Goal: Complete application form: Complete application form

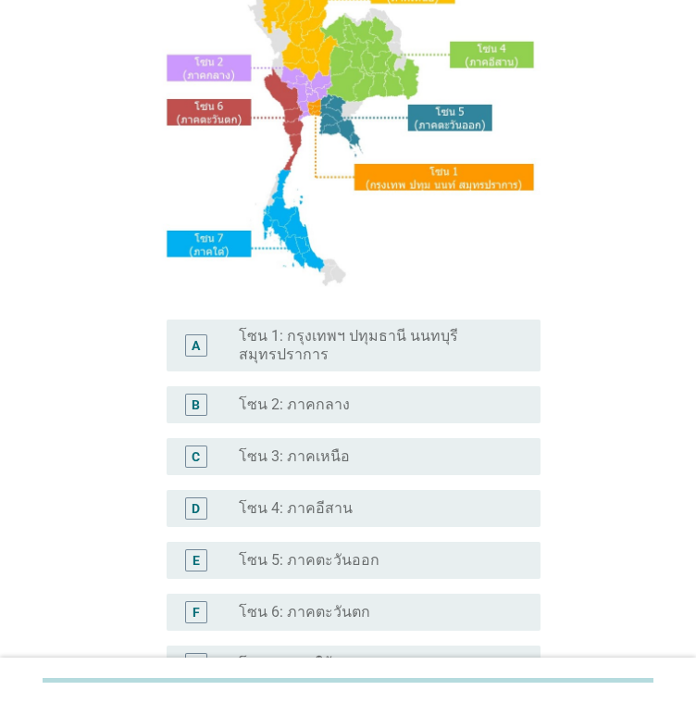
scroll to position [278, 0]
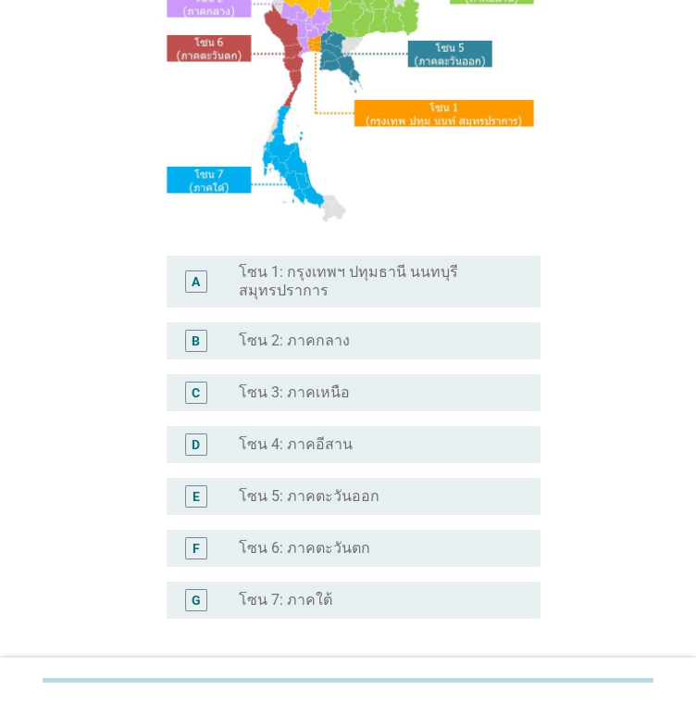
click at [348, 446] on div "radio_button_unchecked โซน 4: ภาคอีสาน" at bounding box center [375, 444] width 272 height 19
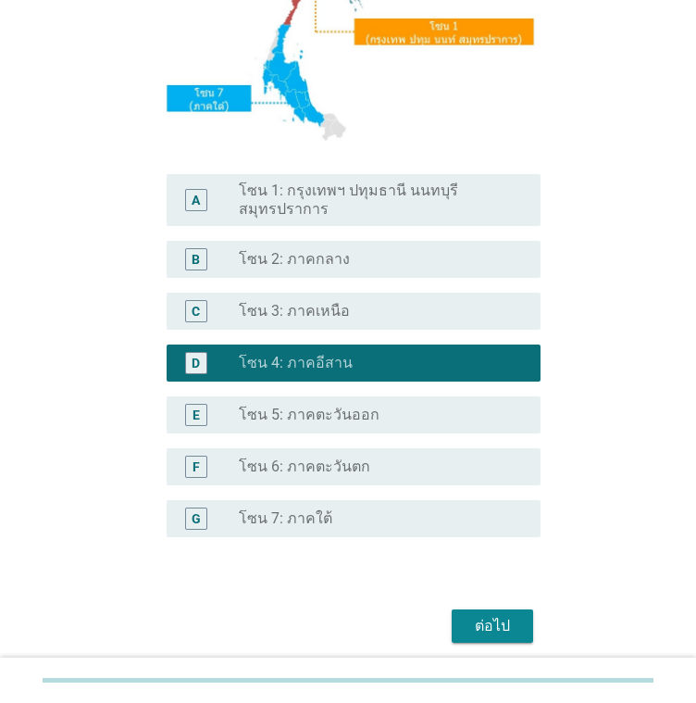
scroll to position [424, 0]
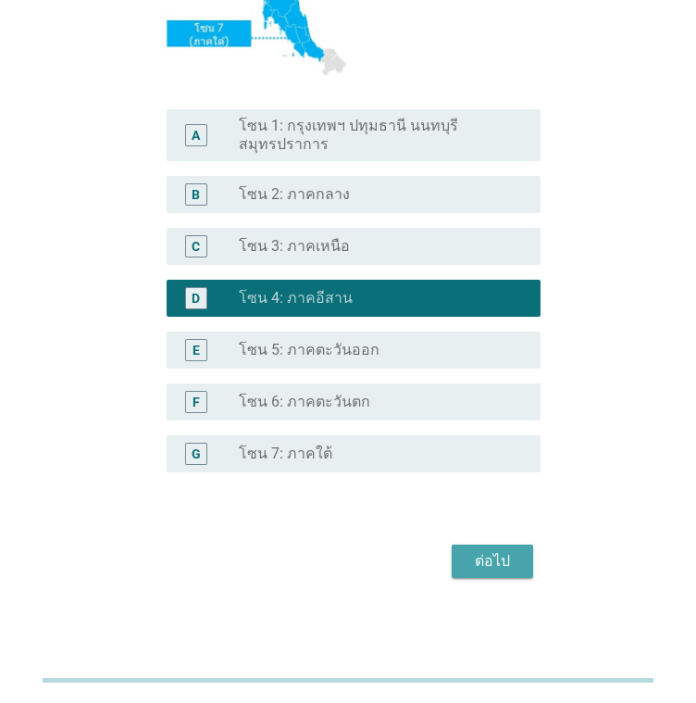
click at [479, 556] on div "ต่อไป" at bounding box center [493, 561] width 52 height 22
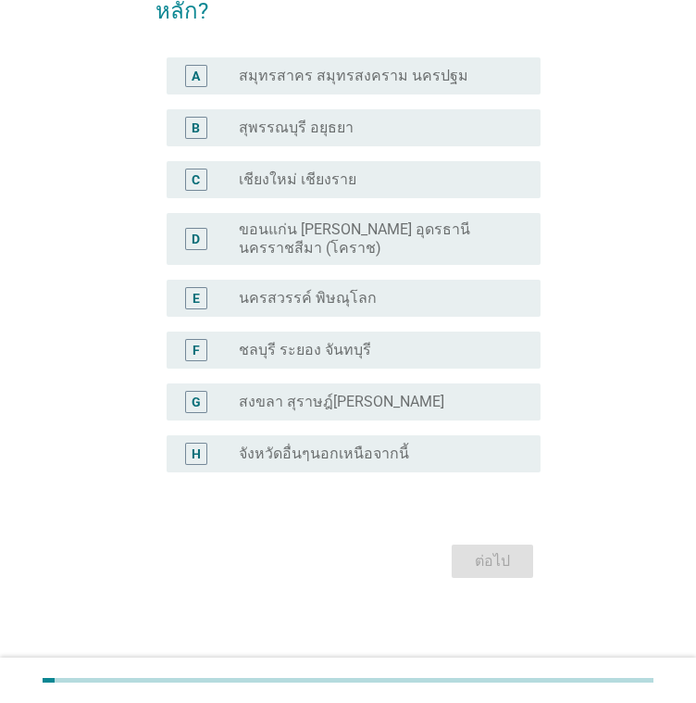
scroll to position [0, 0]
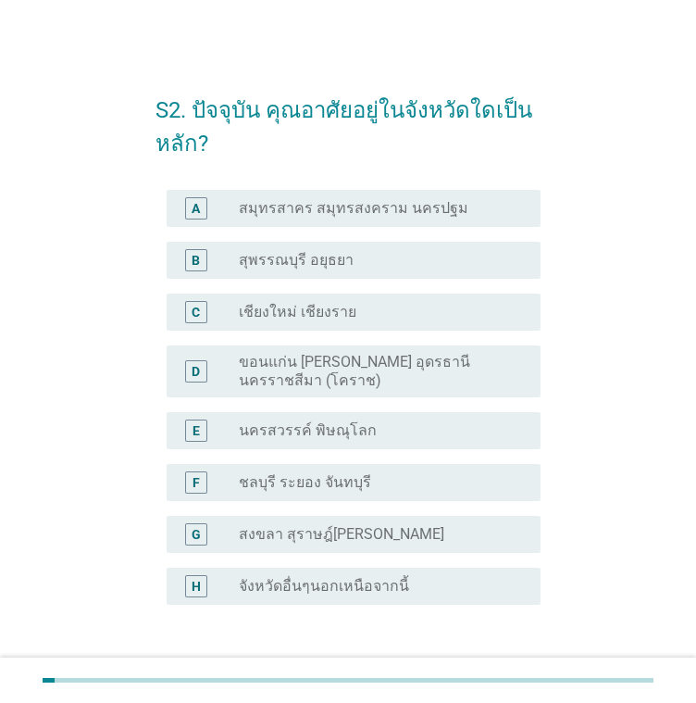
click at [444, 384] on label "ขอนแก่น [PERSON_NAME] อุดรธานี นครราชสีมา (โคราช)" at bounding box center [375, 371] width 272 height 37
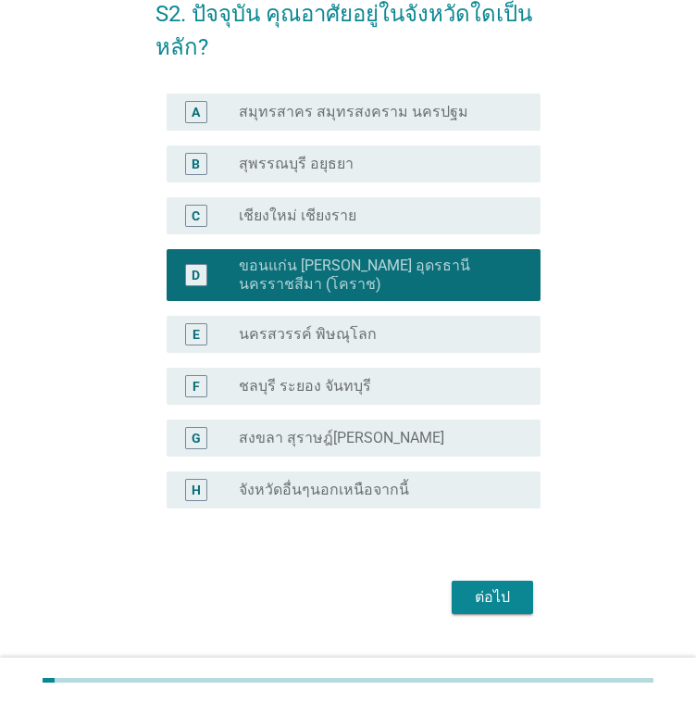
scroll to position [132, 0]
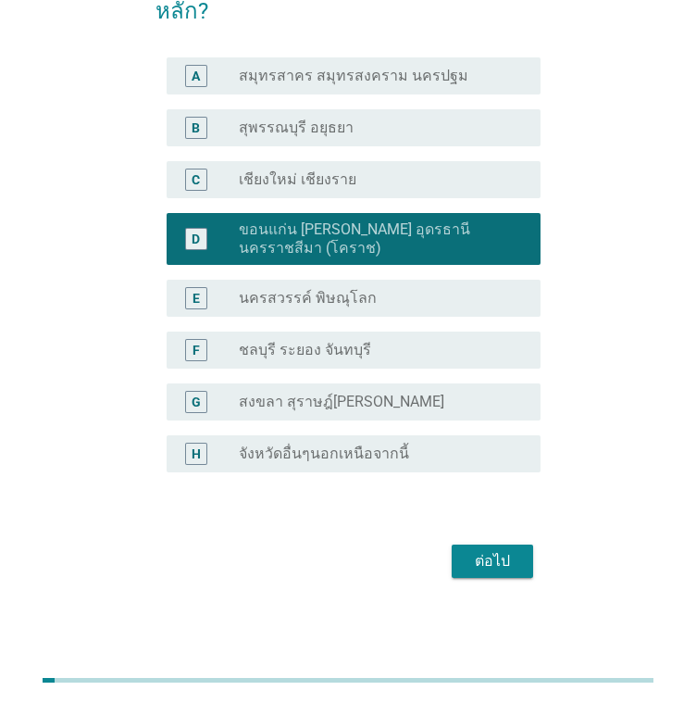
click at [496, 558] on div "ต่อไป" at bounding box center [493, 561] width 52 height 22
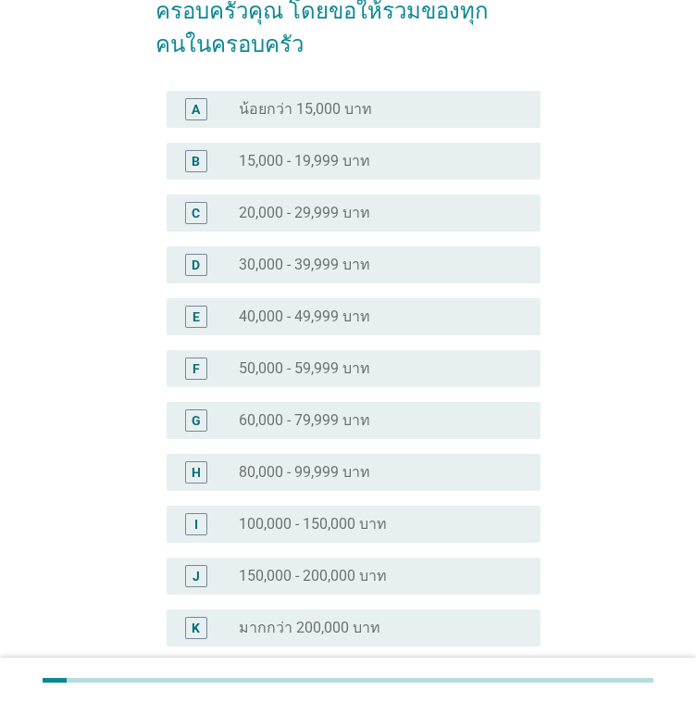
scroll to position [0, 0]
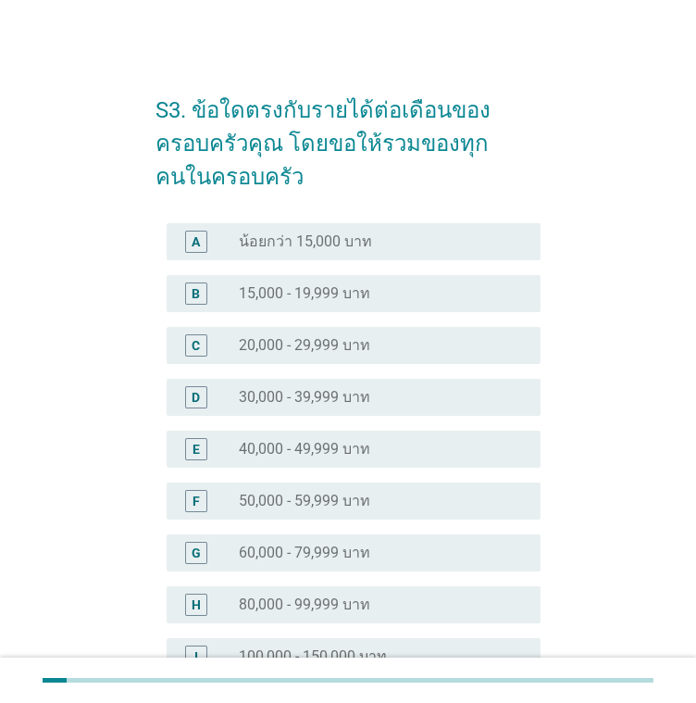
click at [303, 395] on label "30,000 - 39,999 บาท" at bounding box center [304, 397] width 131 height 19
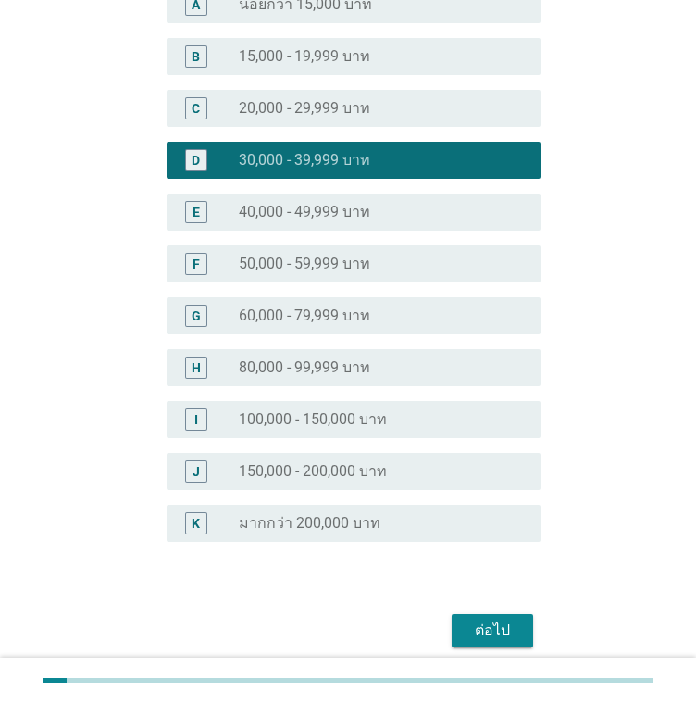
scroll to position [306, 0]
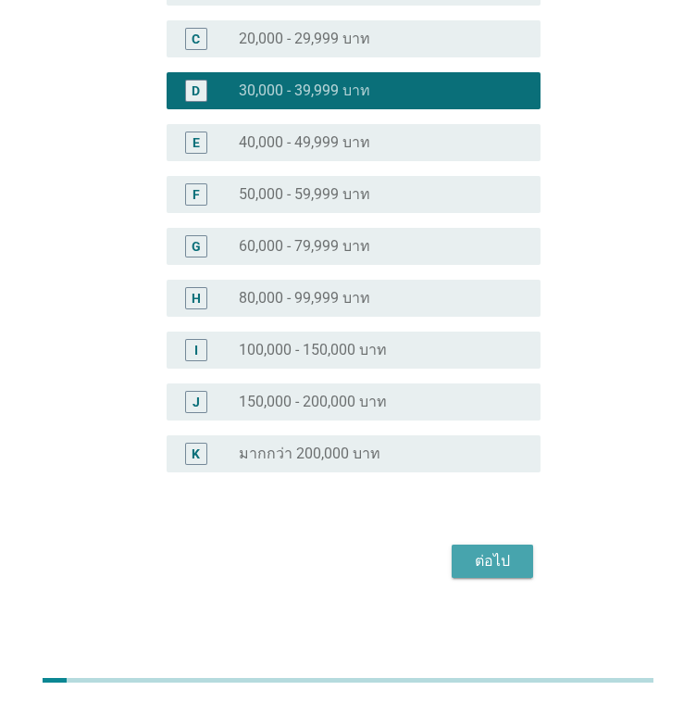
click at [513, 550] on div "ต่อไป" at bounding box center [493, 561] width 52 height 22
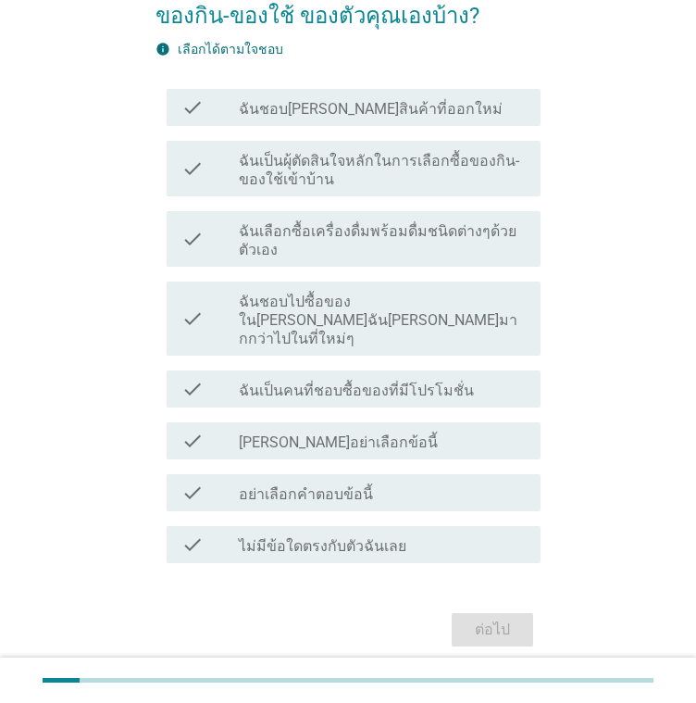
scroll to position [178, 0]
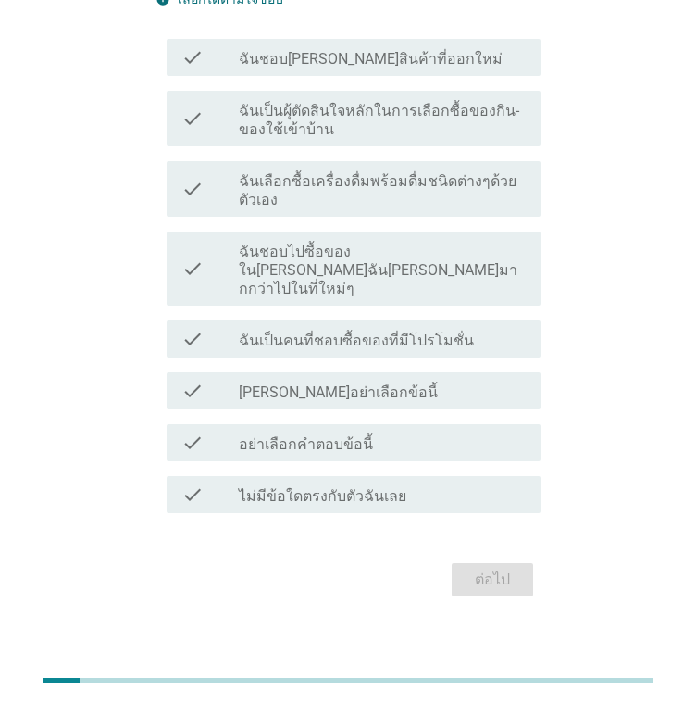
click at [289, 131] on label "ฉันเป็นผุ้ตัดสินใจหลักในการเลือกซื้อของกิน-ของใช้เข้าบ้าน" at bounding box center [382, 120] width 287 height 37
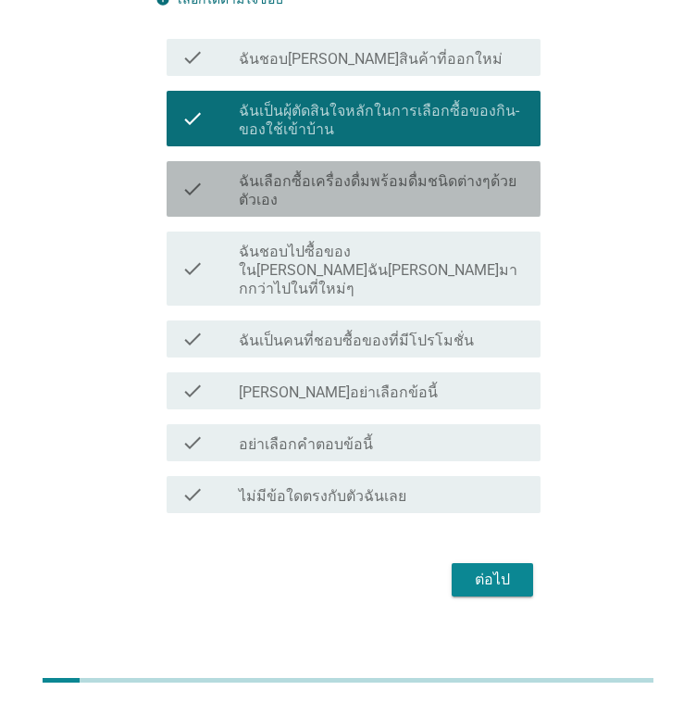
click at [314, 203] on label "ฉันเลือกซื้อเครื่องดื่มพร้อมดื่มชนิดต่างๆด้วยตัวเอง" at bounding box center [382, 190] width 287 height 37
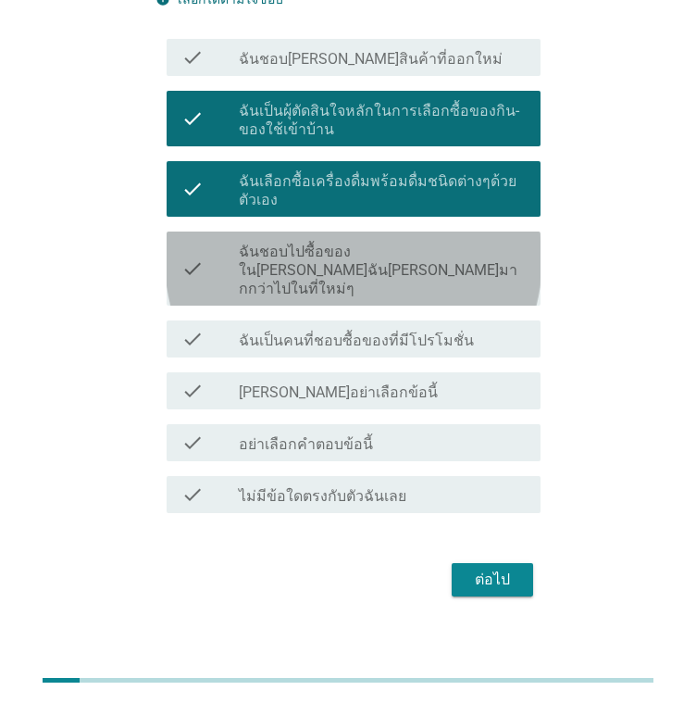
click at [317, 247] on label "ฉันชอบไปซื้อของใน[PERSON_NAME]ฉัน[PERSON_NAME]มากกว่าไปในที่ใหม่ๆ" at bounding box center [382, 271] width 287 height 56
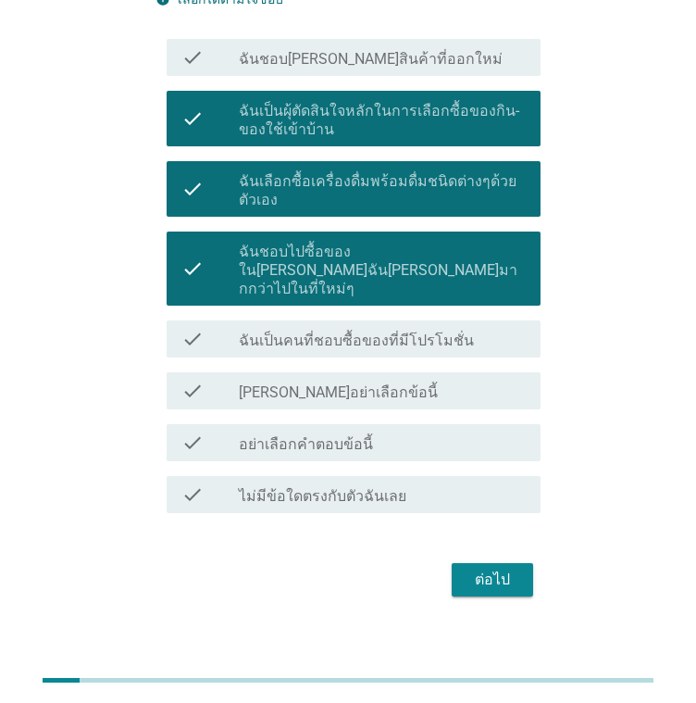
click at [407, 331] on label "ฉันเป็นคนที่ชอบซื้อของที่มีโปรโมชั่น" at bounding box center [356, 340] width 235 height 19
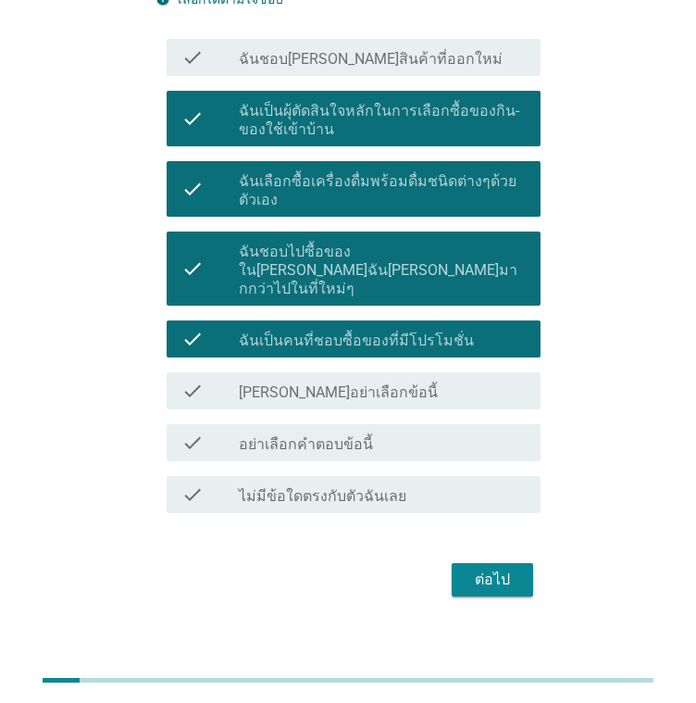
scroll to position [0, 0]
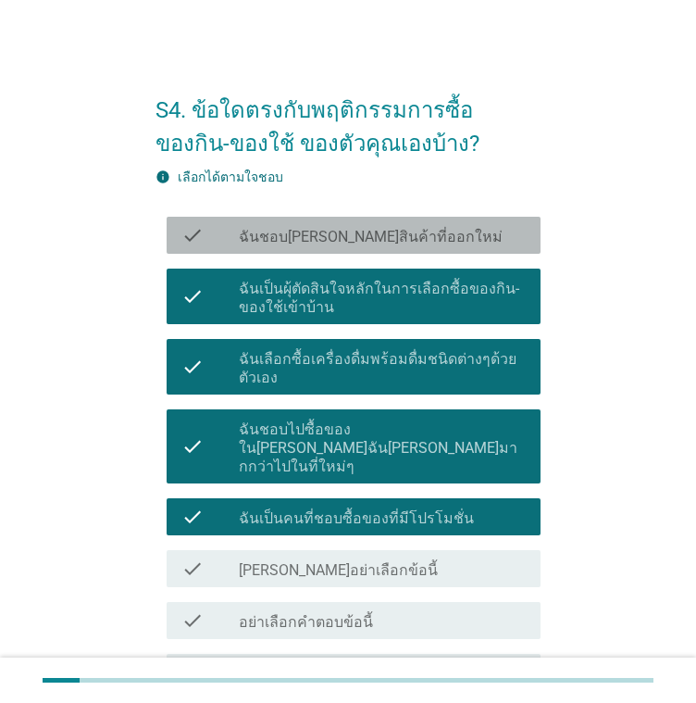
click at [387, 240] on label "ฉันชอบ[PERSON_NAME]สินค้าที่ออกใหม่" at bounding box center [371, 237] width 264 height 19
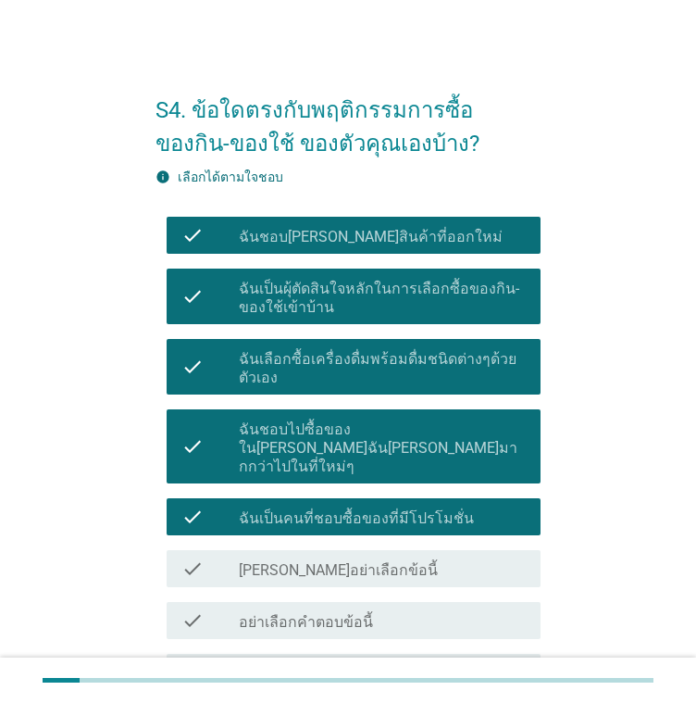
scroll to position [178, 0]
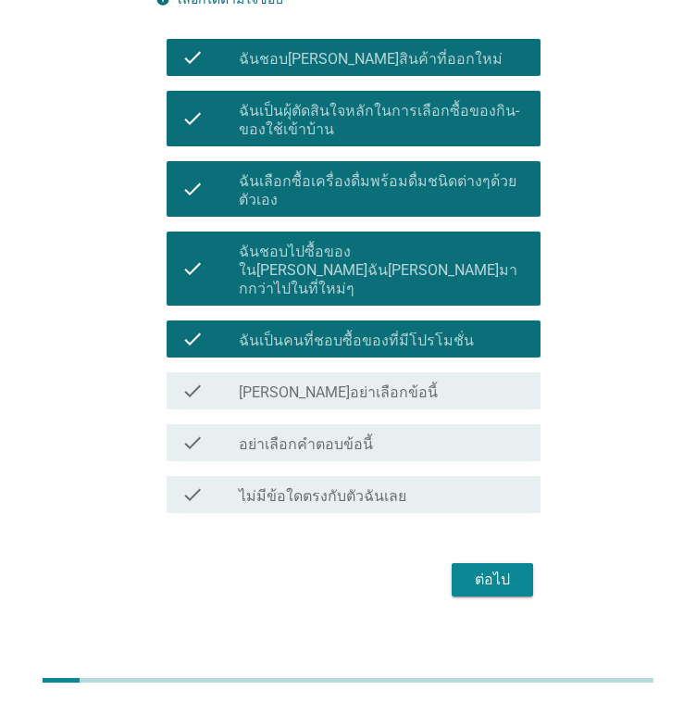
click at [483, 563] on button "ต่อไป" at bounding box center [492, 579] width 81 height 33
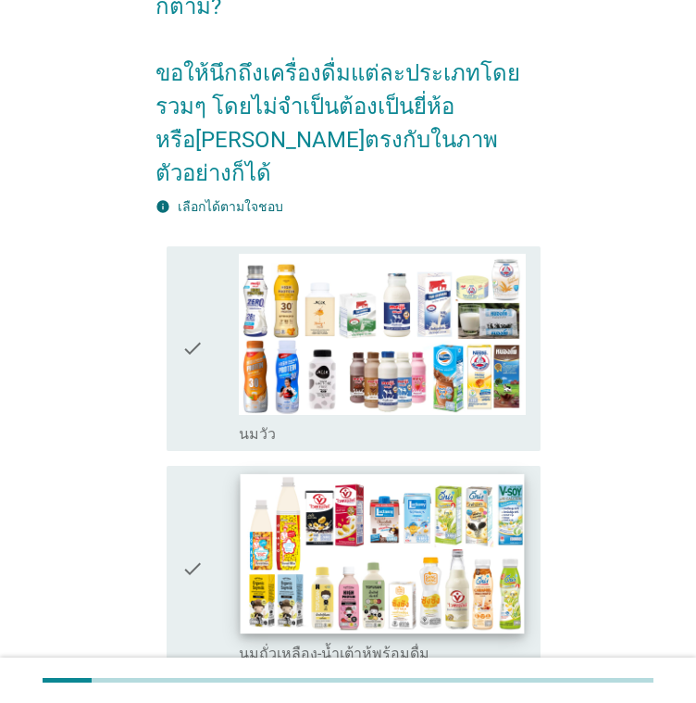
scroll to position [278, 0]
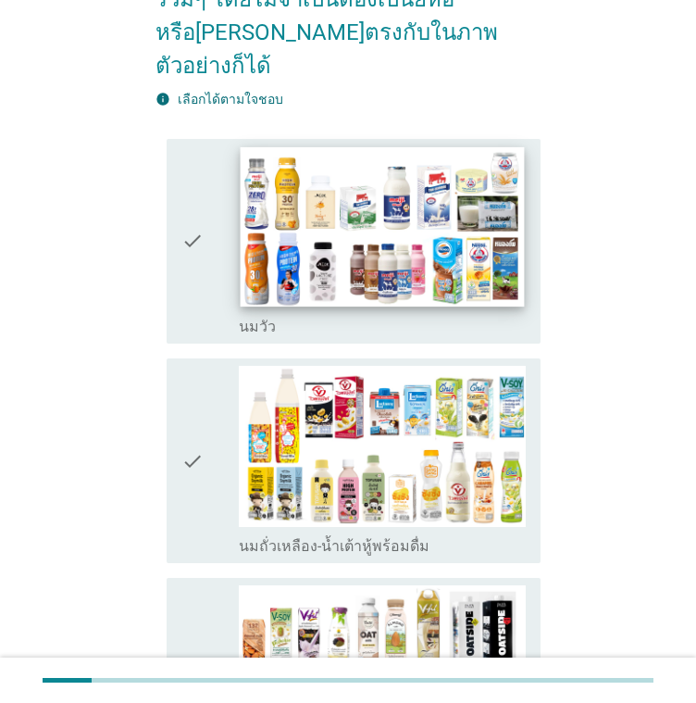
click at [241, 208] on img at bounding box center [383, 226] width 284 height 160
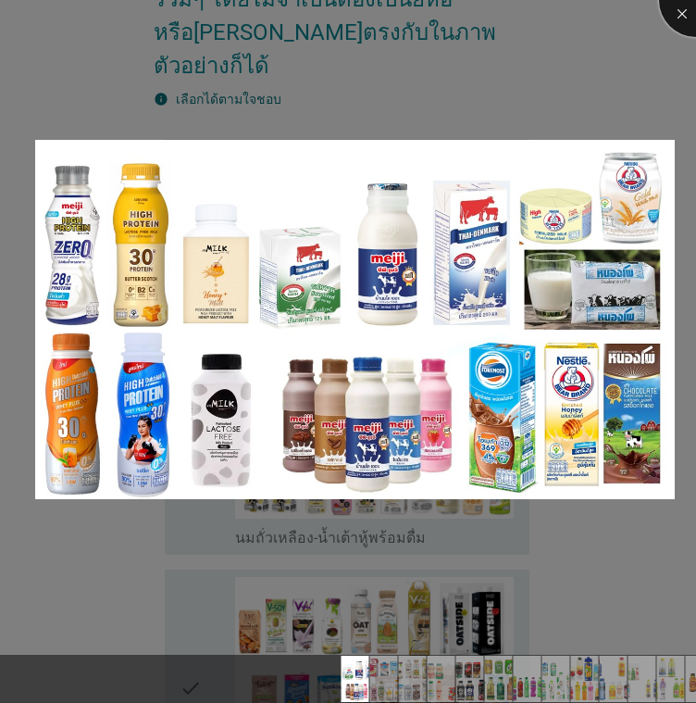
click at [677, 26] on div at bounding box center [696, 0] width 74 height 74
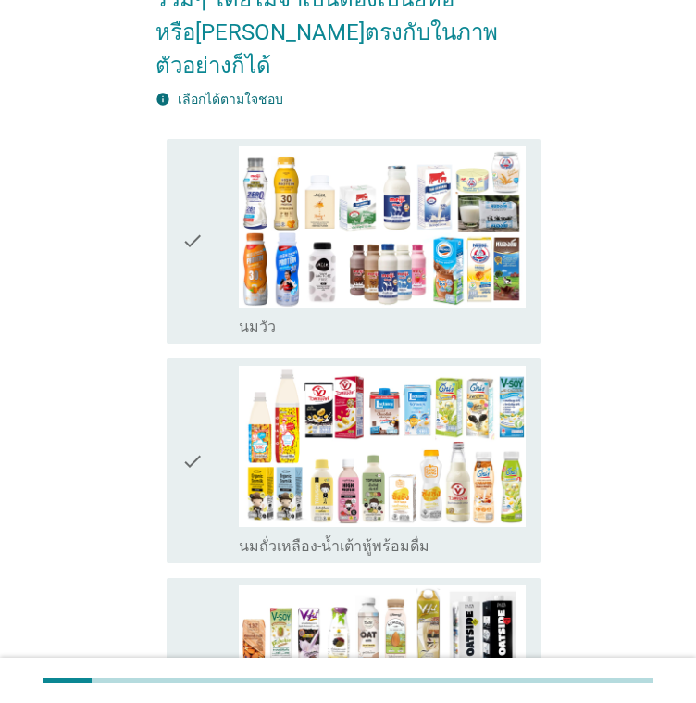
click at [223, 244] on div "check" at bounding box center [209, 241] width 57 height 190
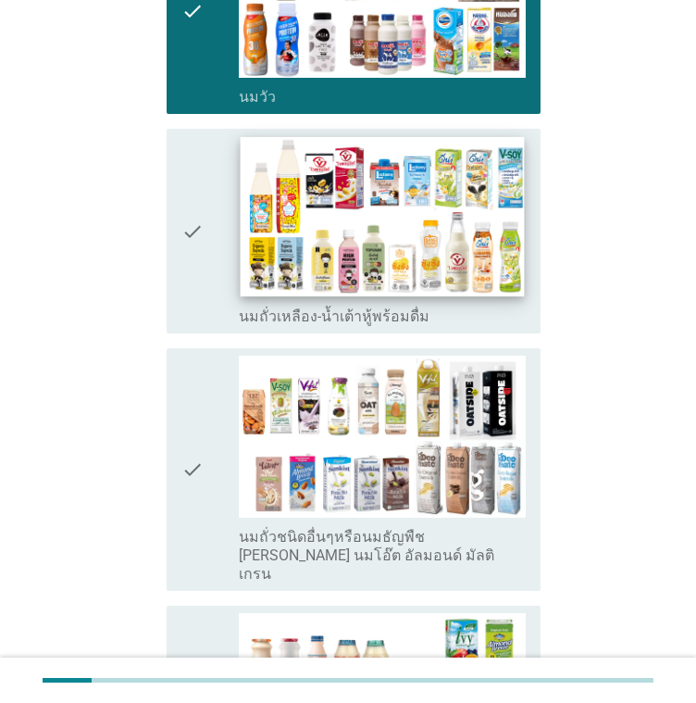
scroll to position [556, 0]
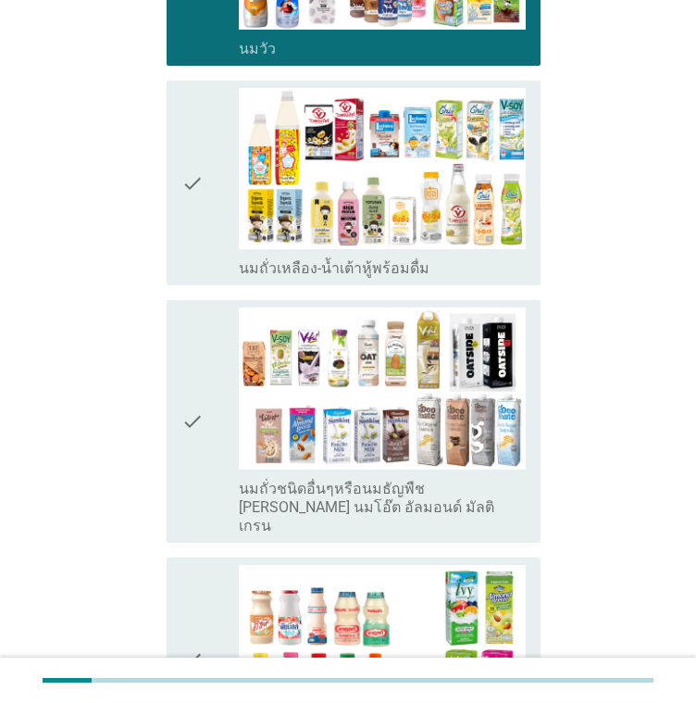
click at [215, 364] on div "check" at bounding box center [209, 420] width 57 height 227
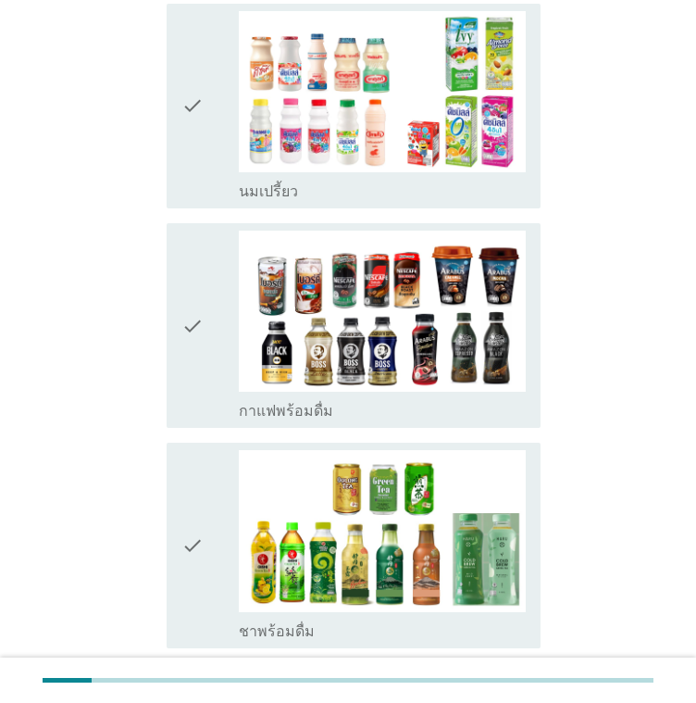
scroll to position [1111, 0]
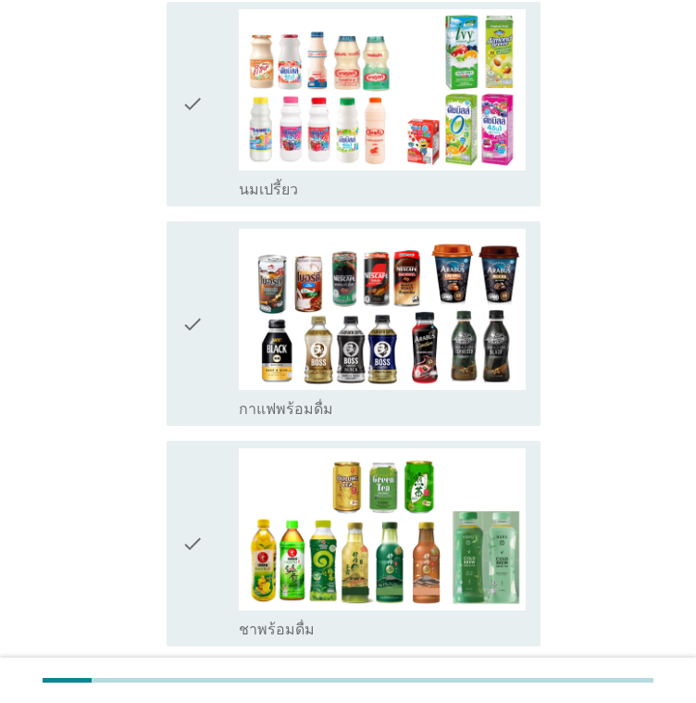
click at [199, 448] on icon "check" at bounding box center [192, 543] width 22 height 190
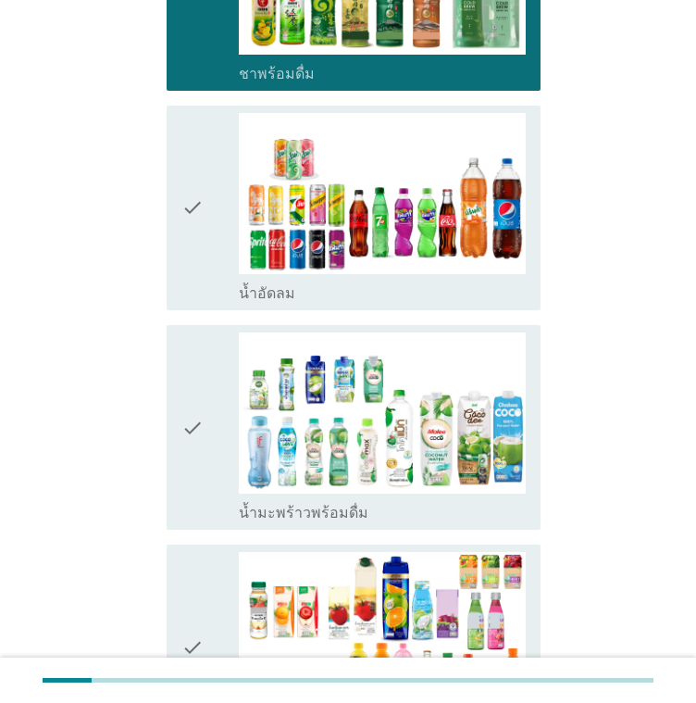
click at [214, 392] on div "check" at bounding box center [209, 427] width 57 height 190
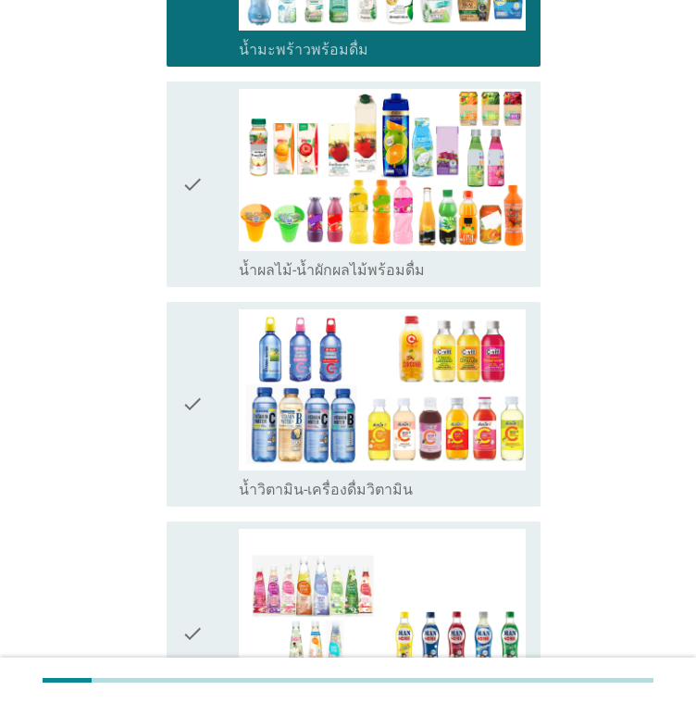
scroll to position [2222, 0]
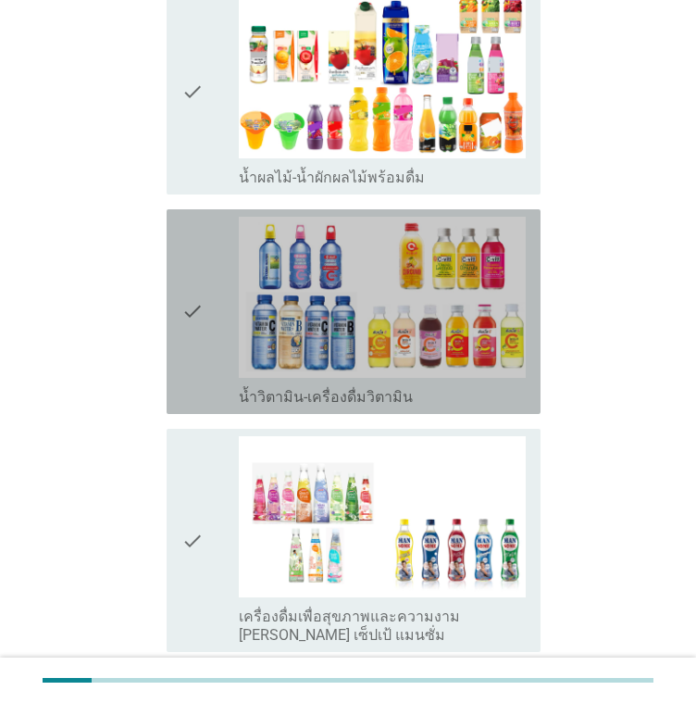
click at [200, 239] on icon "check" at bounding box center [192, 312] width 22 height 190
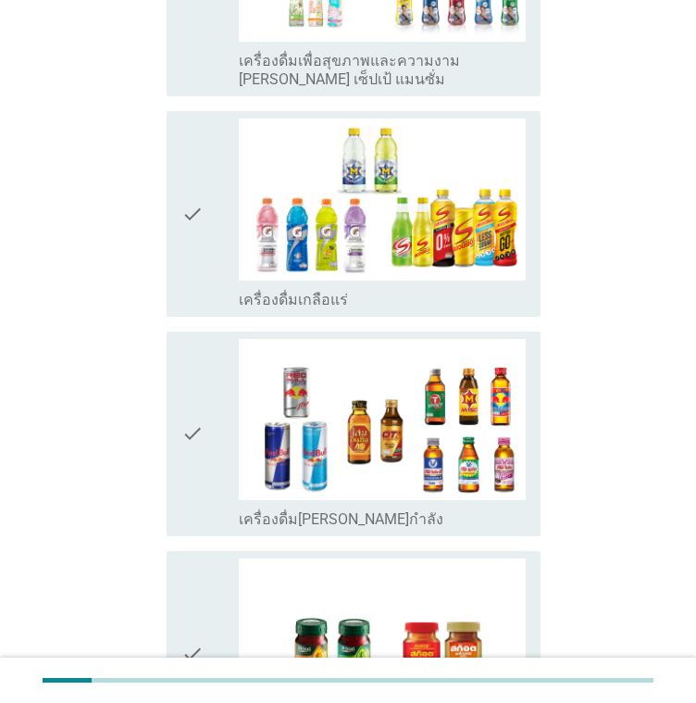
scroll to position [2963, 0]
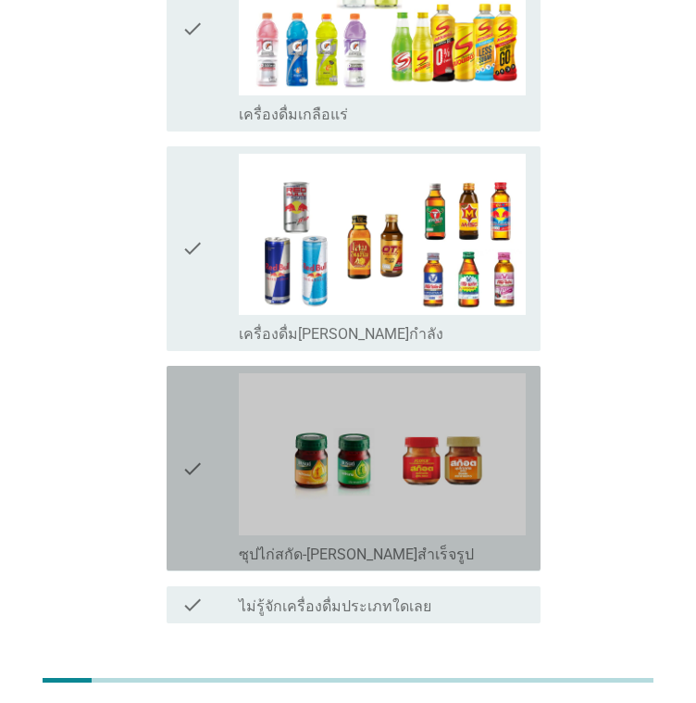
click at [196, 373] on icon "check" at bounding box center [192, 468] width 22 height 190
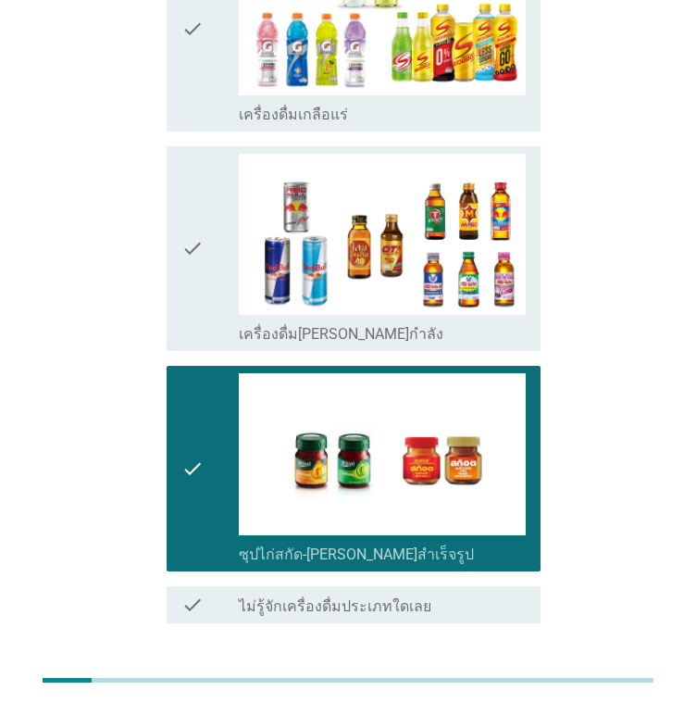
click at [500, 679] on div "ต่อไป" at bounding box center [493, 690] width 52 height 22
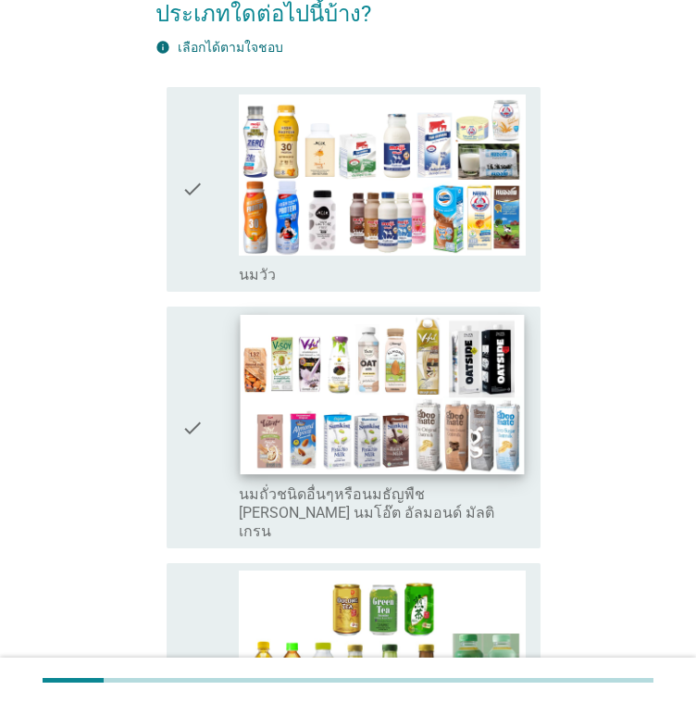
scroll to position [185, 0]
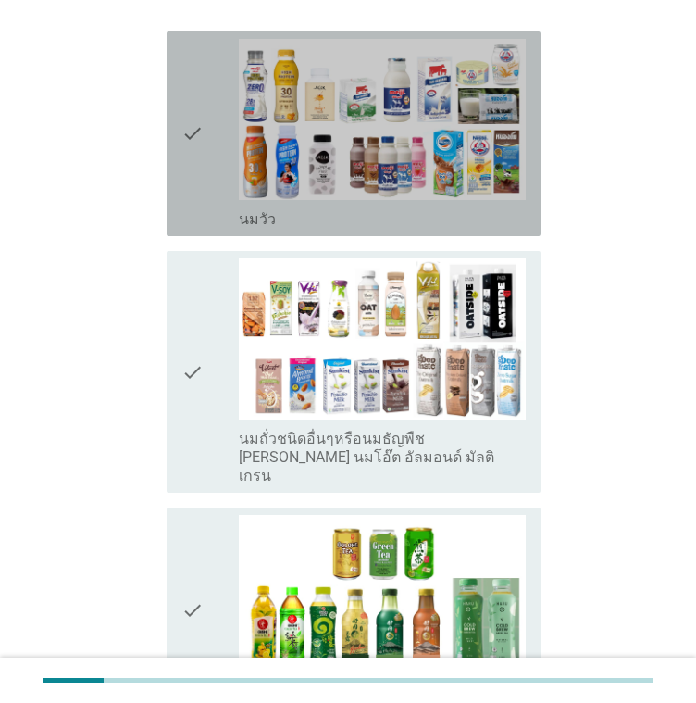
click at [224, 200] on div "check" at bounding box center [209, 134] width 57 height 190
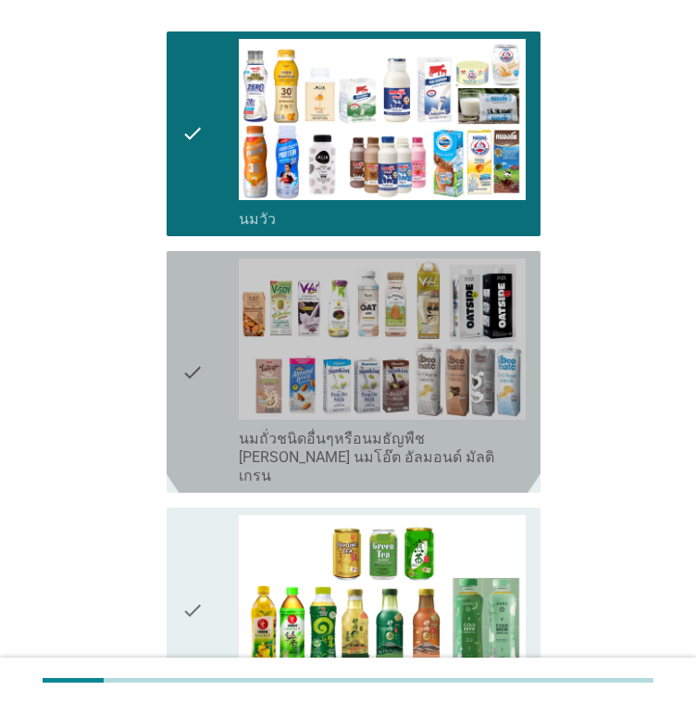
click at [222, 345] on div "check" at bounding box center [209, 371] width 57 height 227
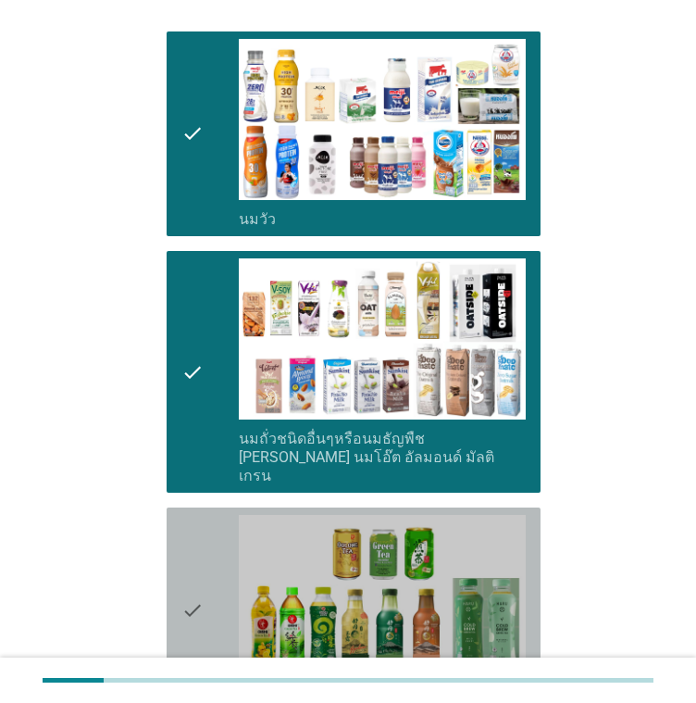
click at [215, 540] on div "check" at bounding box center [209, 610] width 57 height 190
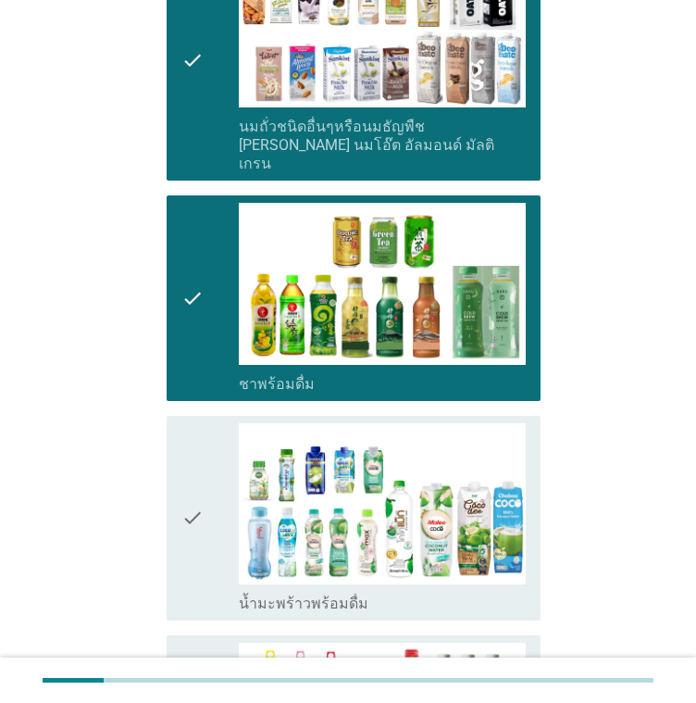
scroll to position [556, 0]
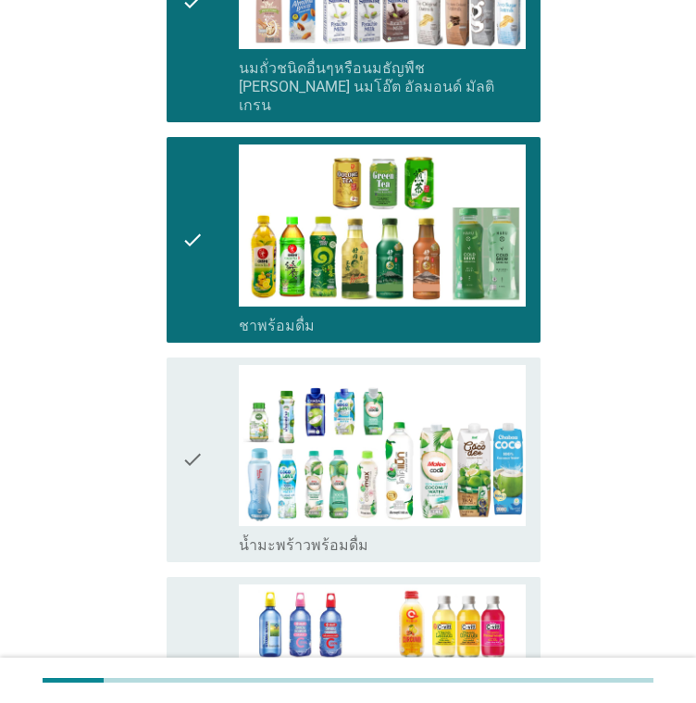
click at [203, 432] on icon "check" at bounding box center [192, 460] width 22 height 190
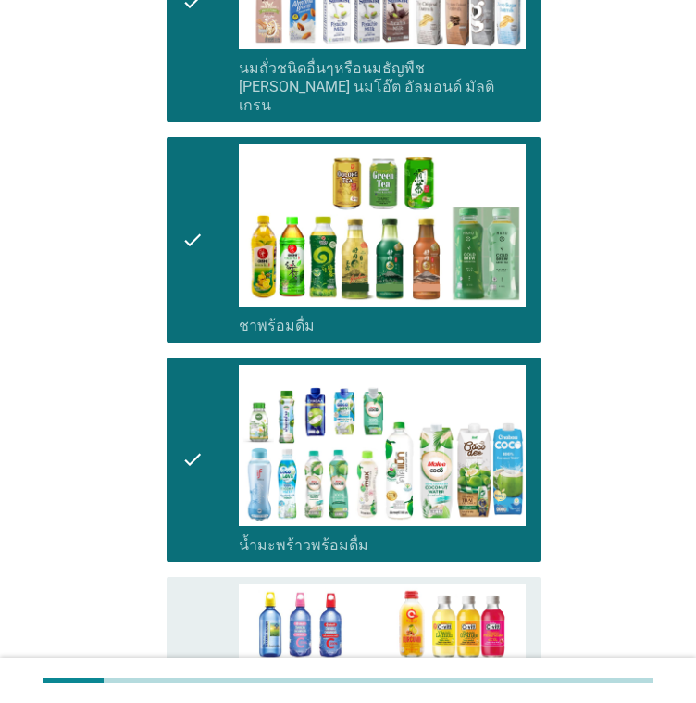
click at [209, 595] on div "check" at bounding box center [209, 679] width 57 height 190
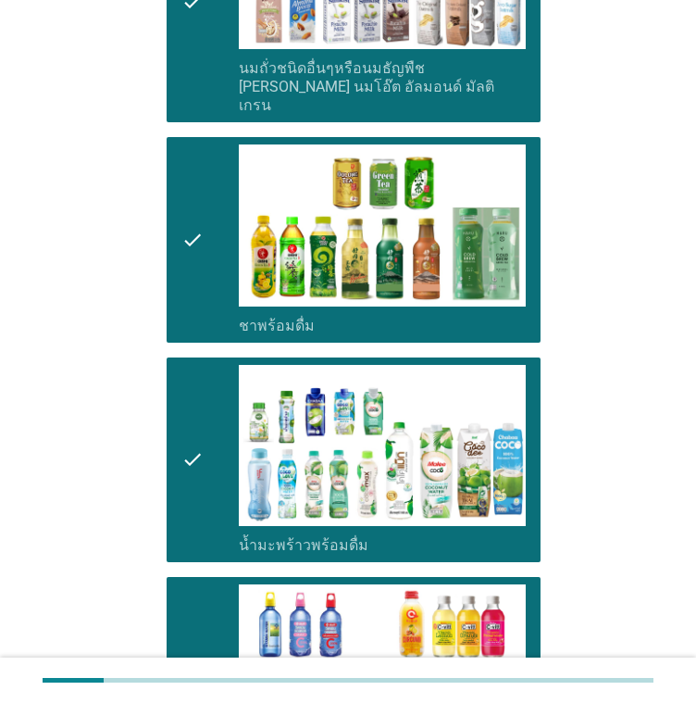
scroll to position [926, 0]
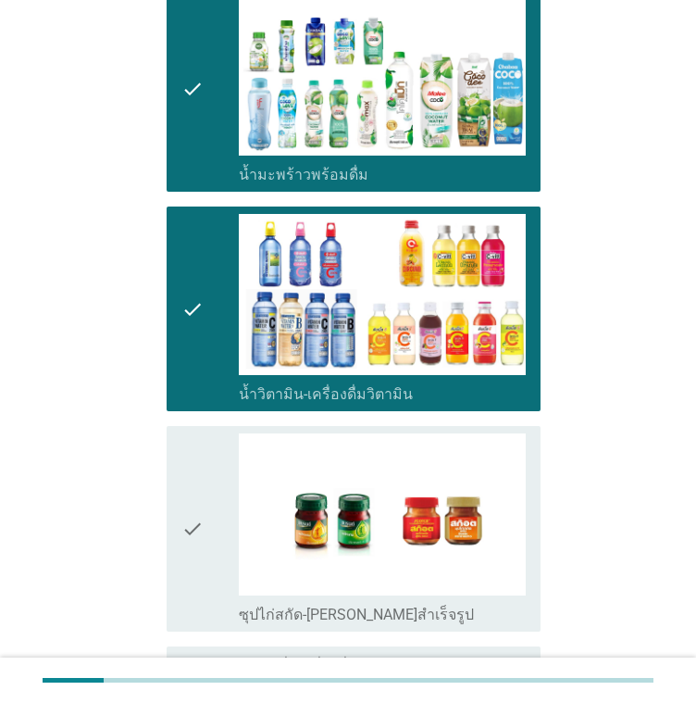
click at [206, 450] on div "check" at bounding box center [209, 528] width 57 height 190
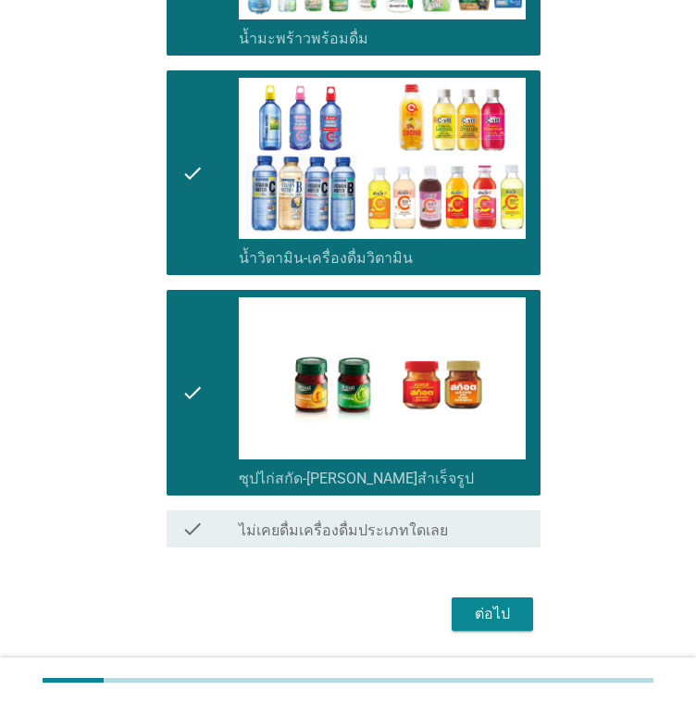
scroll to position [1093, 0]
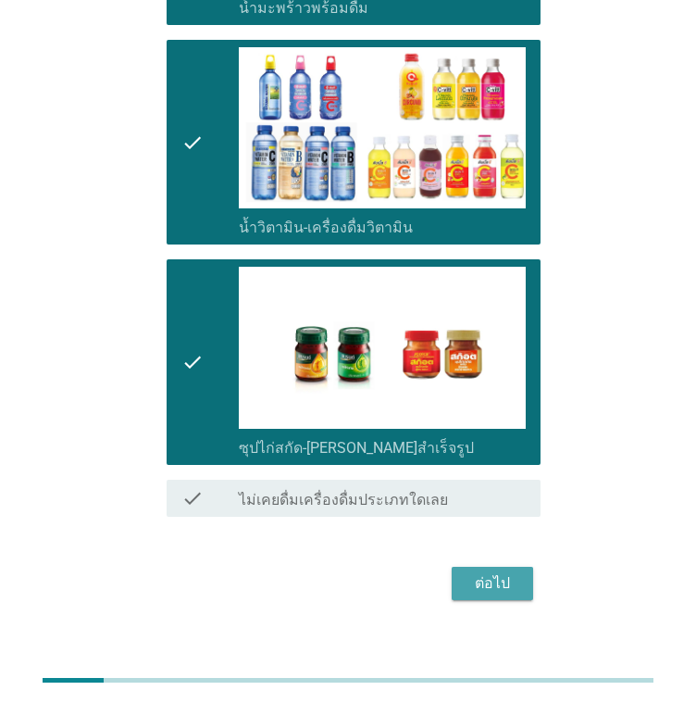
click at [481, 572] on div "ต่อไป" at bounding box center [493, 583] width 52 height 22
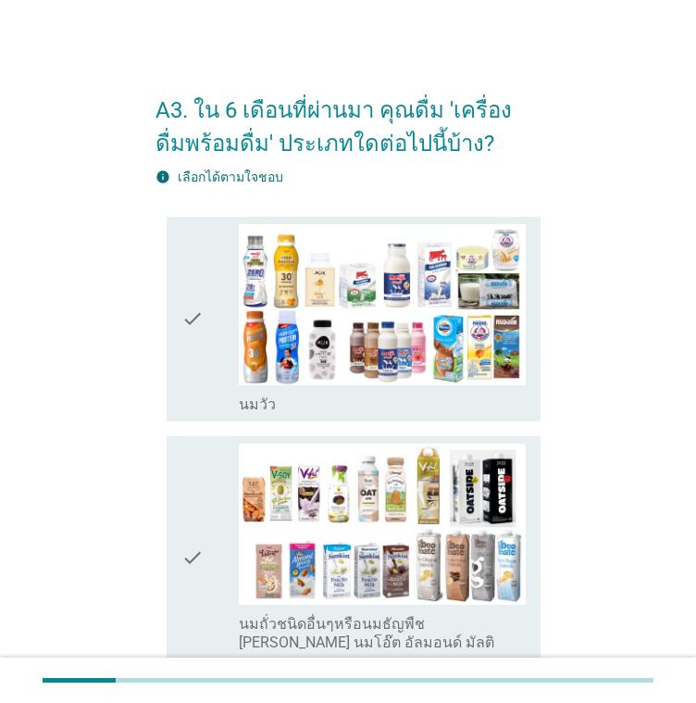
scroll to position [93, 0]
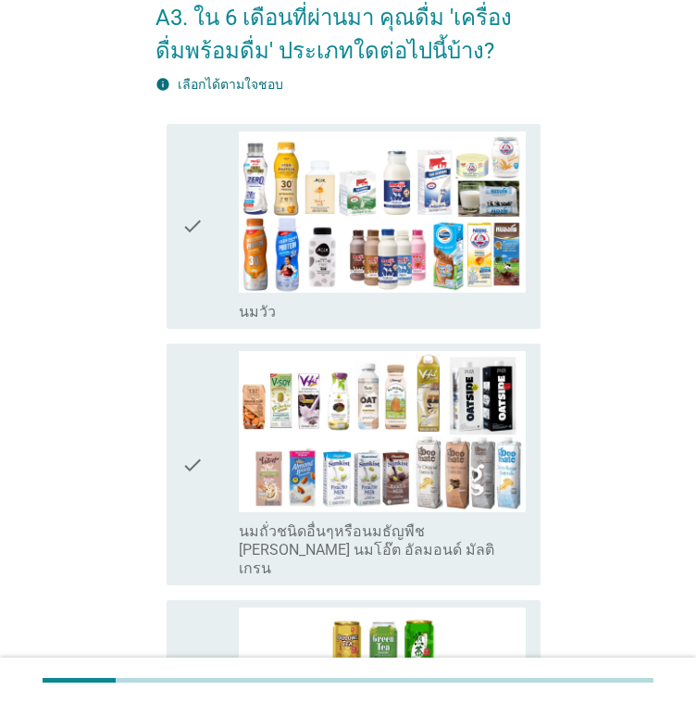
click at [232, 257] on div "check" at bounding box center [209, 226] width 57 height 190
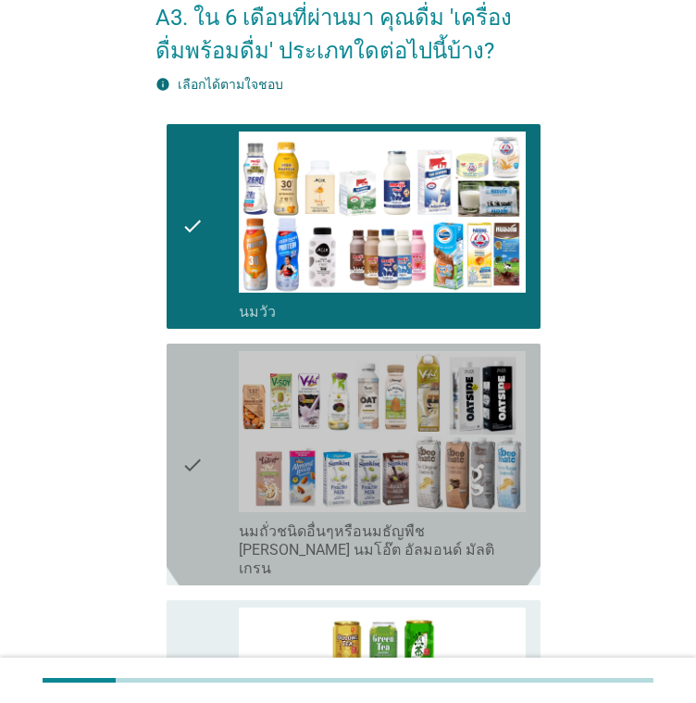
click at [207, 443] on div "check" at bounding box center [209, 464] width 57 height 227
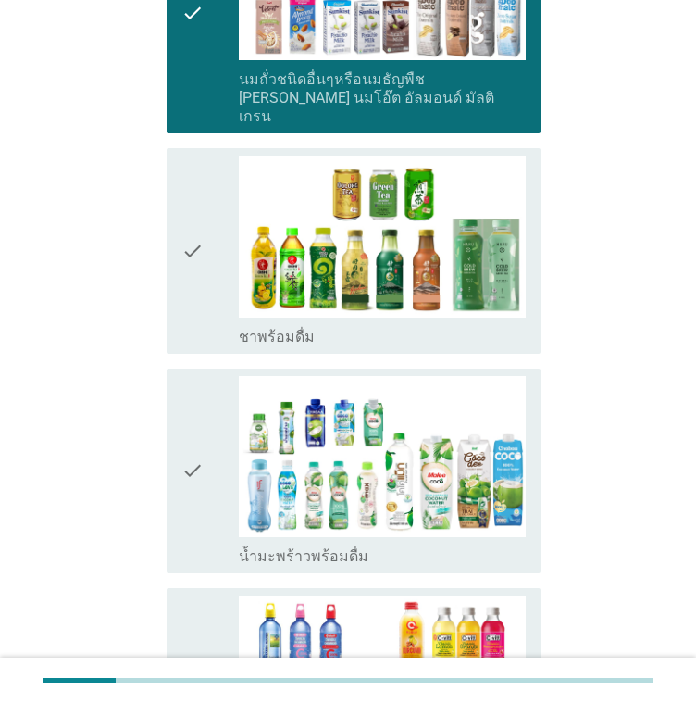
scroll to position [556, 0]
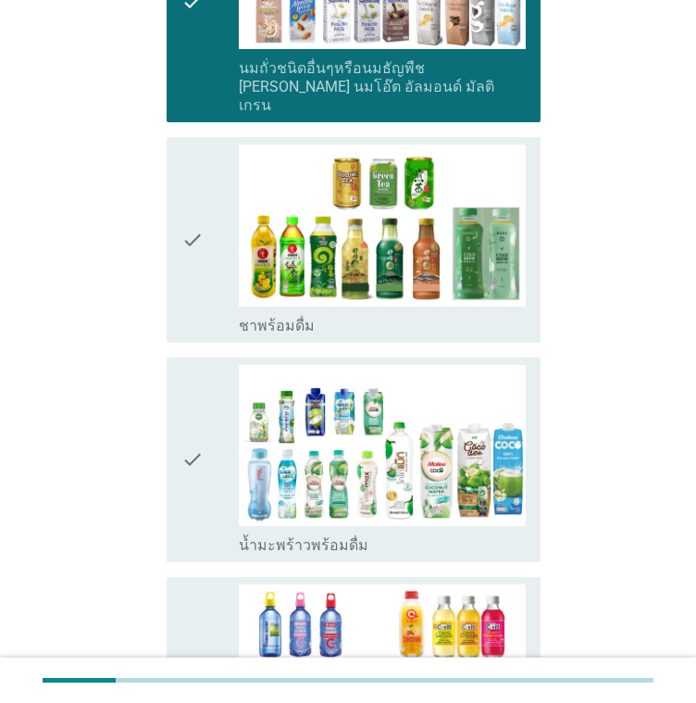
click at [189, 234] on icon "check" at bounding box center [192, 239] width 22 height 190
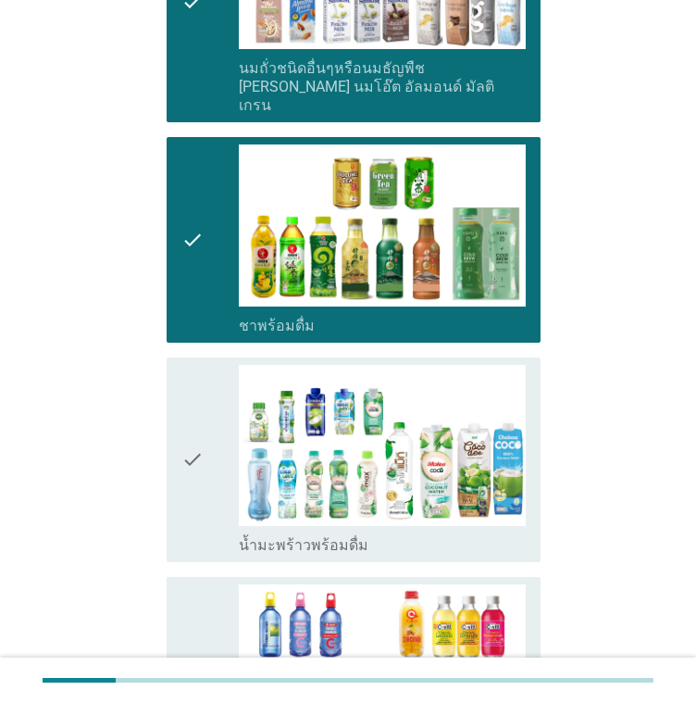
click at [203, 396] on icon "check" at bounding box center [192, 460] width 22 height 190
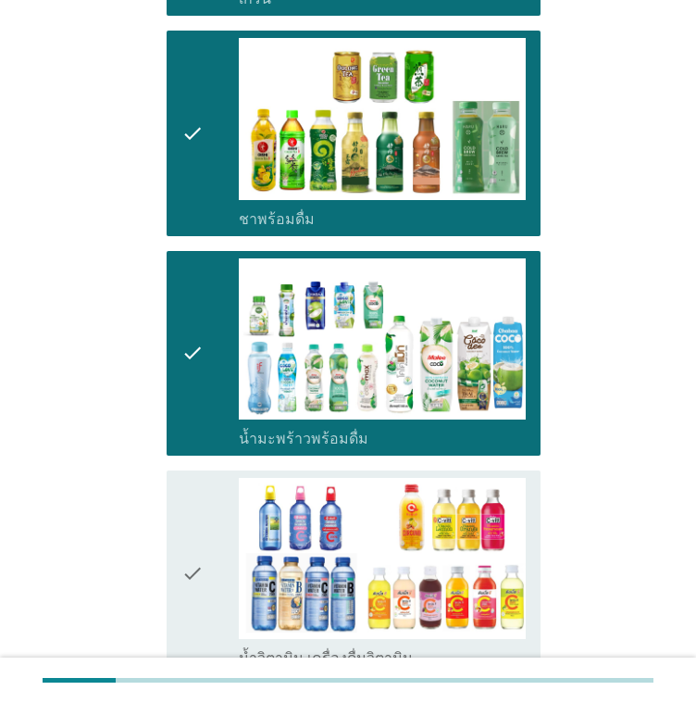
scroll to position [741, 0]
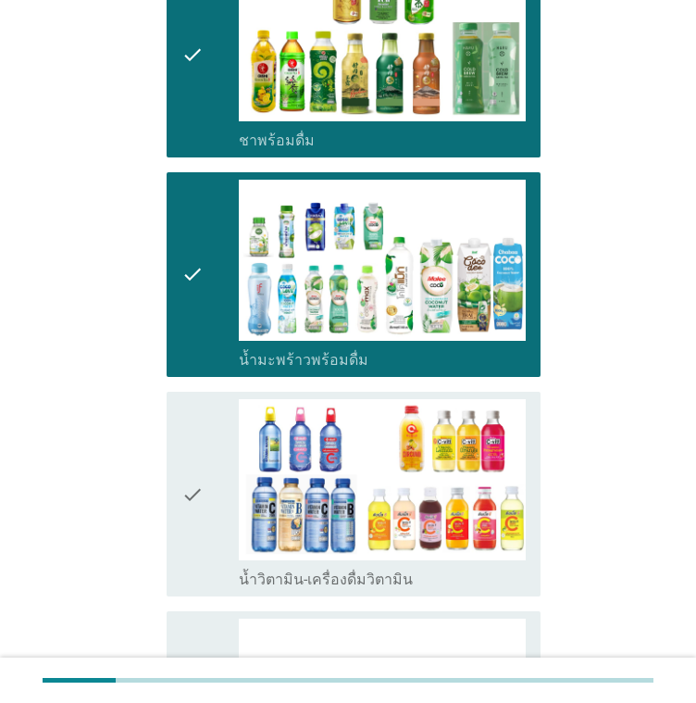
click at [211, 433] on div "check" at bounding box center [209, 494] width 57 height 190
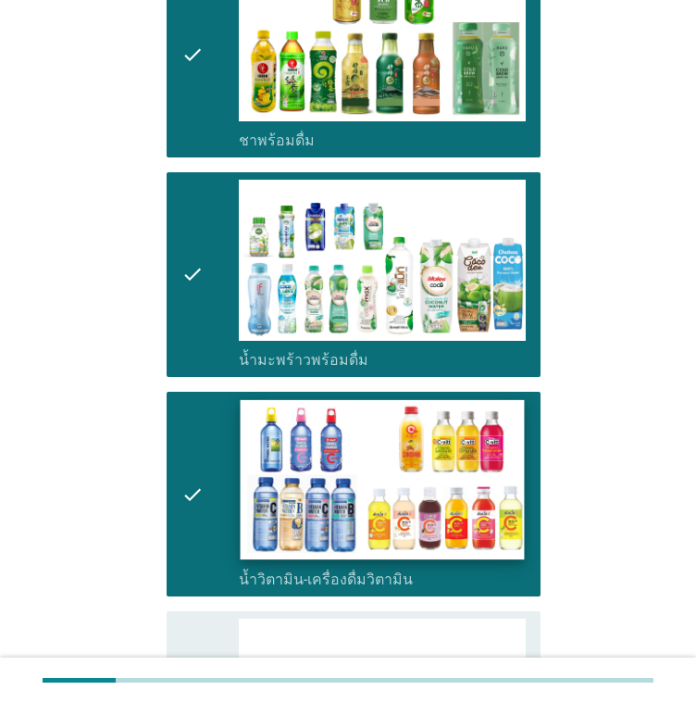
scroll to position [1093, 0]
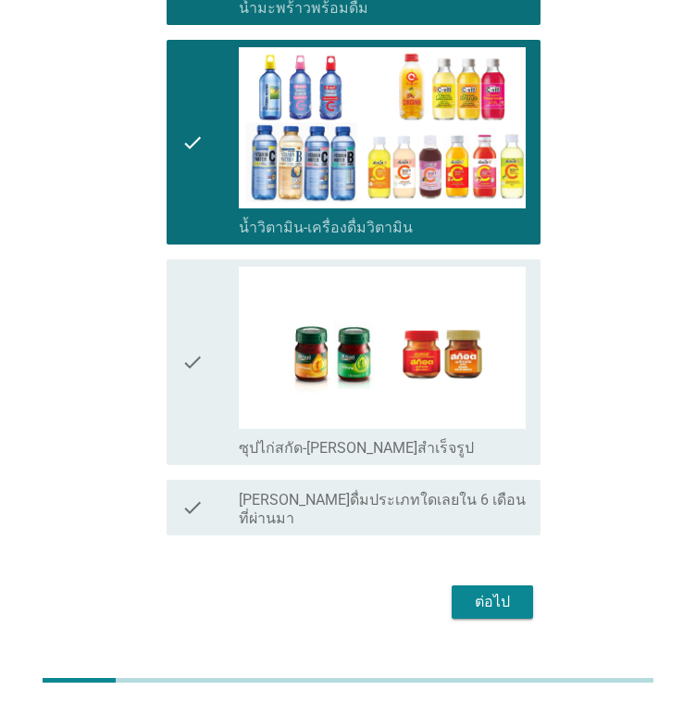
click at [181, 351] on icon "check" at bounding box center [192, 362] width 22 height 190
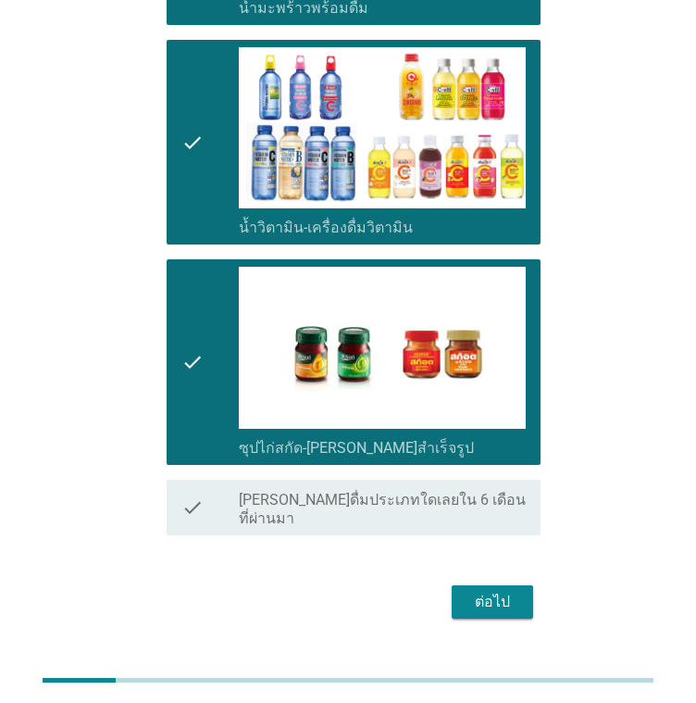
click at [470, 591] on div "ต่อไป" at bounding box center [493, 602] width 52 height 22
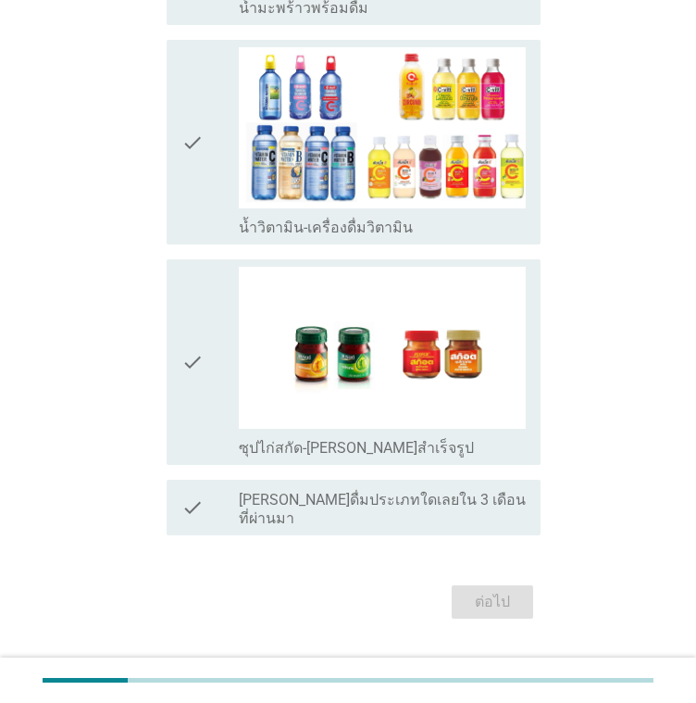
scroll to position [0, 0]
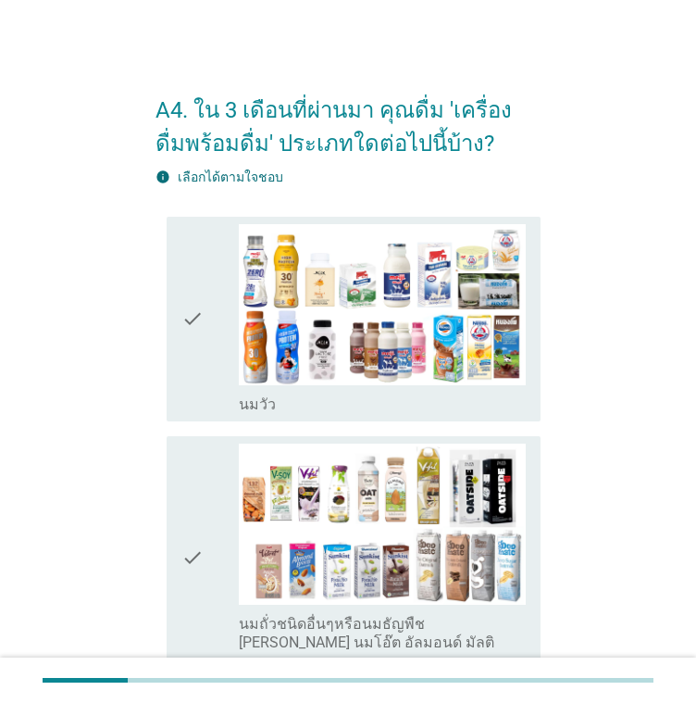
click at [214, 339] on div "check" at bounding box center [209, 319] width 57 height 190
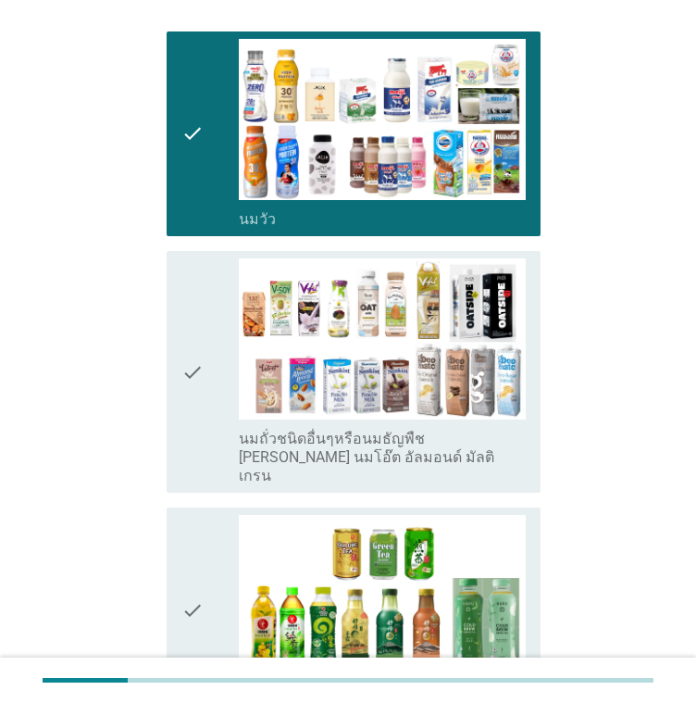
click at [207, 351] on div "check" at bounding box center [209, 371] width 57 height 227
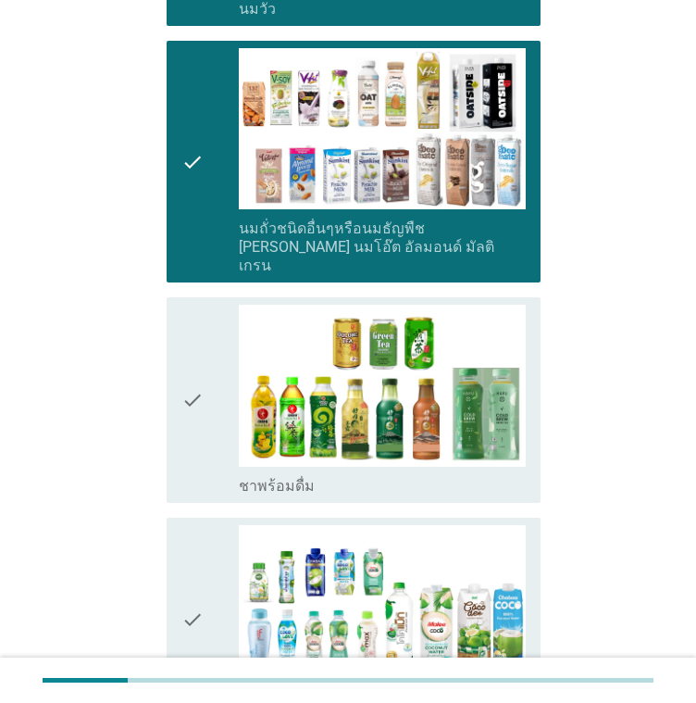
scroll to position [463, 0]
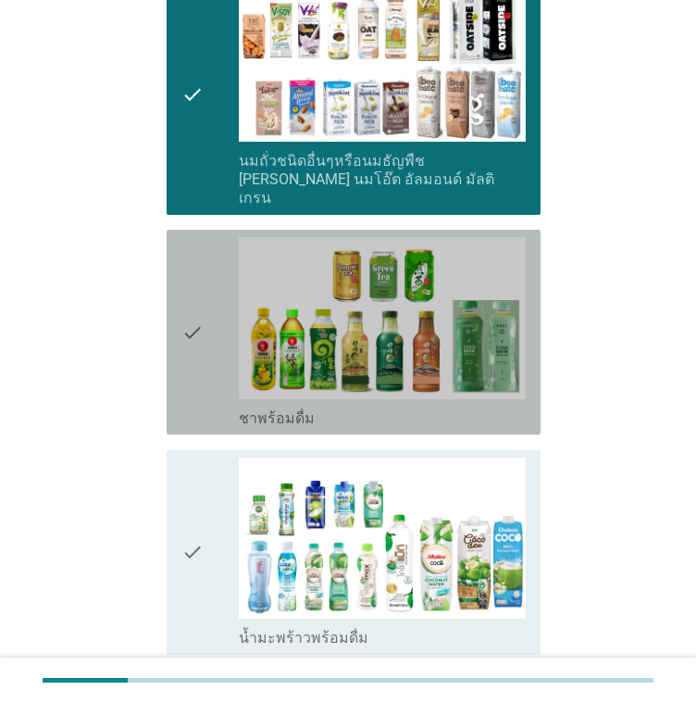
click at [211, 357] on div "check" at bounding box center [209, 332] width 57 height 190
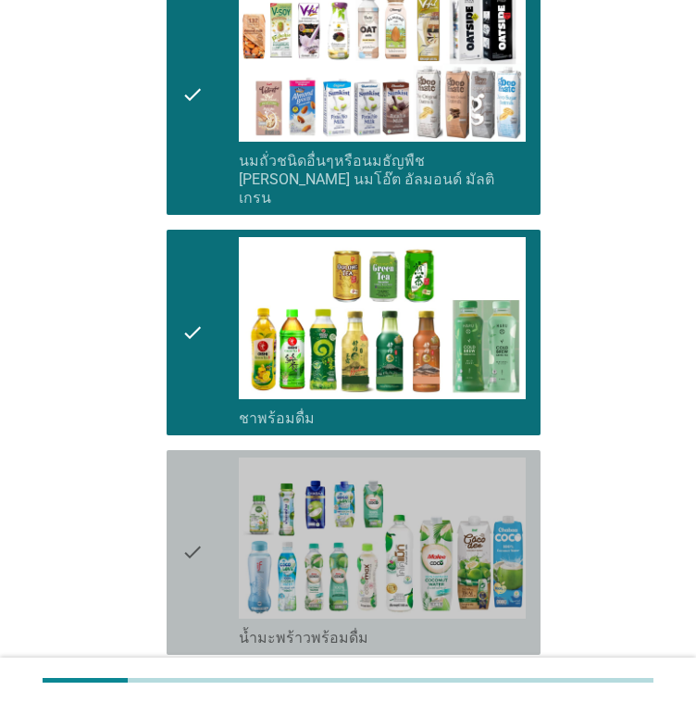
click at [204, 514] on div "check" at bounding box center [209, 552] width 57 height 190
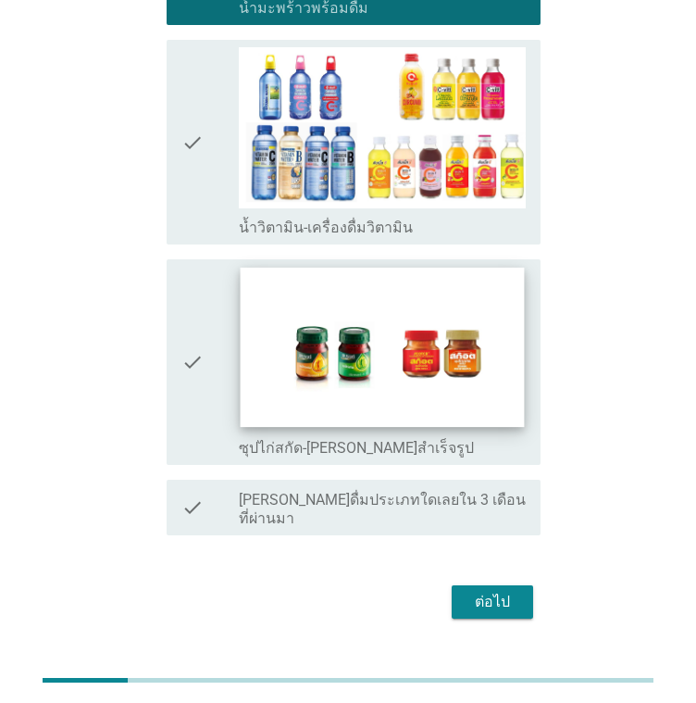
scroll to position [907, 0]
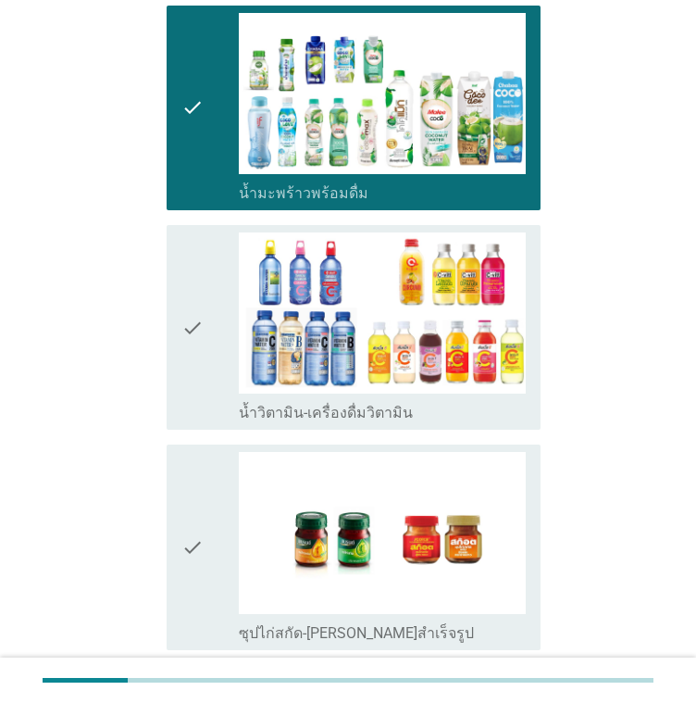
click at [187, 312] on icon "check" at bounding box center [192, 327] width 22 height 190
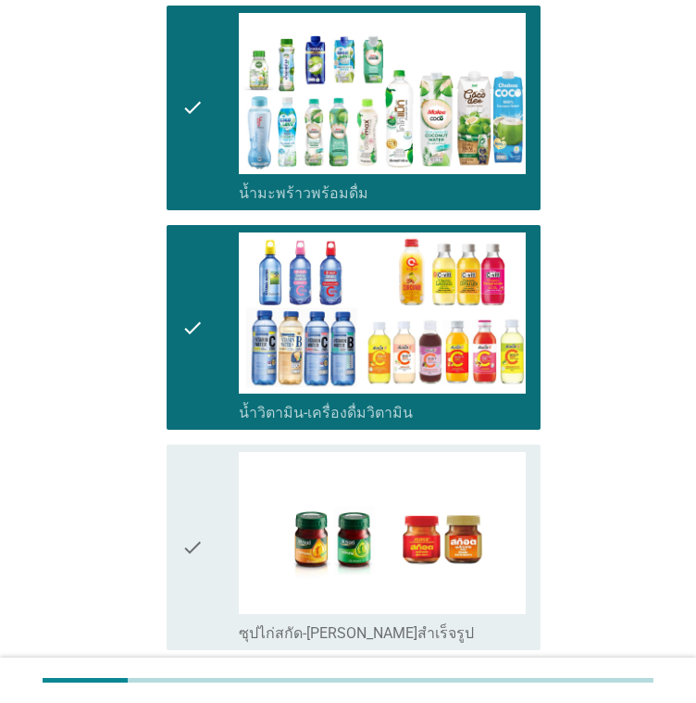
click at [203, 456] on icon "check" at bounding box center [192, 547] width 22 height 190
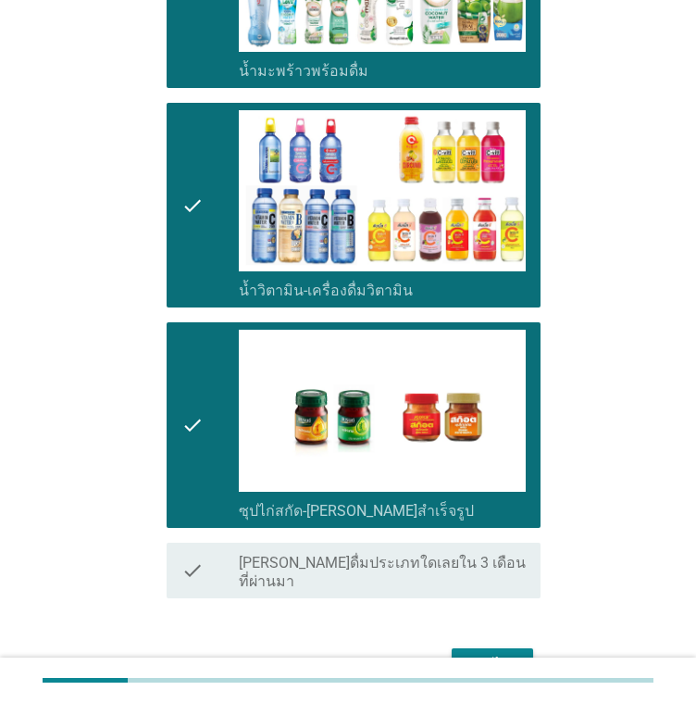
scroll to position [1093, 0]
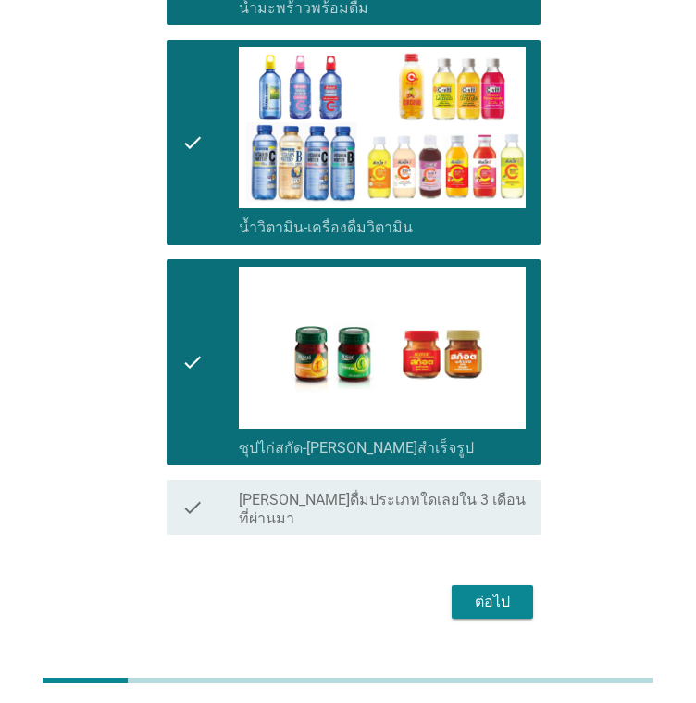
click at [476, 591] on div "ต่อไป" at bounding box center [493, 602] width 52 height 22
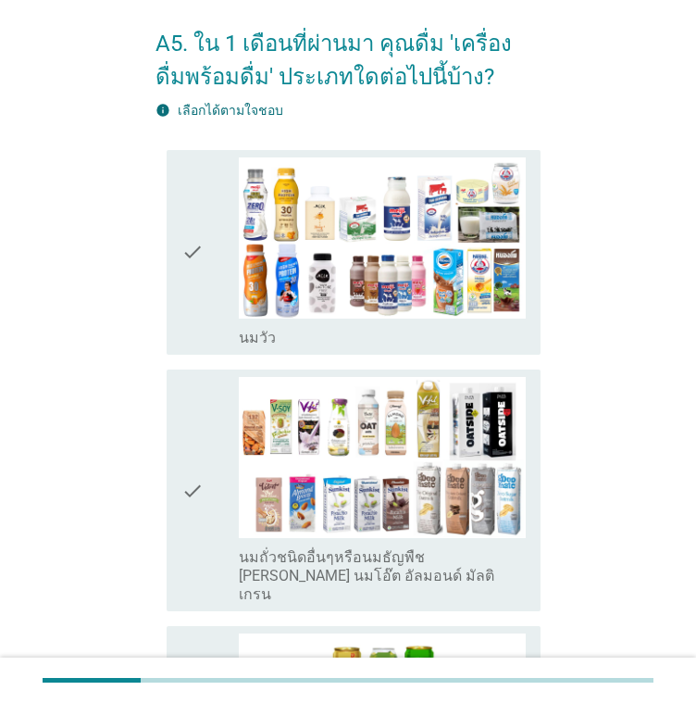
scroll to position [0, 0]
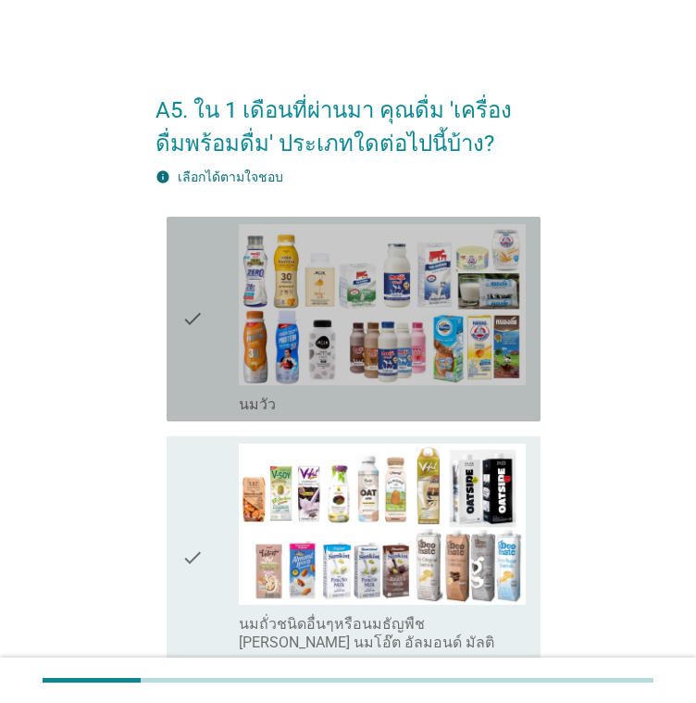
click at [202, 318] on icon "check" at bounding box center [192, 319] width 22 height 190
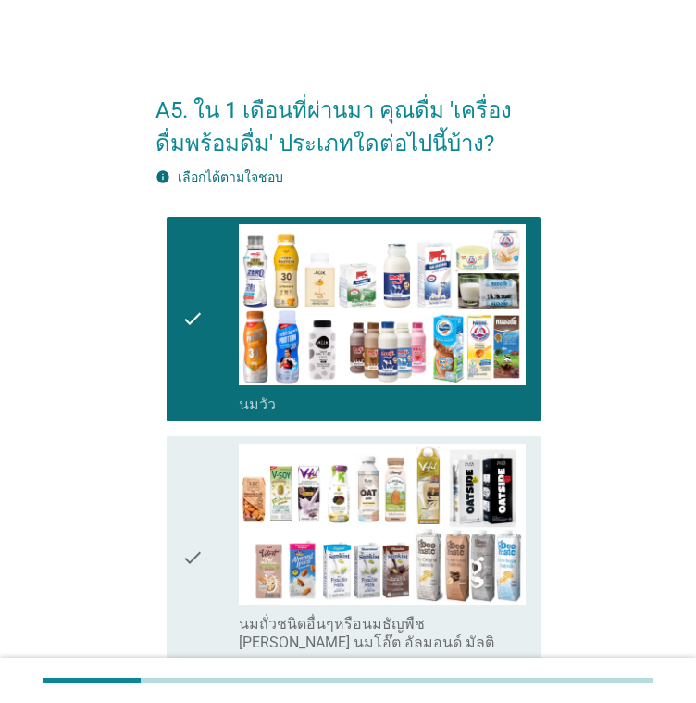
click at [204, 481] on div "check" at bounding box center [209, 557] width 57 height 227
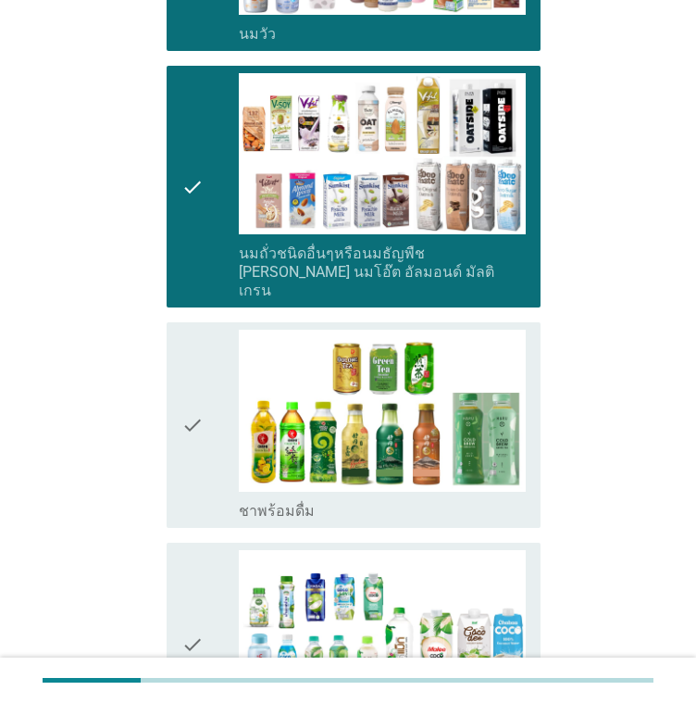
click at [199, 434] on icon "check" at bounding box center [192, 425] width 22 height 190
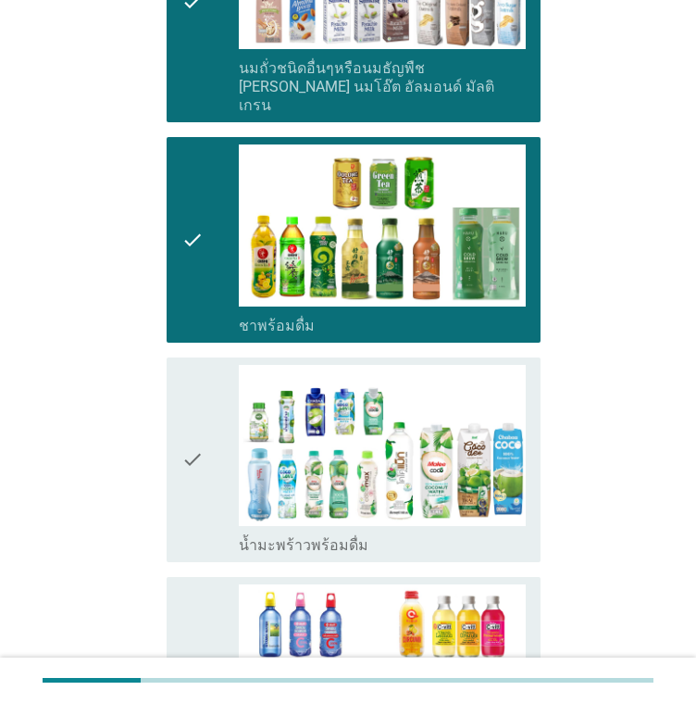
click at [200, 428] on icon "check" at bounding box center [192, 460] width 22 height 190
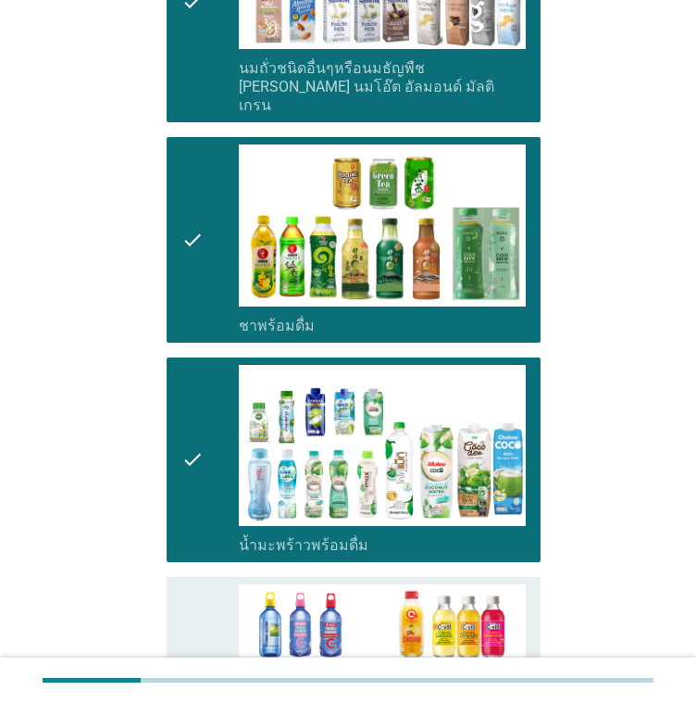
scroll to position [833, 0]
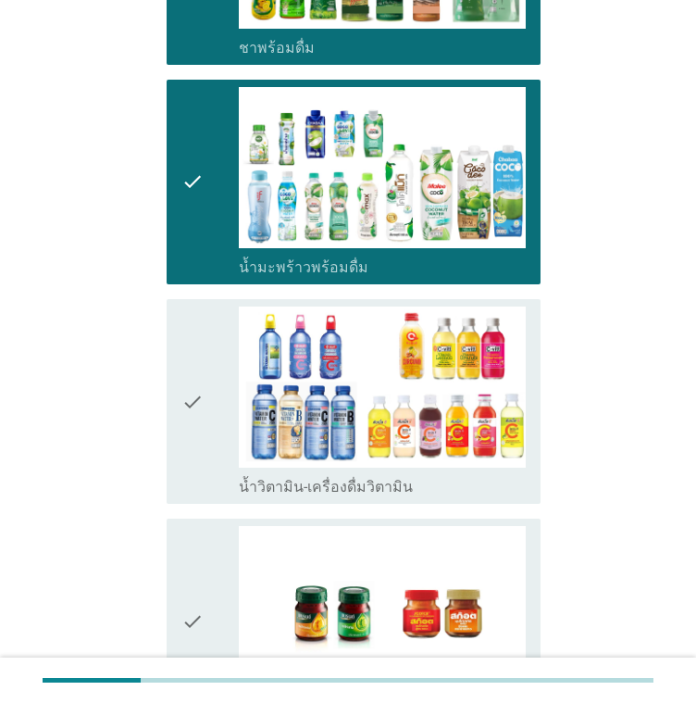
click at [199, 412] on icon "check" at bounding box center [192, 401] width 22 height 190
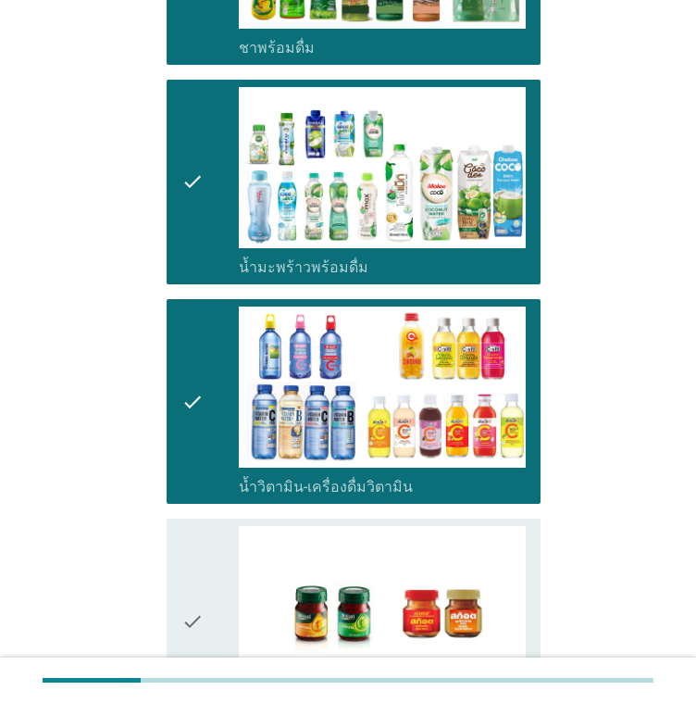
click at [211, 554] on div "check" at bounding box center [209, 621] width 57 height 190
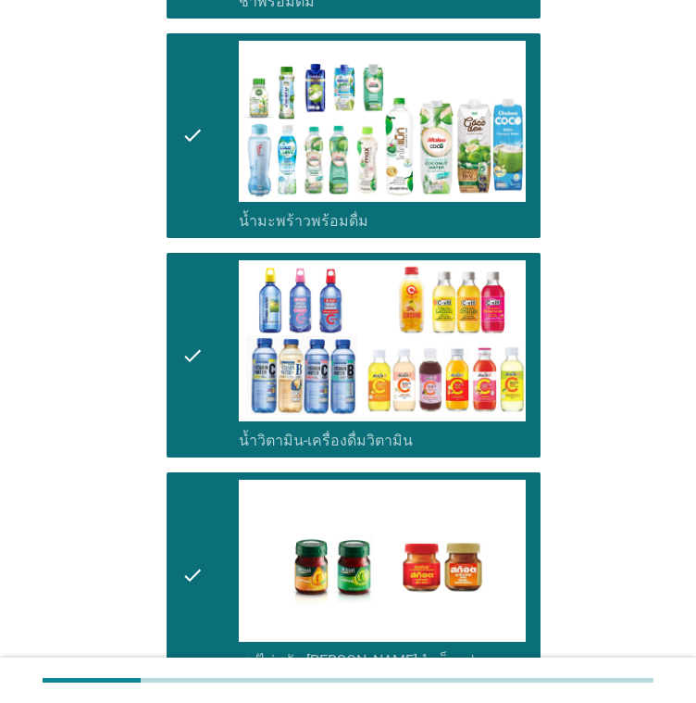
scroll to position [1093, 0]
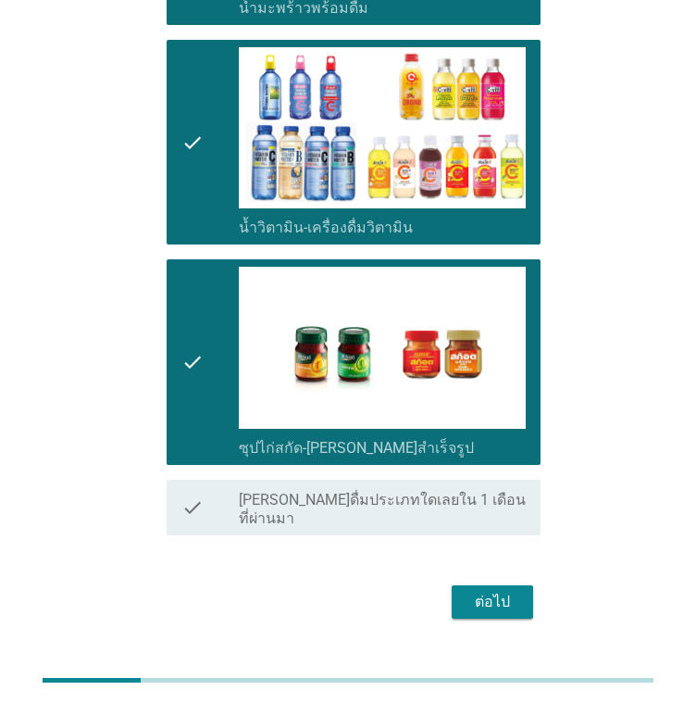
click at [472, 591] on div "ต่อไป" at bounding box center [493, 602] width 52 height 22
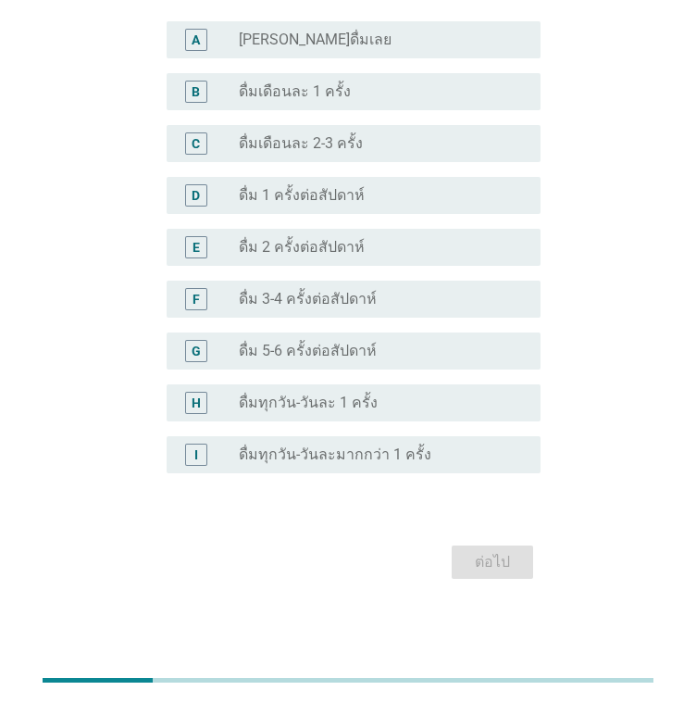
scroll to position [441, 0]
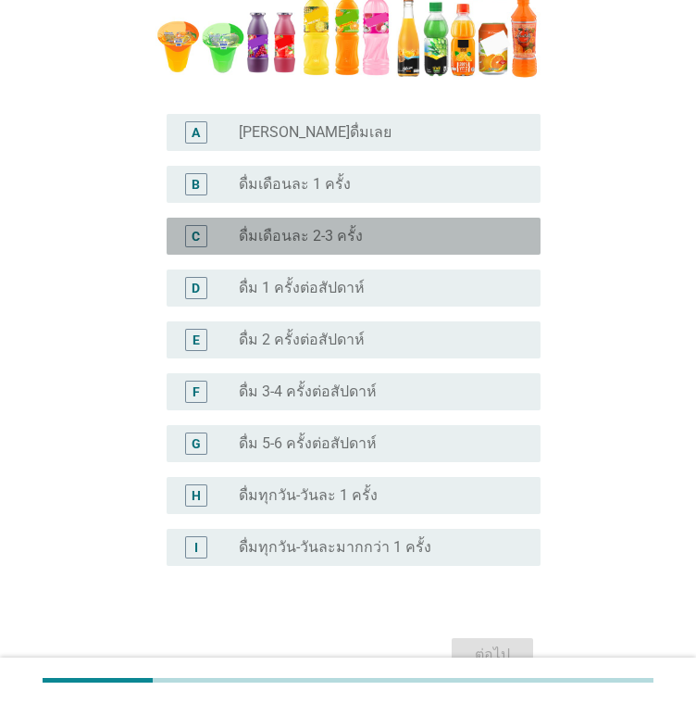
click at [314, 244] on div "radio_button_unchecked ดื่มเดือนละ 2-3 ครั้ง" at bounding box center [382, 236] width 287 height 22
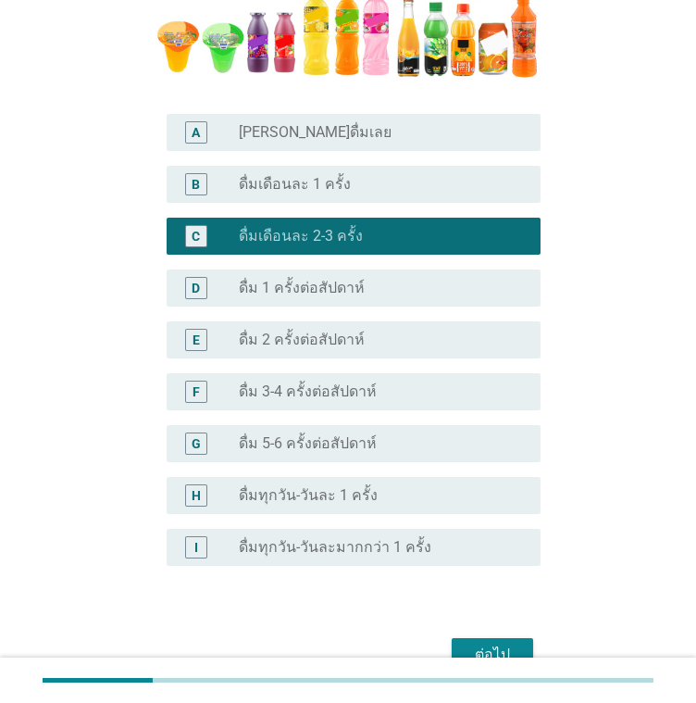
click at [505, 644] on div "ต่อไป" at bounding box center [493, 655] width 52 height 22
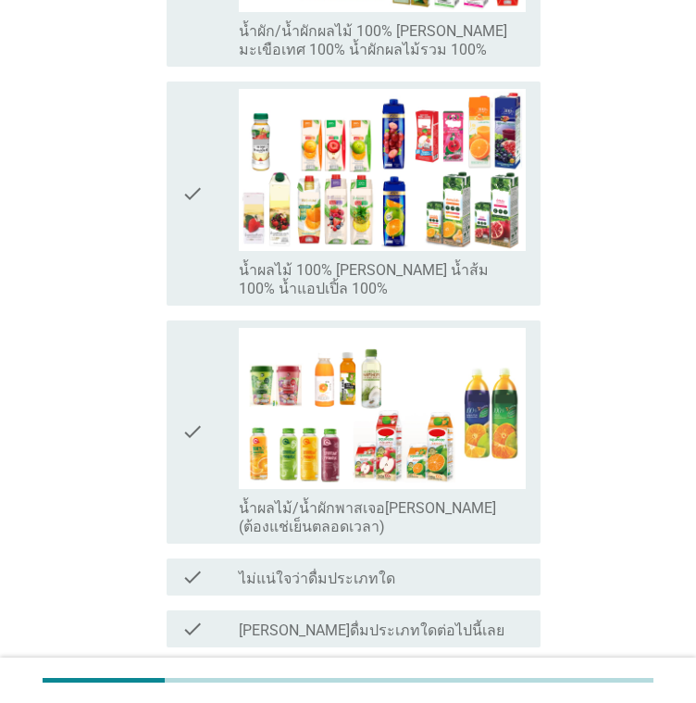
scroll to position [788, 0]
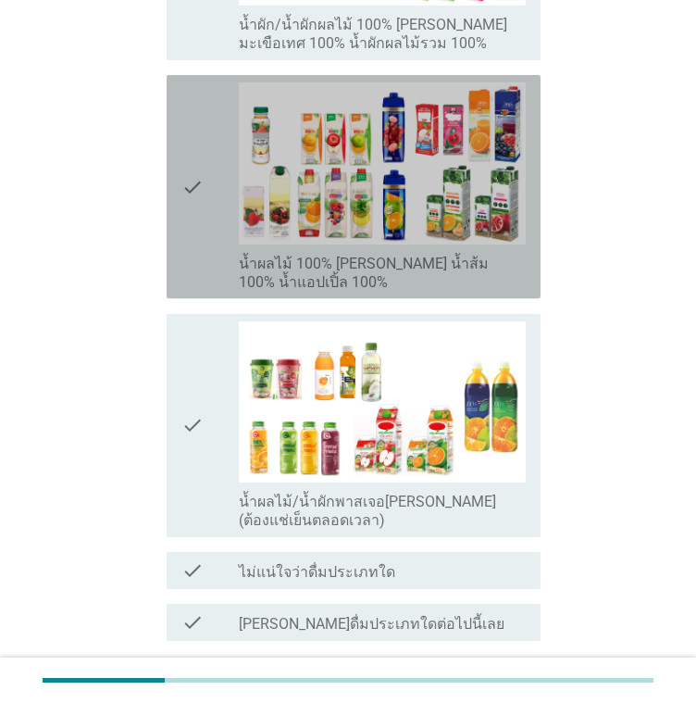
click at [195, 173] on icon "check" at bounding box center [192, 186] width 22 height 208
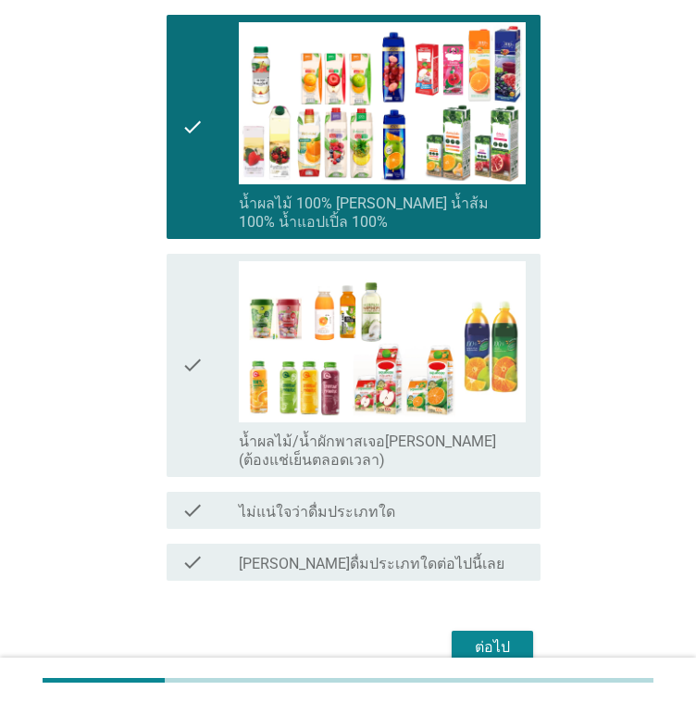
scroll to position [881, 0]
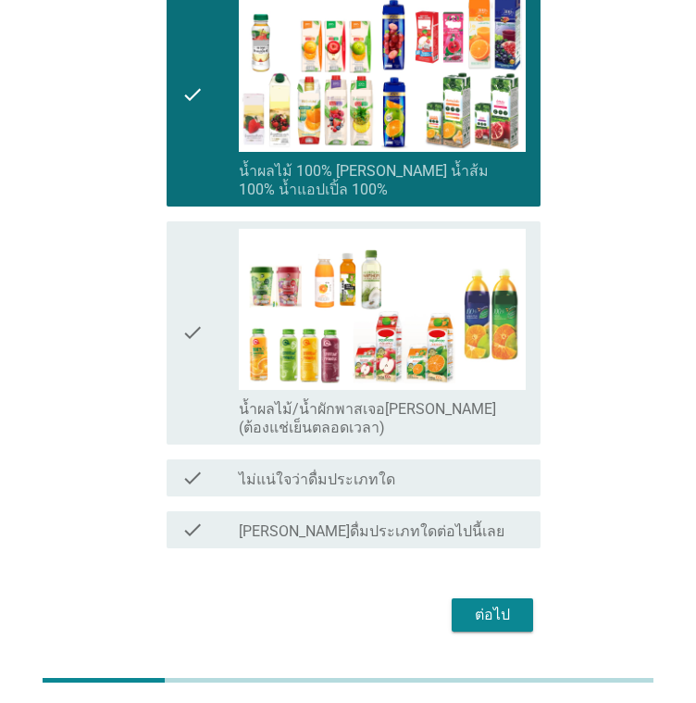
click at [497, 604] on div "ต่อไป" at bounding box center [493, 615] width 52 height 22
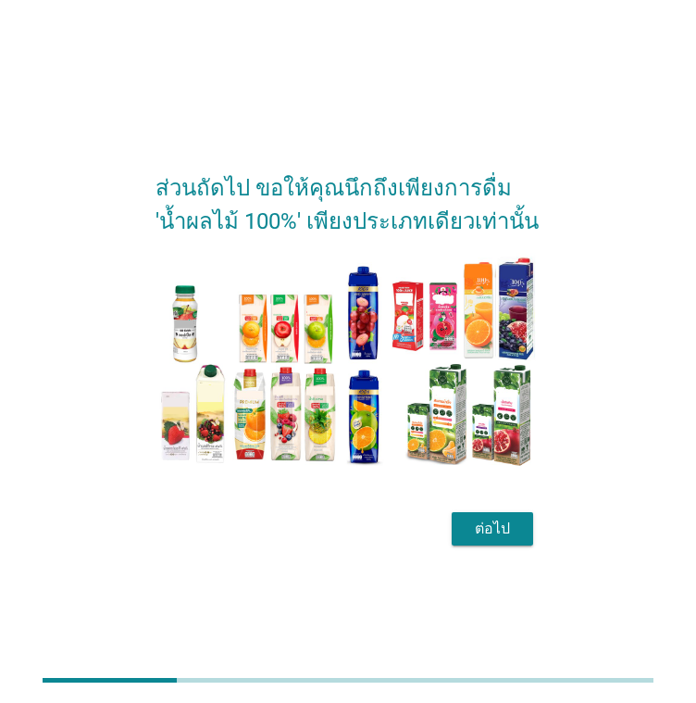
click at [491, 522] on div "ต่อไป" at bounding box center [493, 529] width 52 height 22
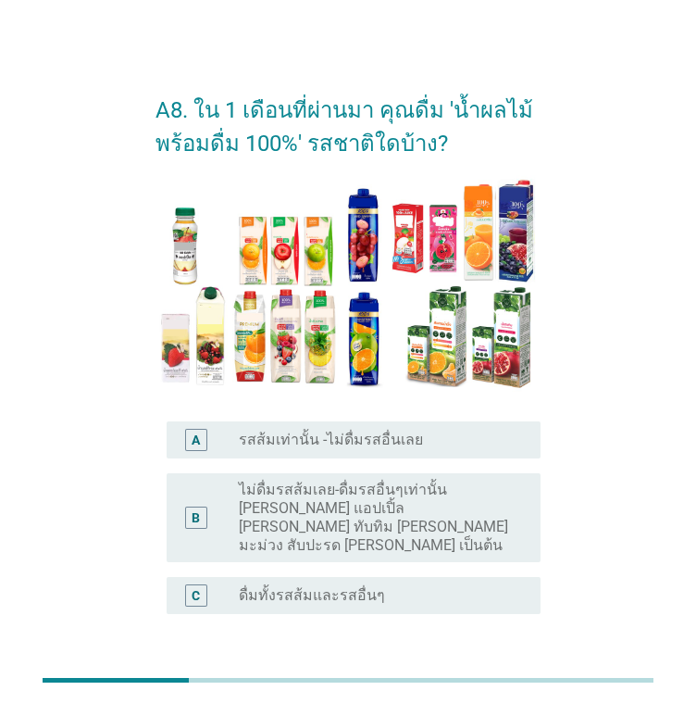
click at [319, 586] on label "ดื่มทั้งรสส้มและรสอื่นๆ" at bounding box center [312, 595] width 146 height 19
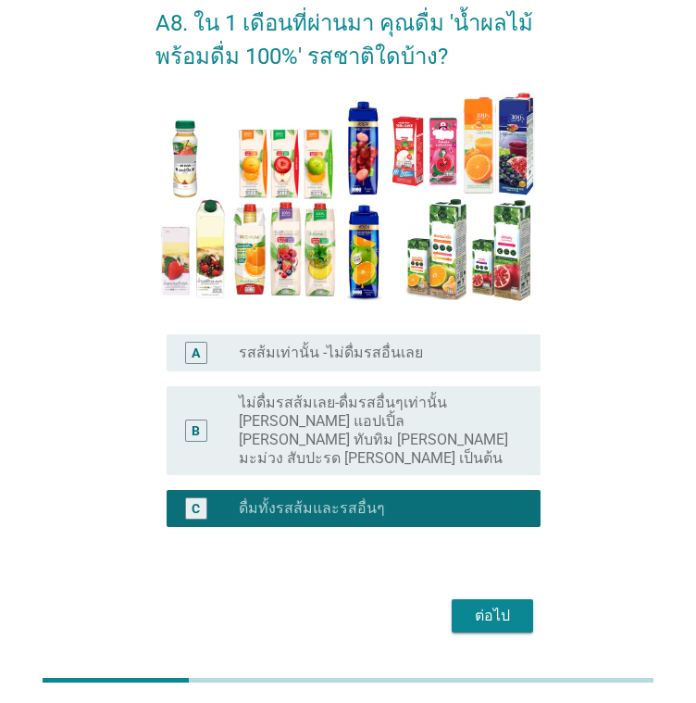
scroll to position [122, 0]
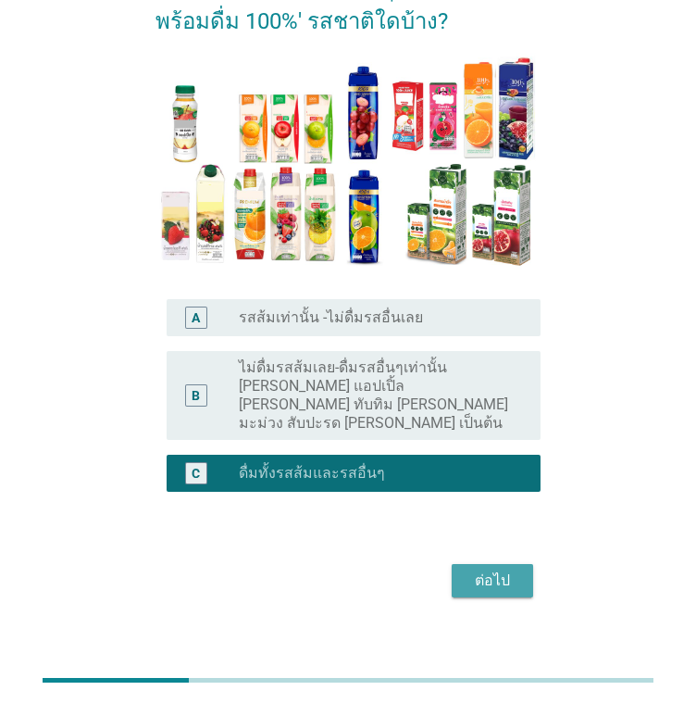
click at [496, 571] on div "ต่อไป" at bounding box center [493, 580] width 52 height 22
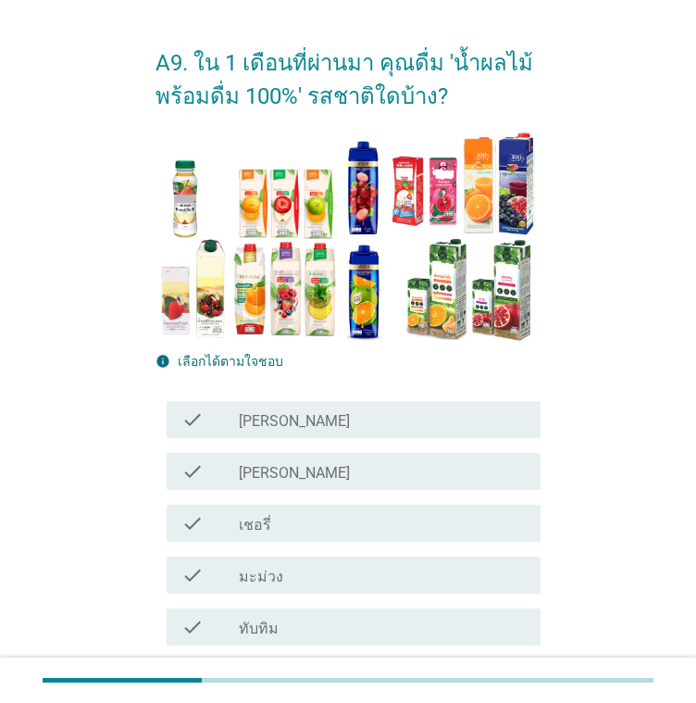
scroll to position [93, 0]
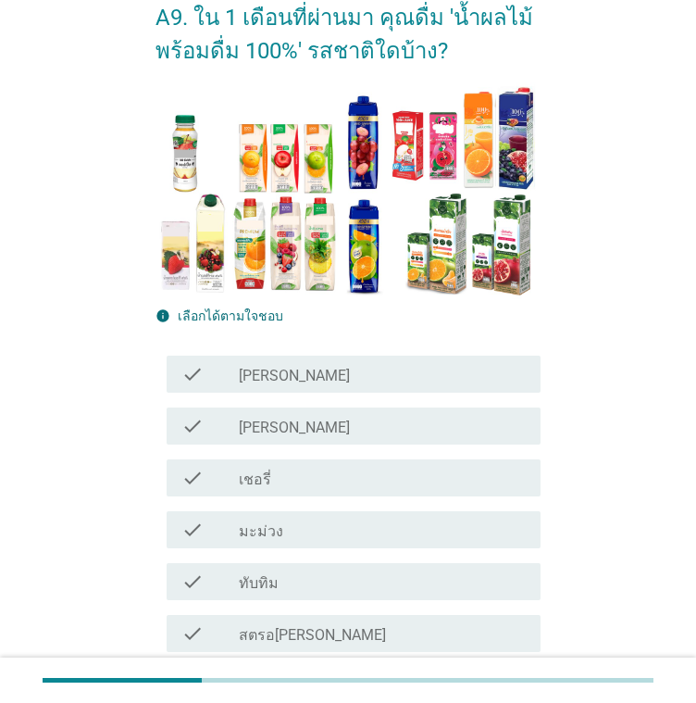
click at [311, 381] on div "check_box_outline_blank [PERSON_NAME]" at bounding box center [382, 374] width 287 height 22
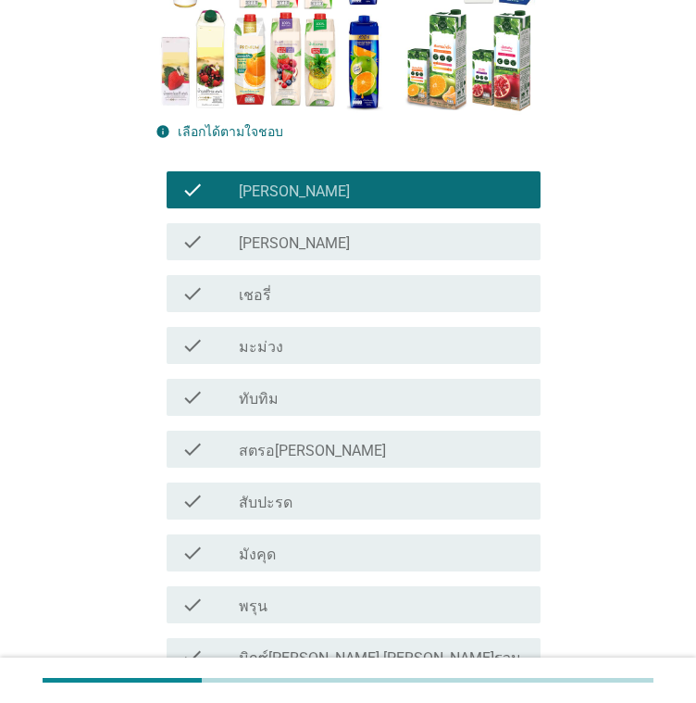
scroll to position [278, 0]
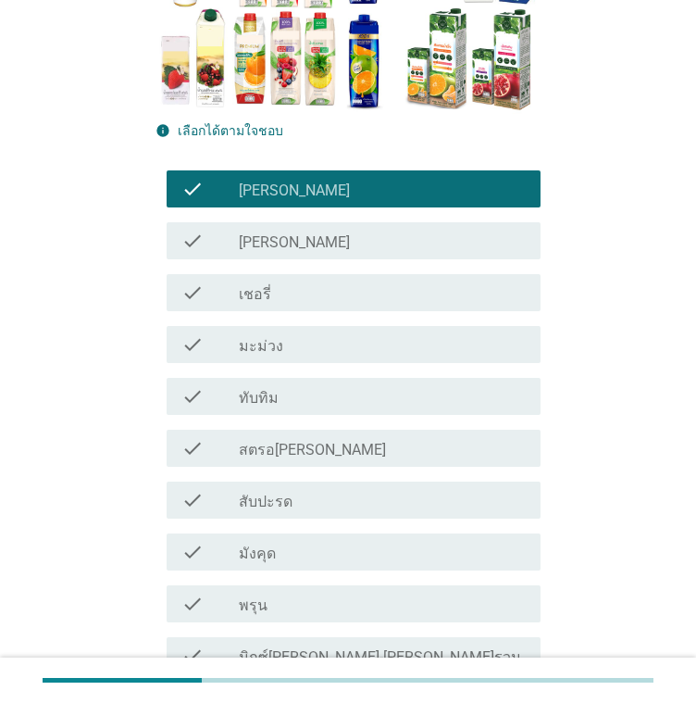
click at [304, 447] on div "check_box_outline_blank สตรอ[PERSON_NAME]" at bounding box center [382, 448] width 287 height 22
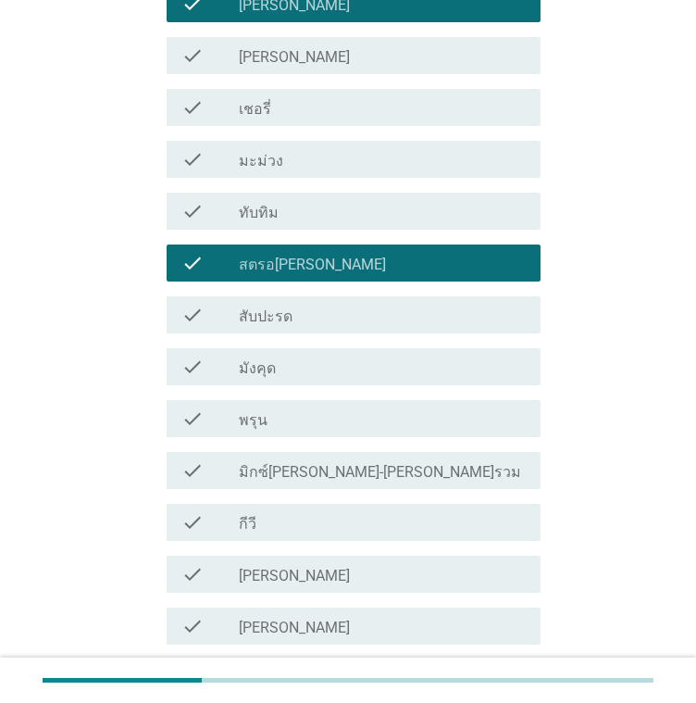
scroll to position [556, 0]
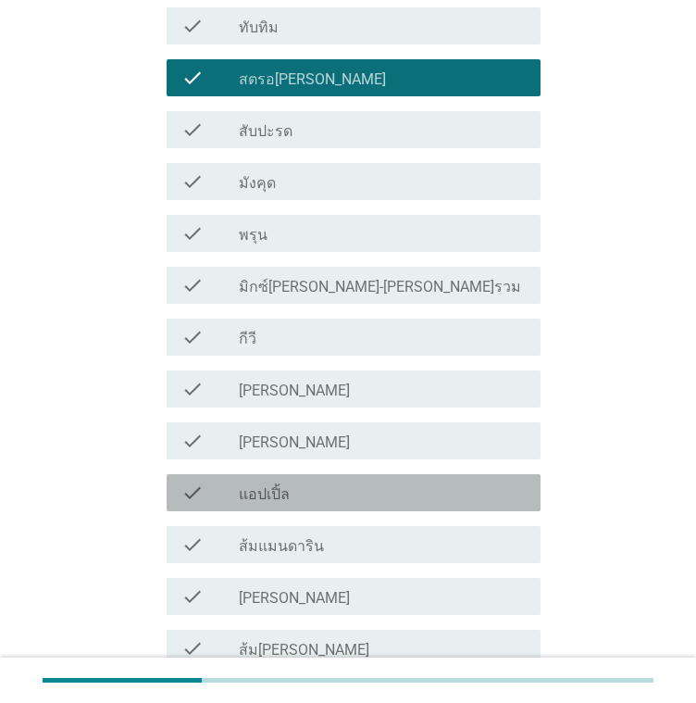
click at [310, 490] on div "check_box_outline_blank แอปเปิ้ล" at bounding box center [382, 492] width 287 height 22
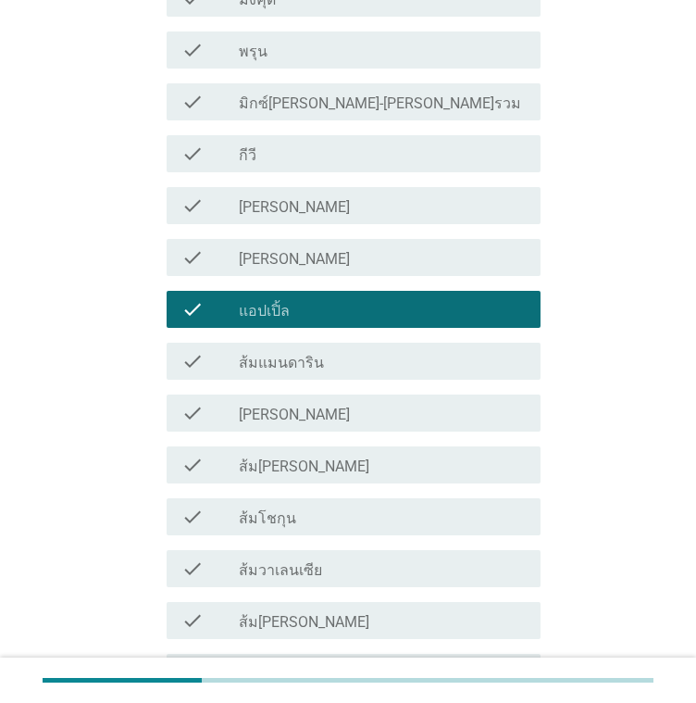
scroll to position [833, 0]
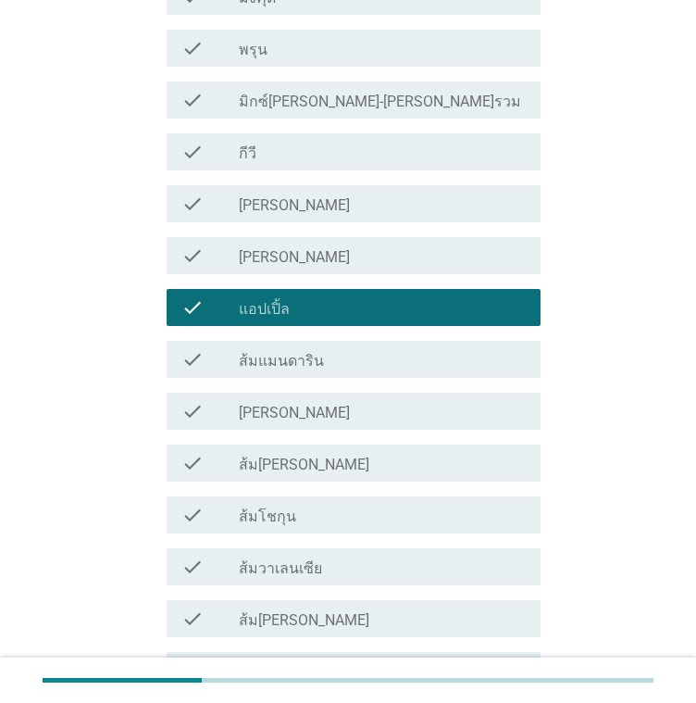
click at [319, 475] on div "check check_box_outline_blank ส้ม[PERSON_NAME]" at bounding box center [354, 462] width 374 height 37
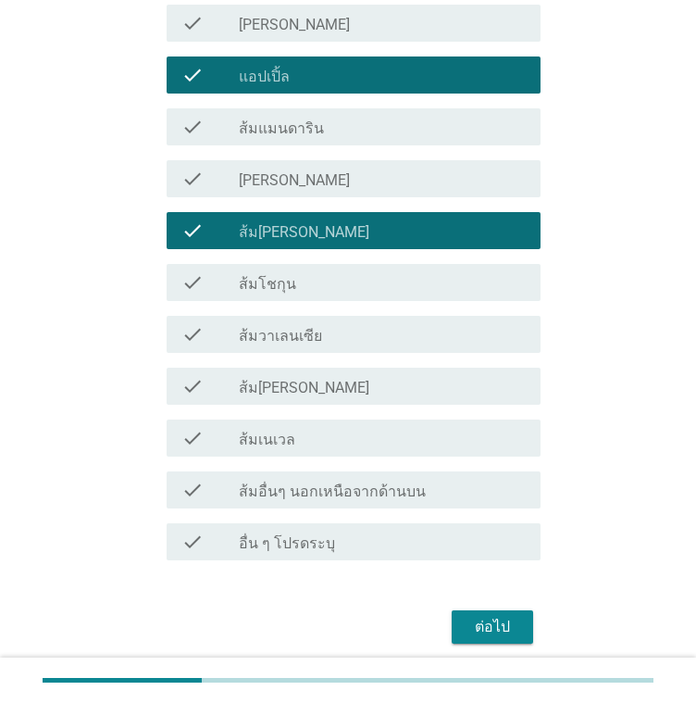
scroll to position [1111, 0]
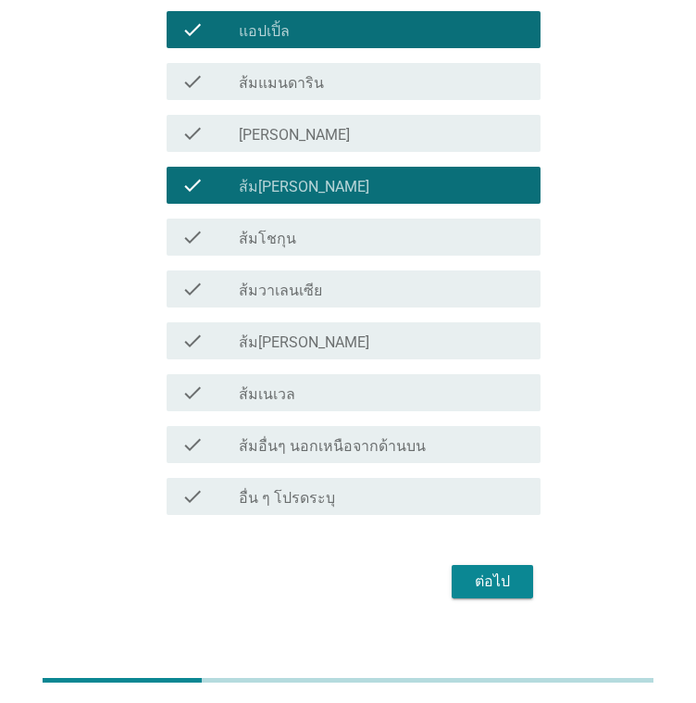
click at [496, 584] on div "ต่อไป" at bounding box center [493, 581] width 52 height 22
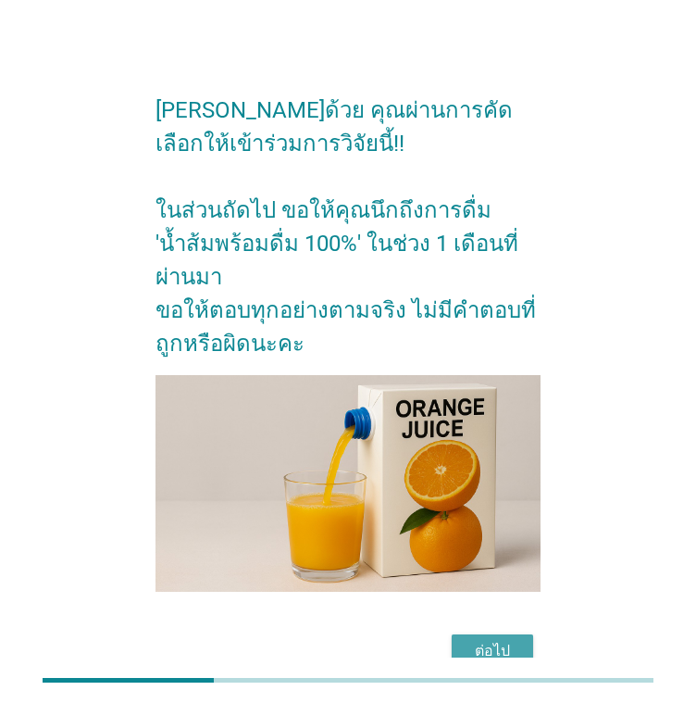
click at [499, 640] on div "ต่อไป" at bounding box center [493, 651] width 52 height 22
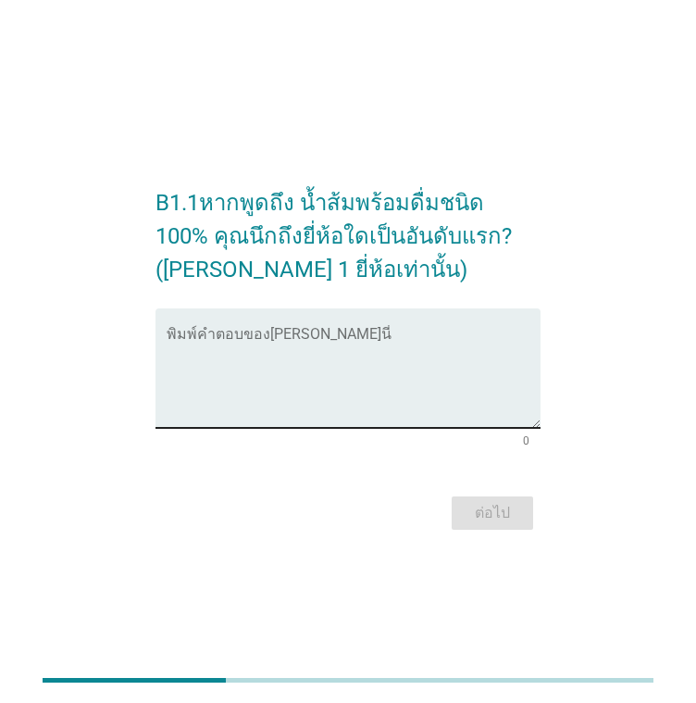
click at [305, 369] on textarea "พิมพ์คำตอบของคุณ ที่นี่" at bounding box center [354, 379] width 374 height 97
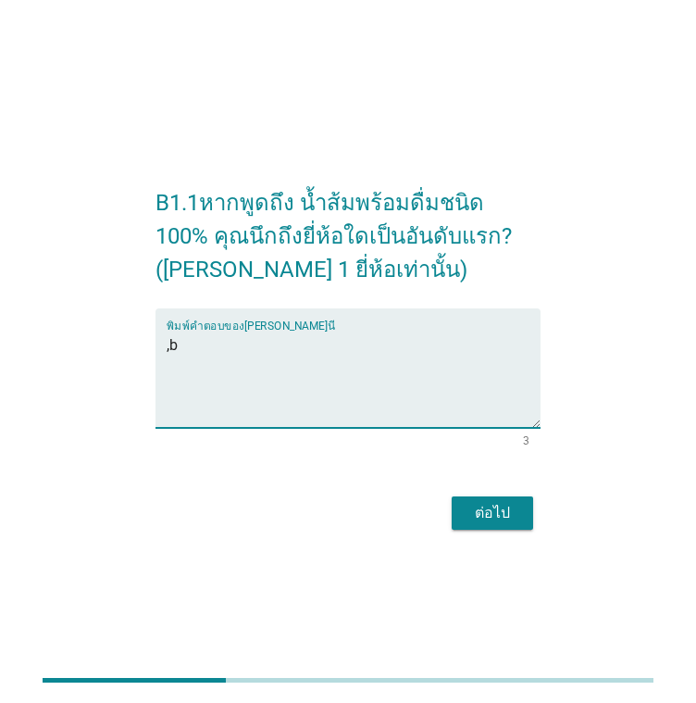
type textarea ","
type textarea "มิลิเมด"
click at [491, 509] on div "ต่อไป" at bounding box center [493, 513] width 52 height 22
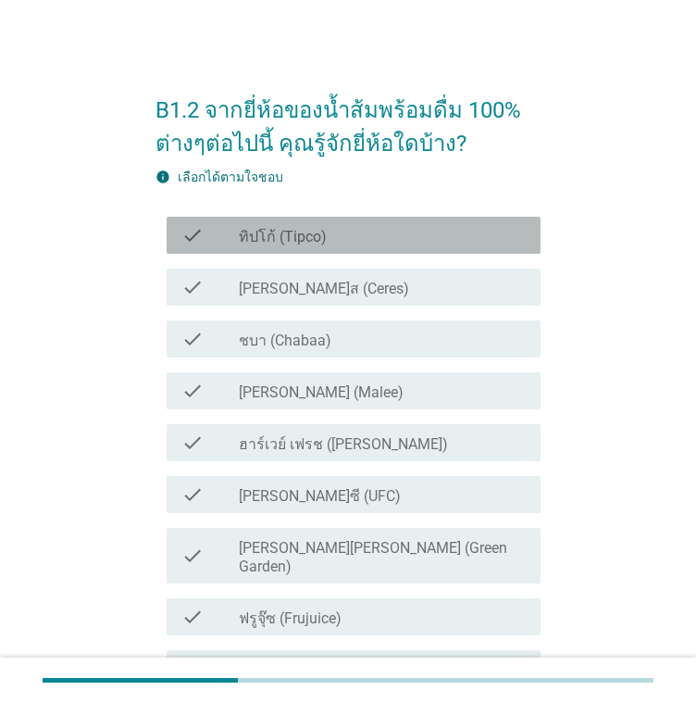
click at [396, 249] on div "check check_box_outline_blank ทิปโก้ (Tipco)" at bounding box center [354, 235] width 374 height 37
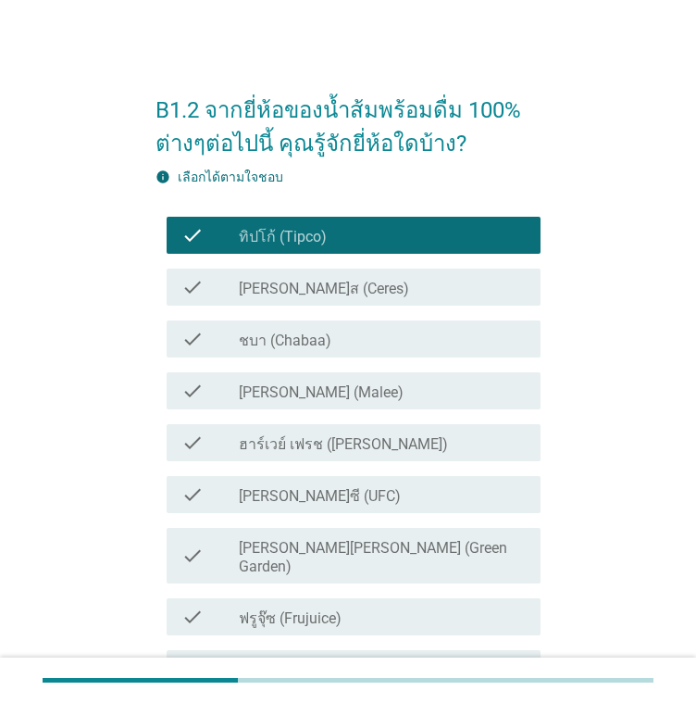
click at [352, 397] on div "check_box_outline_blank [PERSON_NAME] (Malee)" at bounding box center [382, 391] width 287 height 22
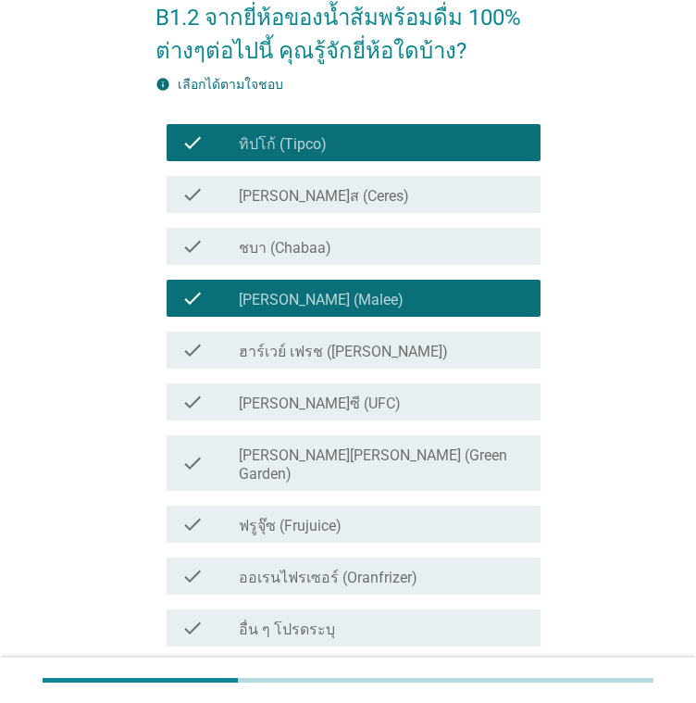
scroll to position [185, 0]
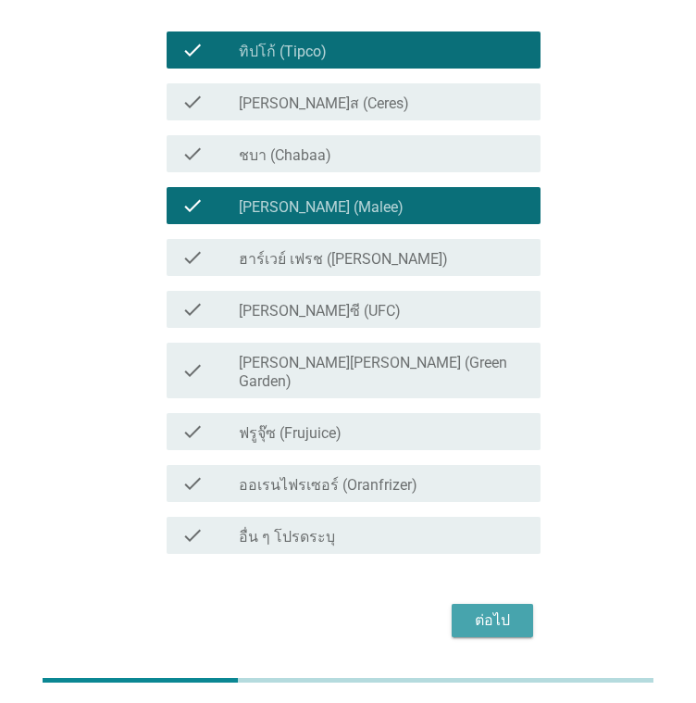
click at [504, 609] on div "ต่อไป" at bounding box center [493, 620] width 52 height 22
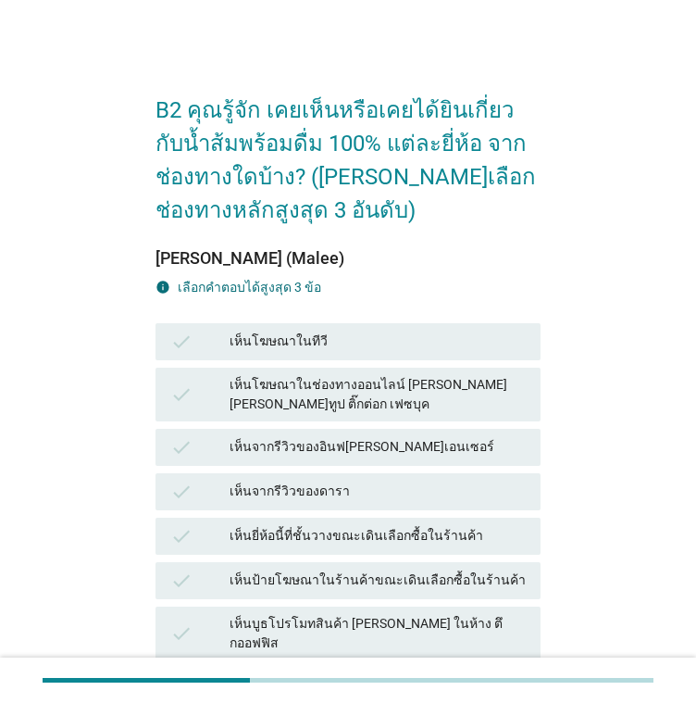
click at [321, 500] on div "เห็นจากรีวิวของดารา" at bounding box center [378, 492] width 296 height 22
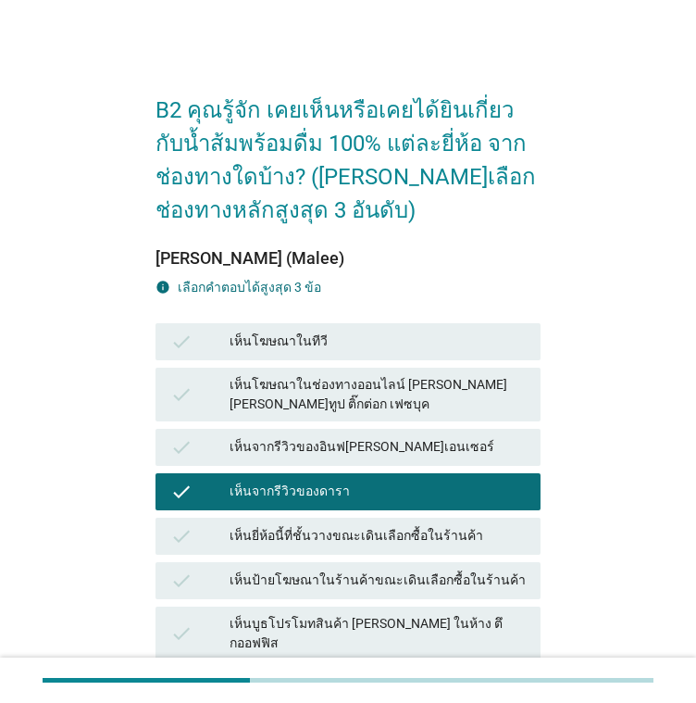
click at [318, 450] on div "เห็นจากรีวิวของอินฟ[PERSON_NAME]เอนเซอร์" at bounding box center [378, 447] width 296 height 22
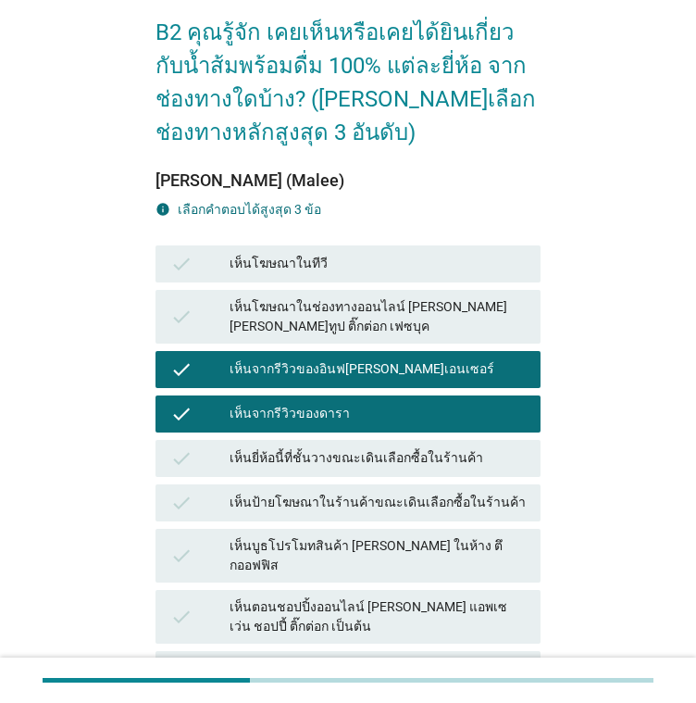
scroll to position [185, 0]
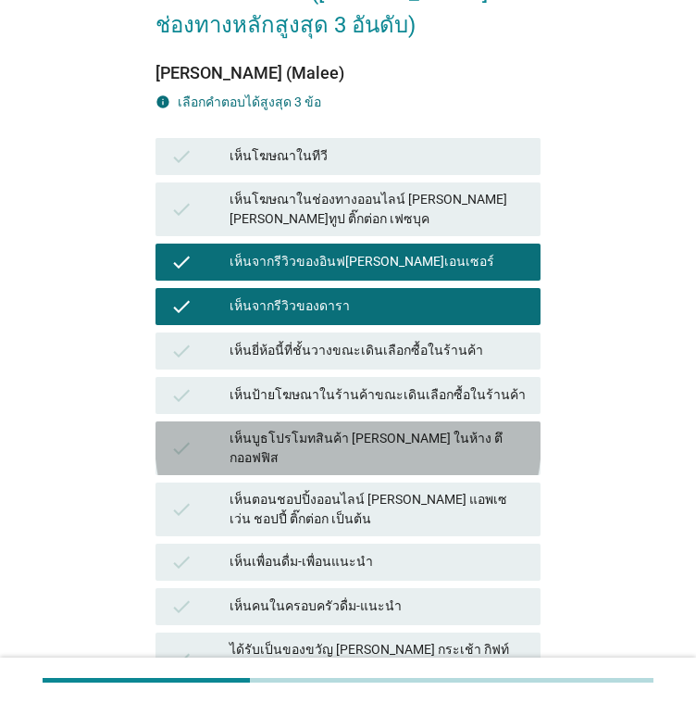
click at [327, 423] on div "check เห็นบูธโปรโมทสินค้า [PERSON_NAME] ในห้าง ตึกออฟฟิส" at bounding box center [348, 448] width 385 height 54
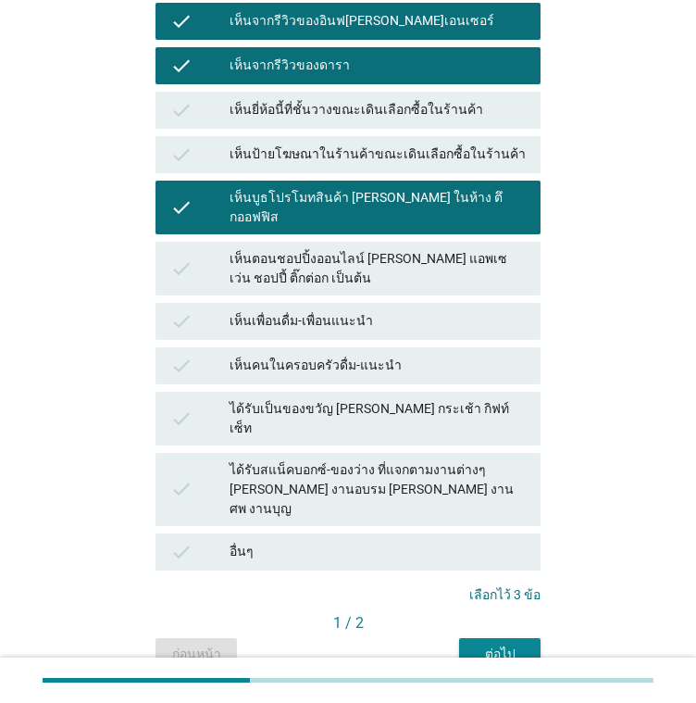
scroll to position [460, 0]
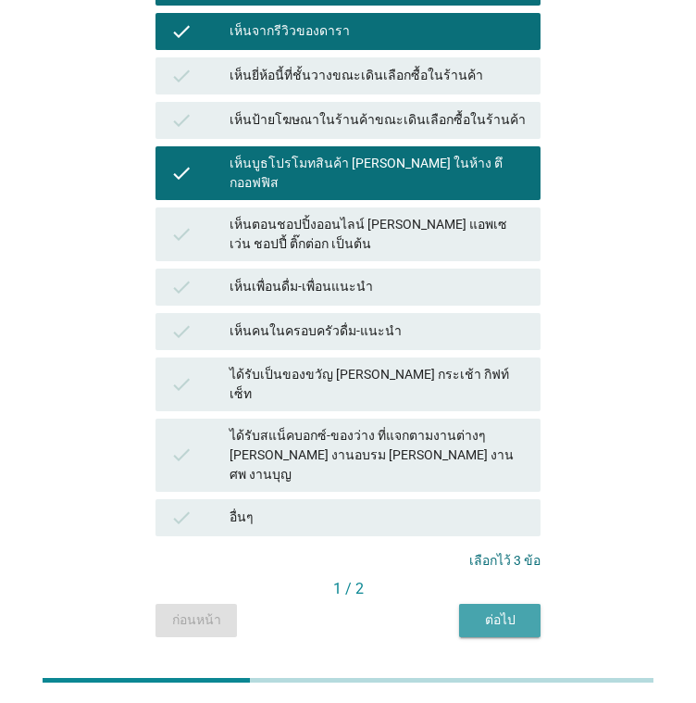
click at [502, 610] on div "ต่อไป" at bounding box center [500, 619] width 52 height 19
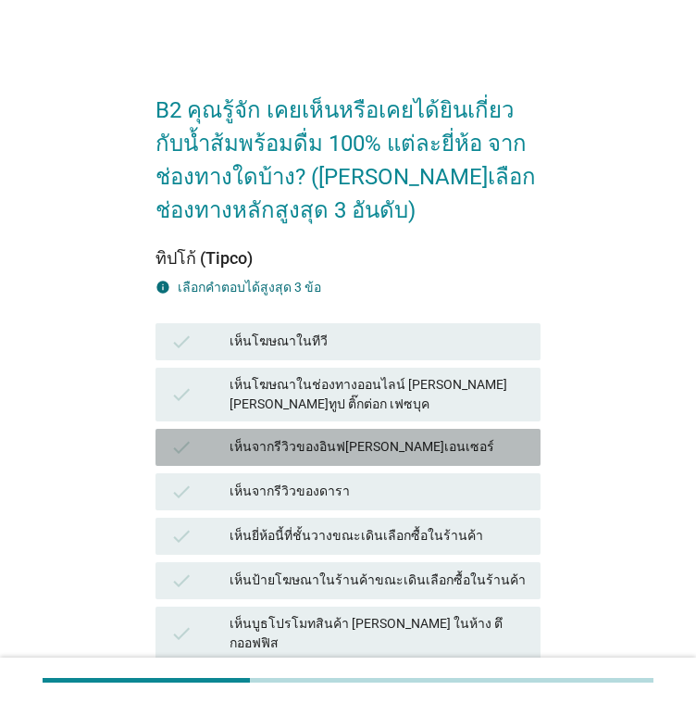
click at [367, 451] on div "เห็นจากรีวิวของอินฟ[PERSON_NAME]เอนเซอร์" at bounding box center [378, 447] width 296 height 22
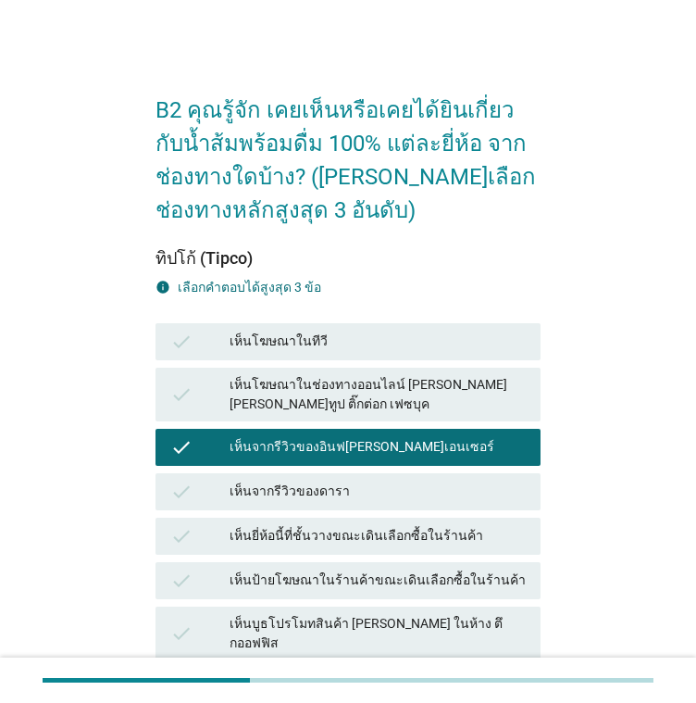
click at [386, 558] on div "check เห็นป้ายโฆษณาในร้านค้าขณะเดินเลือกซื้อในร้านค้า" at bounding box center [348, 580] width 393 height 44
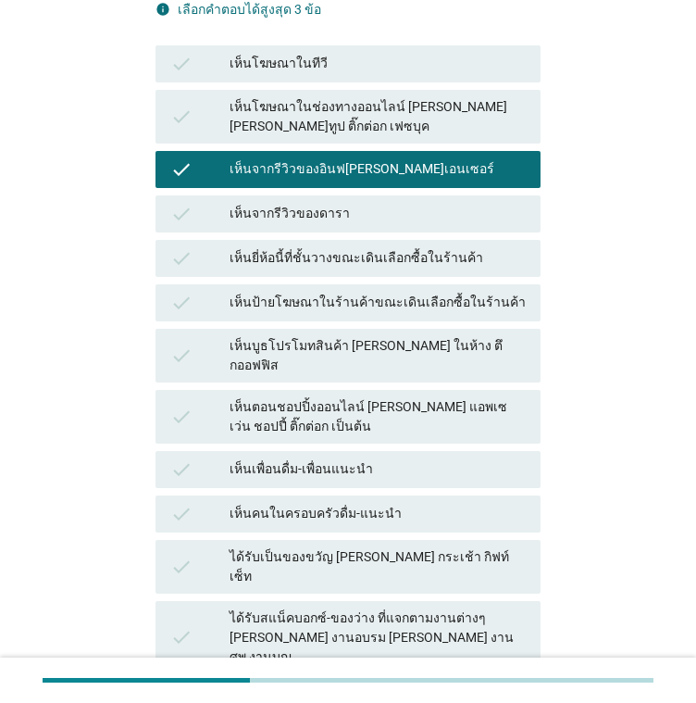
click at [331, 451] on div "check เห็นเพื่อนดื่ม-เพื่อนแนะนำ" at bounding box center [348, 469] width 385 height 37
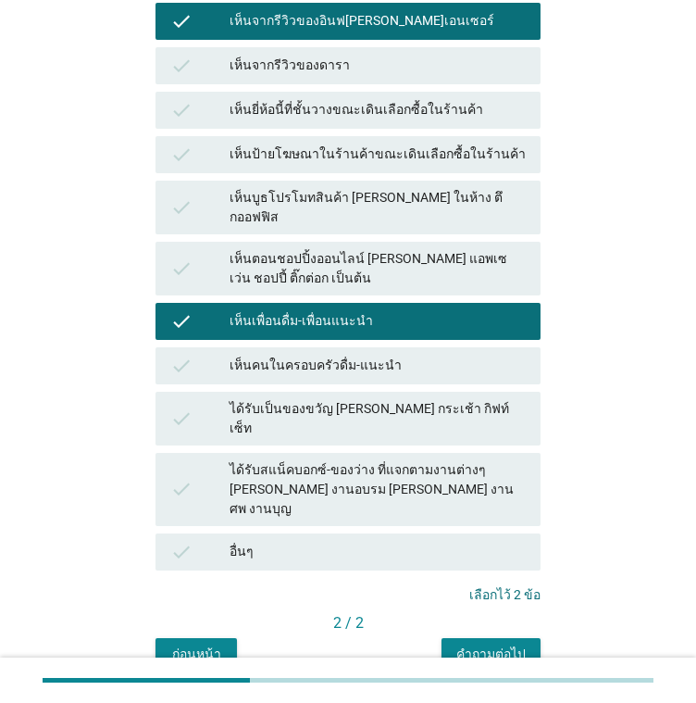
scroll to position [460, 0]
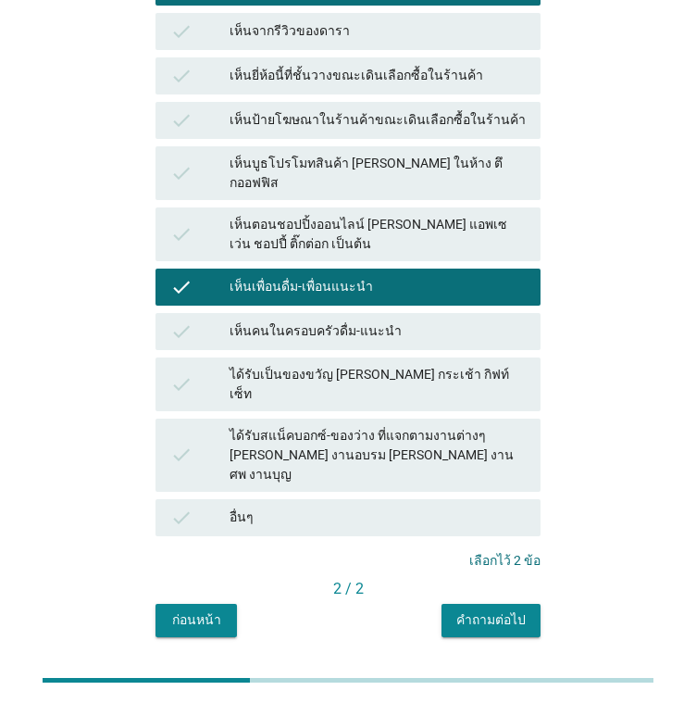
click at [346, 426] on div "ได้รับสแน็คบอกซ์-ของว่าง ที่แจกตามงานต่างๆ [PERSON_NAME] งานอบรม [PERSON_NAME] …" at bounding box center [378, 455] width 296 height 58
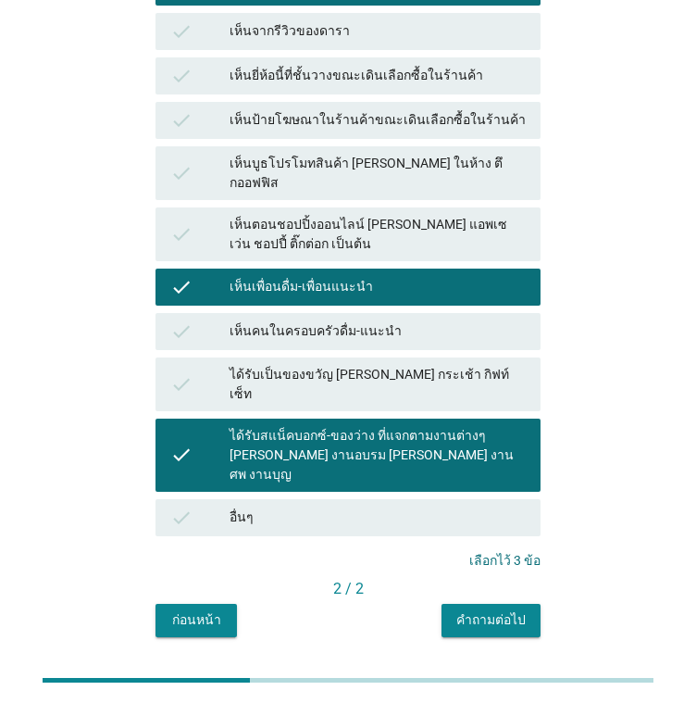
click at [522, 610] on div "คำถามต่อไป" at bounding box center [490, 619] width 69 height 19
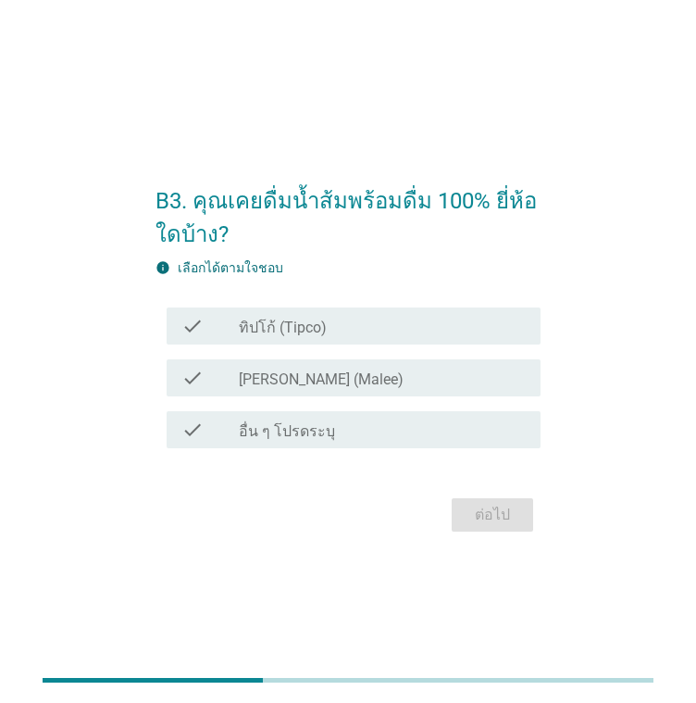
click at [341, 328] on div "check_box_outline_blank ทิปโก้ (Tipco)" at bounding box center [382, 326] width 287 height 22
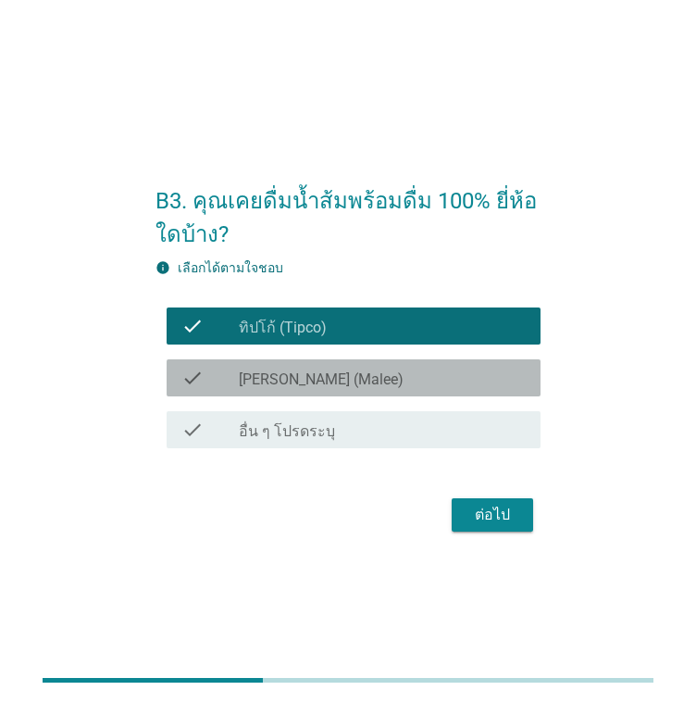
click at [344, 375] on div "check_box_outline_blank [PERSON_NAME] (Malee)" at bounding box center [382, 378] width 287 height 22
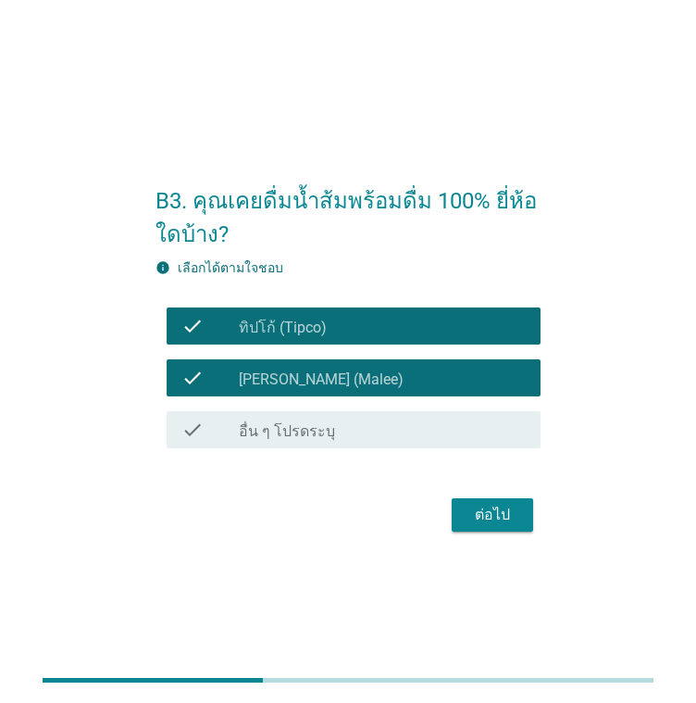
click at [506, 515] on div "ต่อไป" at bounding box center [493, 515] width 52 height 22
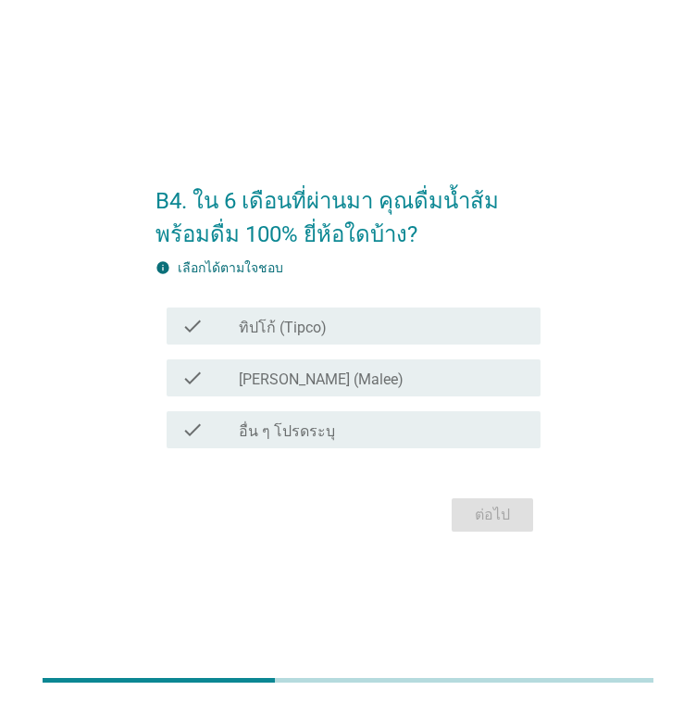
click at [336, 338] on div "check check_box_outline_blank ทิปโก้ (Tipco)" at bounding box center [354, 325] width 374 height 37
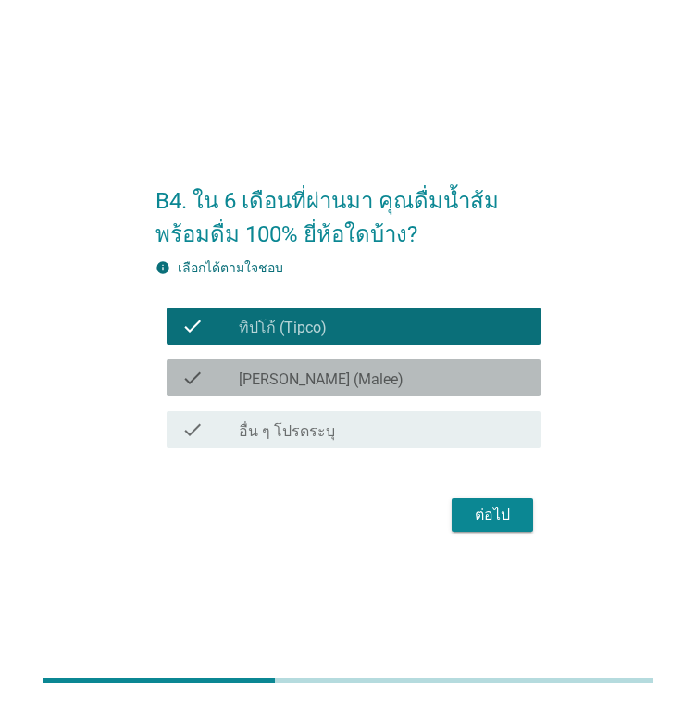
click at [344, 373] on div "check_box_outline_blank [PERSON_NAME] (Malee)" at bounding box center [382, 378] width 287 height 22
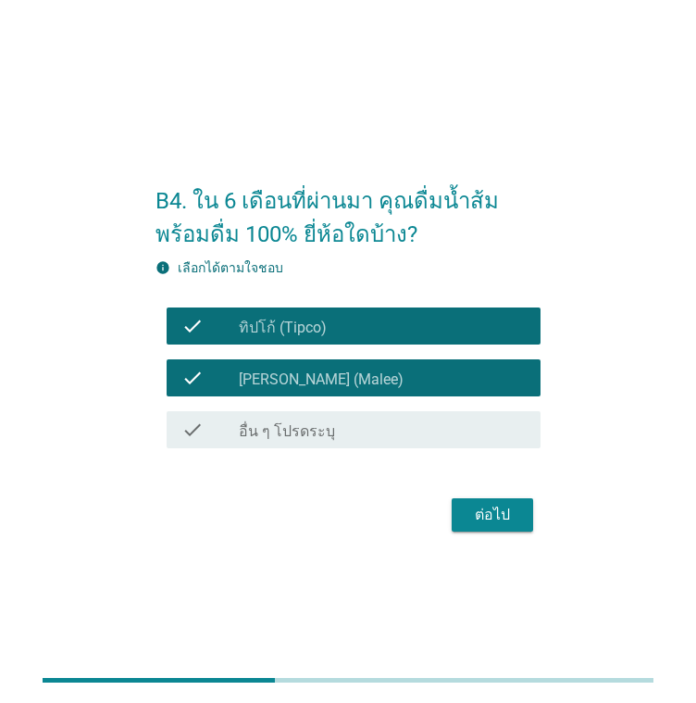
click at [476, 514] on div "ต่อไป" at bounding box center [493, 515] width 52 height 22
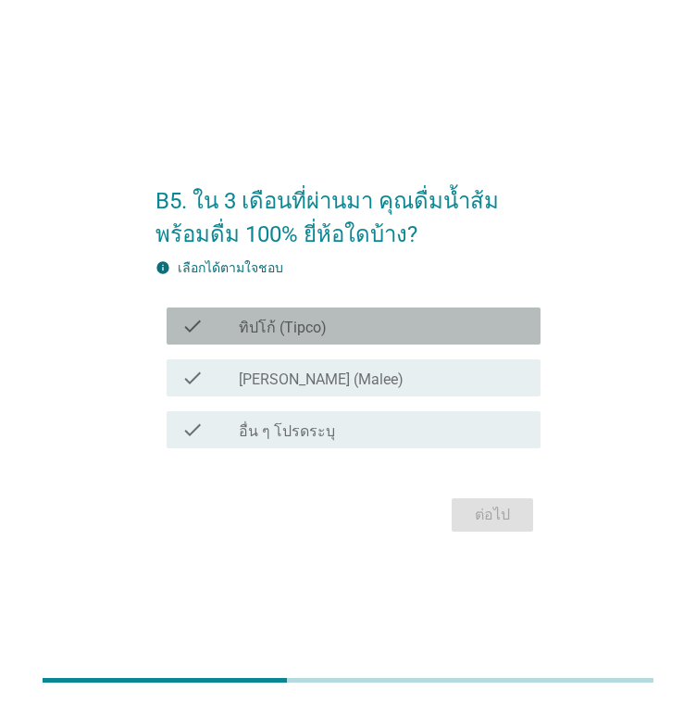
click at [370, 327] on div "check_box_outline_blank ทิปโก้ (Tipco)" at bounding box center [382, 326] width 287 height 22
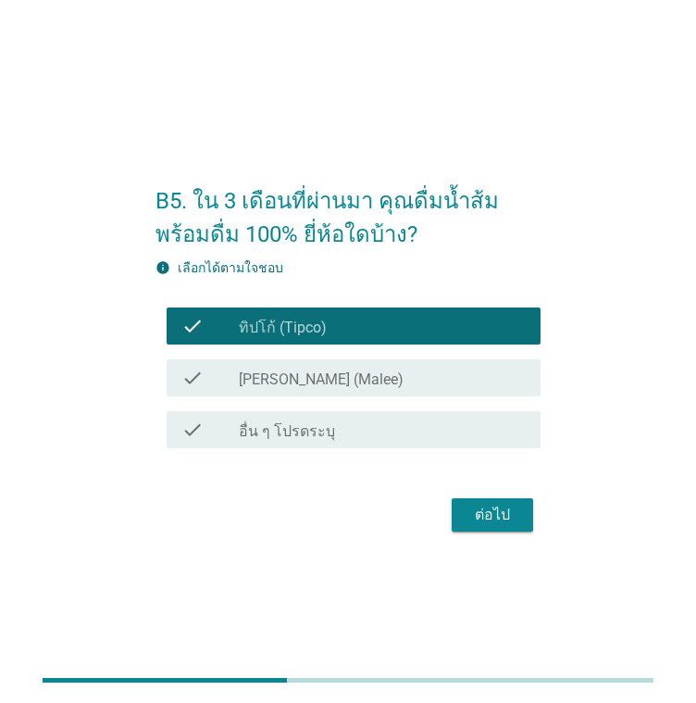
click at [370, 369] on div "check_box_outline_blank [PERSON_NAME] (Malee)" at bounding box center [382, 378] width 287 height 22
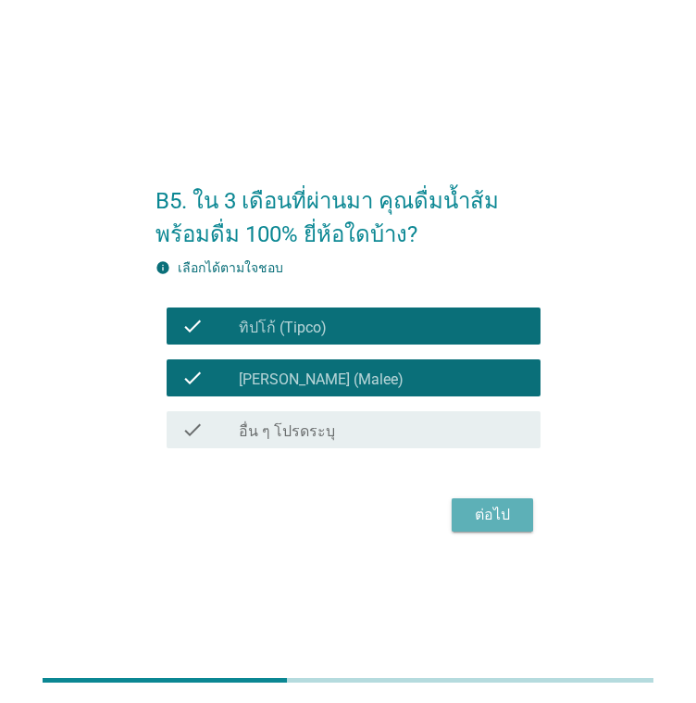
click at [499, 503] on button "ต่อไป" at bounding box center [492, 514] width 81 height 33
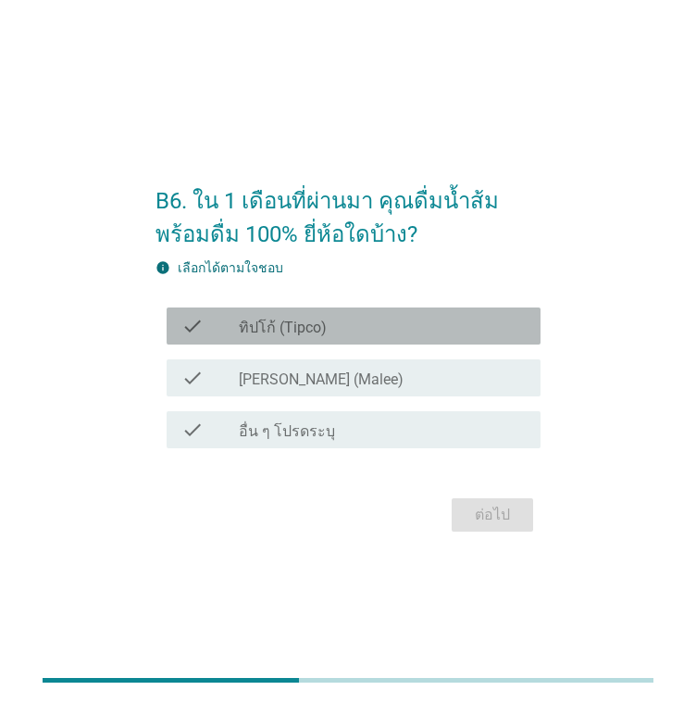
click at [363, 333] on div "check_box_outline_blank ทิปโก้ (Tipco)" at bounding box center [382, 326] width 287 height 22
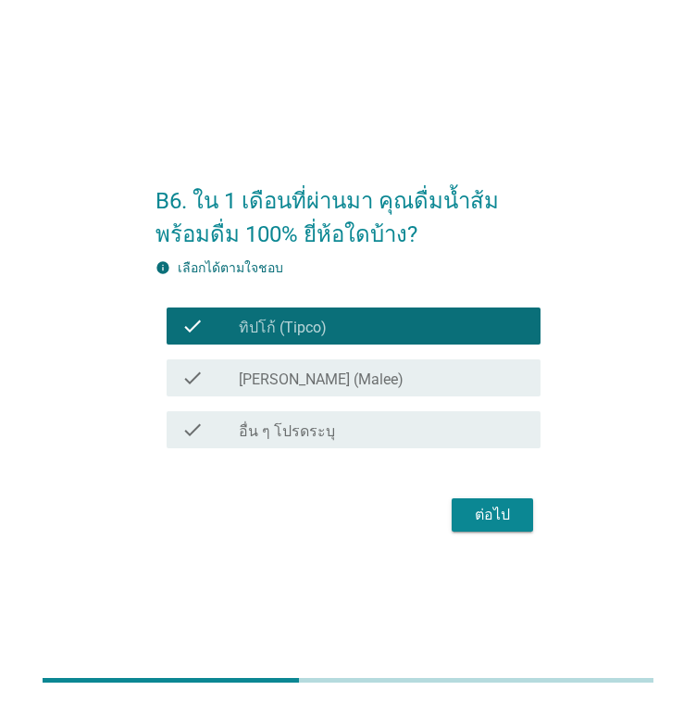
click at [360, 369] on div "check_box_outline_blank [PERSON_NAME] (Malee)" at bounding box center [382, 378] width 287 height 22
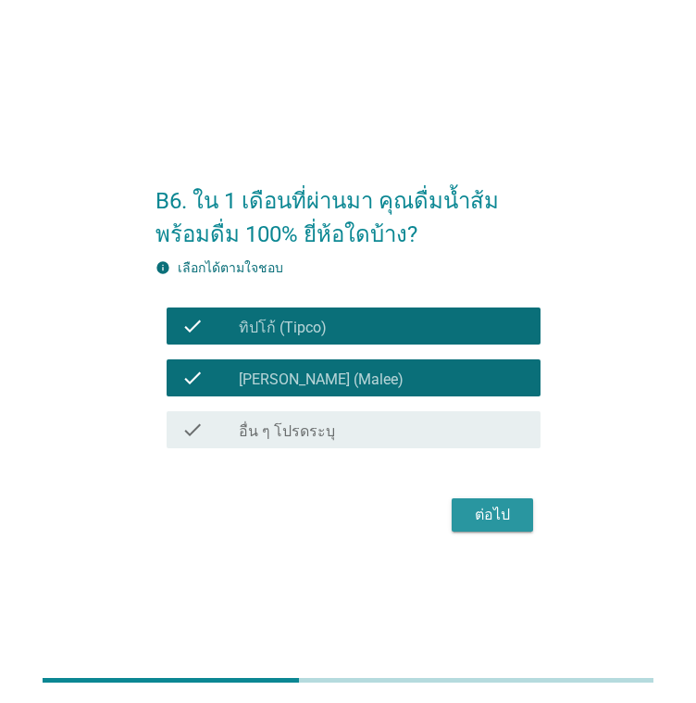
click at [496, 512] on div "ต่อไป" at bounding box center [493, 515] width 52 height 22
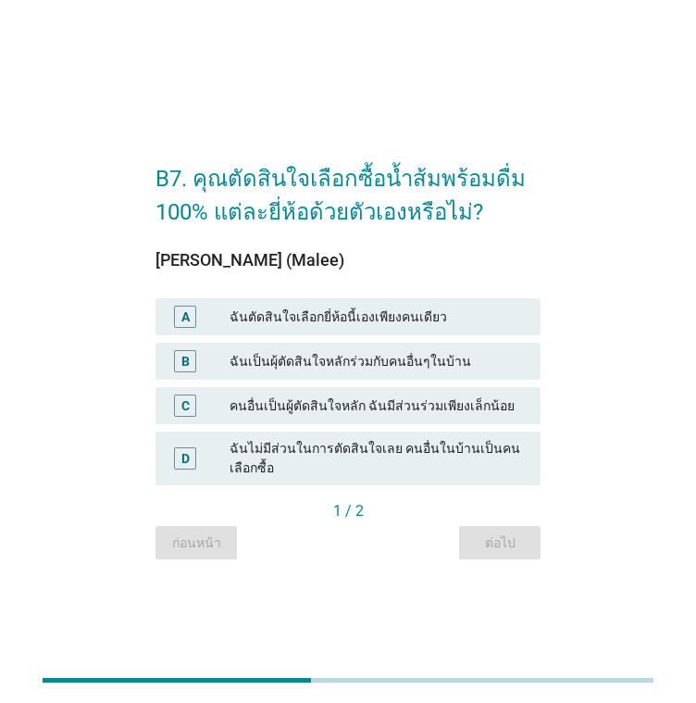
click at [363, 366] on div "ฉันเป็นผุ้ตัดสินใจหลักร่วมกับคนอื่นๆในบ้าน" at bounding box center [378, 361] width 296 height 22
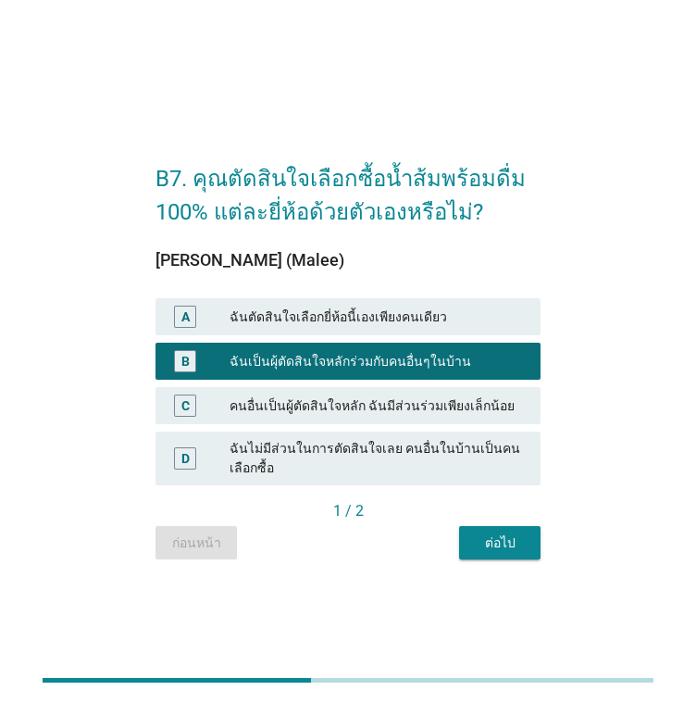
click at [508, 546] on div "ต่อไป" at bounding box center [500, 542] width 52 height 19
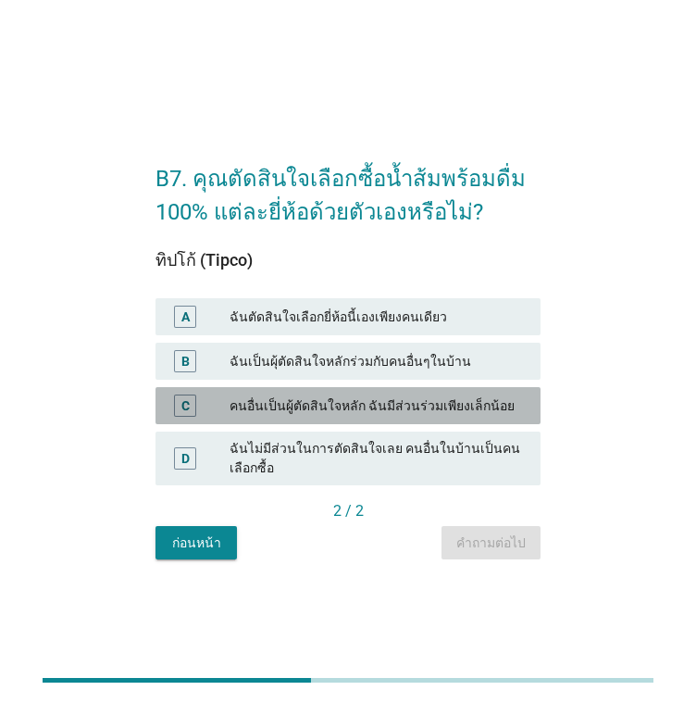
click at [359, 396] on div "คนอื่นเป็นผู้ตัดสินใจหลัก ฉันมีส่วนร่วมเพียงเล็กน้อย" at bounding box center [378, 405] width 296 height 22
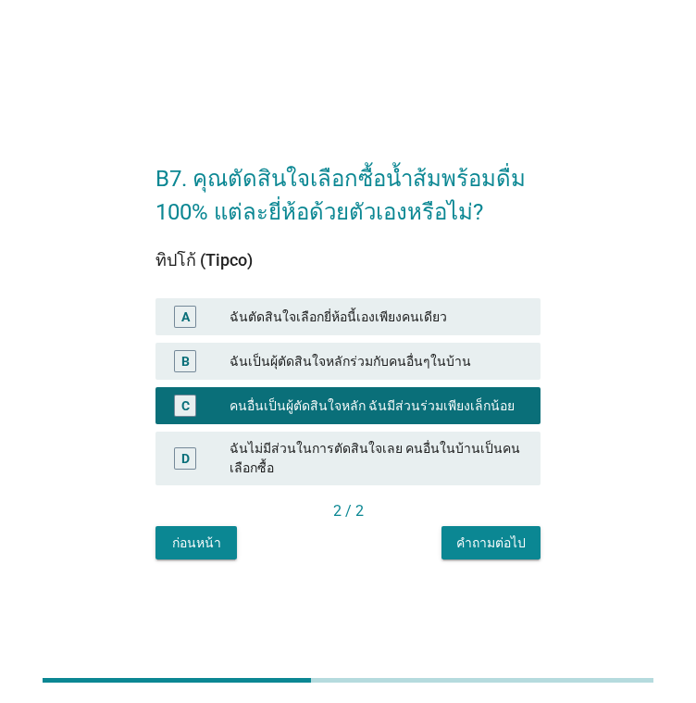
click at [508, 536] on div "คำถามต่อไป" at bounding box center [490, 542] width 69 height 19
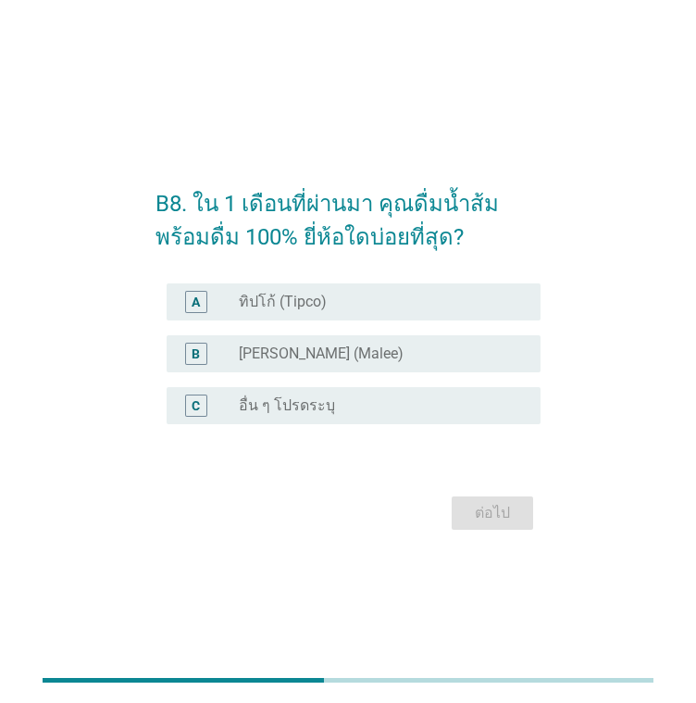
click at [352, 315] on div "A radio_button_unchecked ทิปโก้ (Tipco)" at bounding box center [354, 301] width 374 height 37
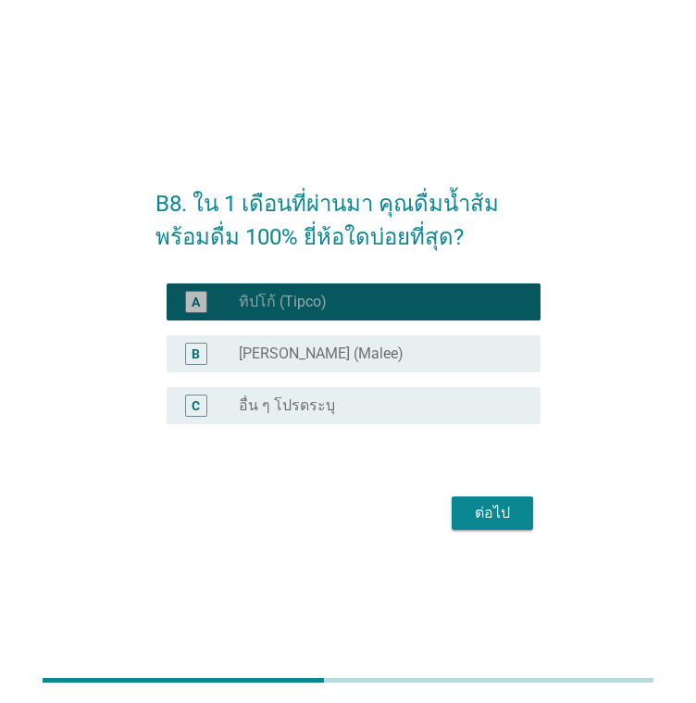
click at [358, 344] on div "radio_button_unchecked [PERSON_NAME] (Malee)" at bounding box center [375, 353] width 272 height 19
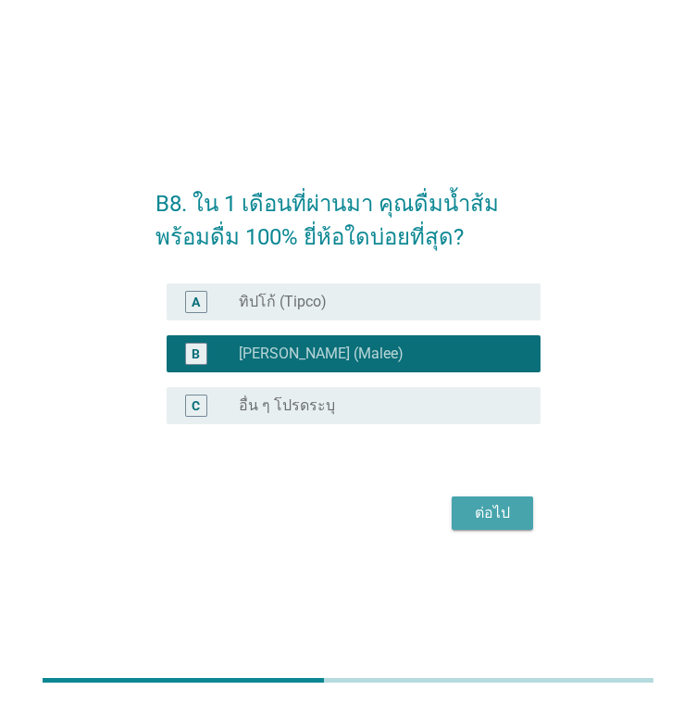
click at [522, 506] on button "ต่อไป" at bounding box center [492, 512] width 81 height 33
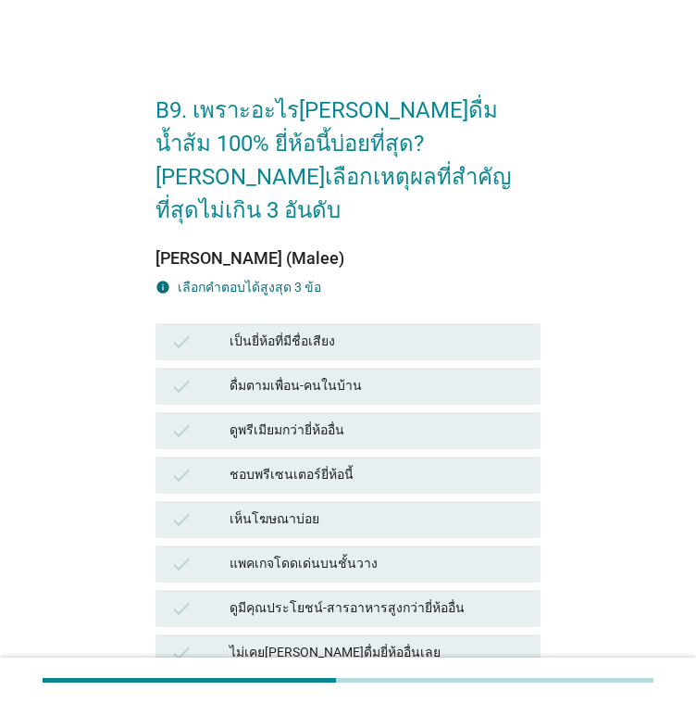
click at [373, 553] on div "แพคเกจโดดเด่นบนชั้นวาง" at bounding box center [378, 564] width 296 height 22
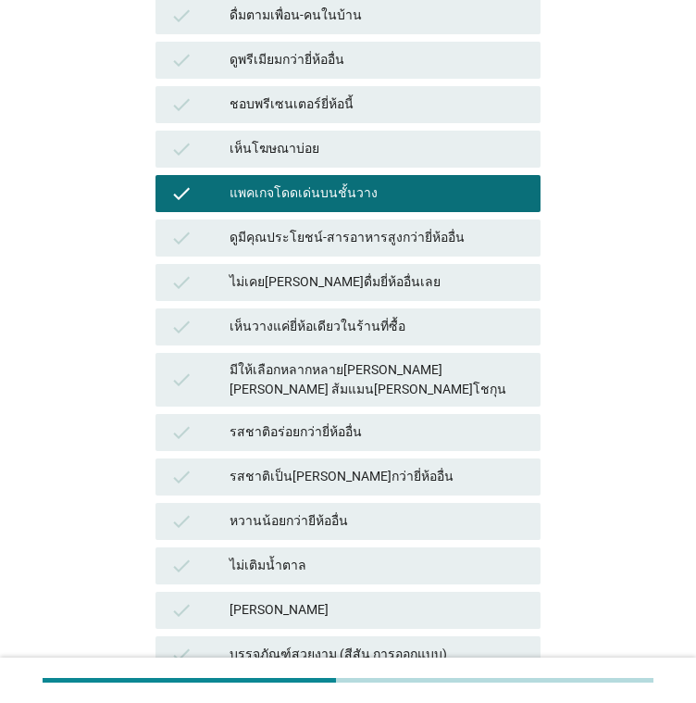
click at [394, 547] on div "check ไม่เติมน้ำตาล" at bounding box center [348, 565] width 385 height 37
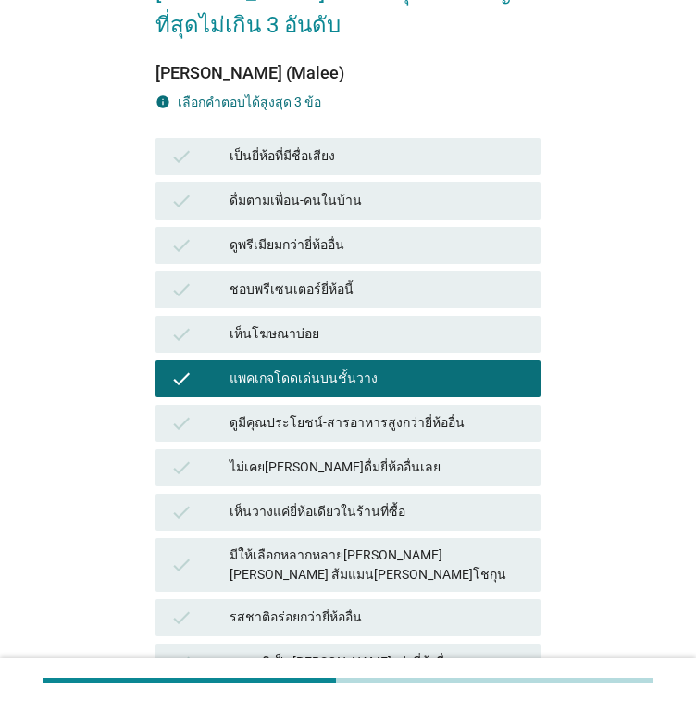
scroll to position [705, 0]
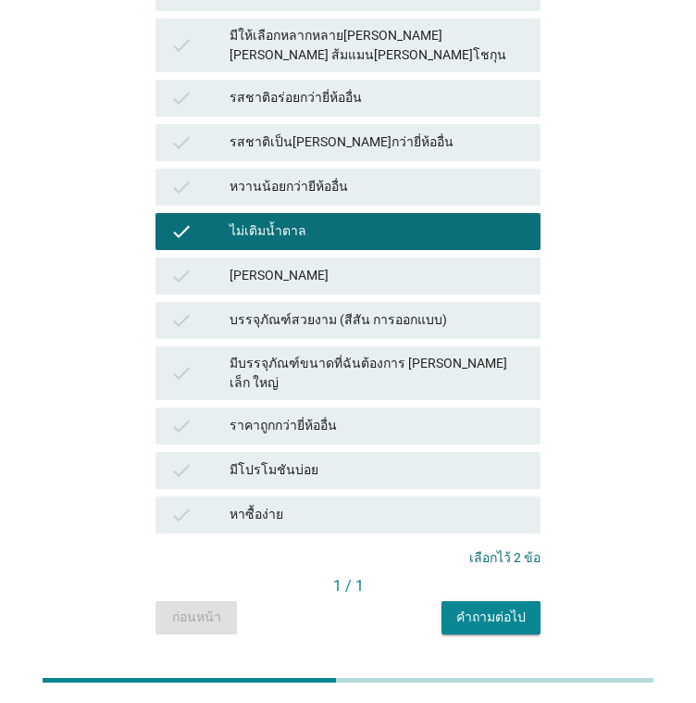
click at [365, 415] on div "ราคาถูกกว่ายี่ห้ออื่น" at bounding box center [378, 426] width 296 height 22
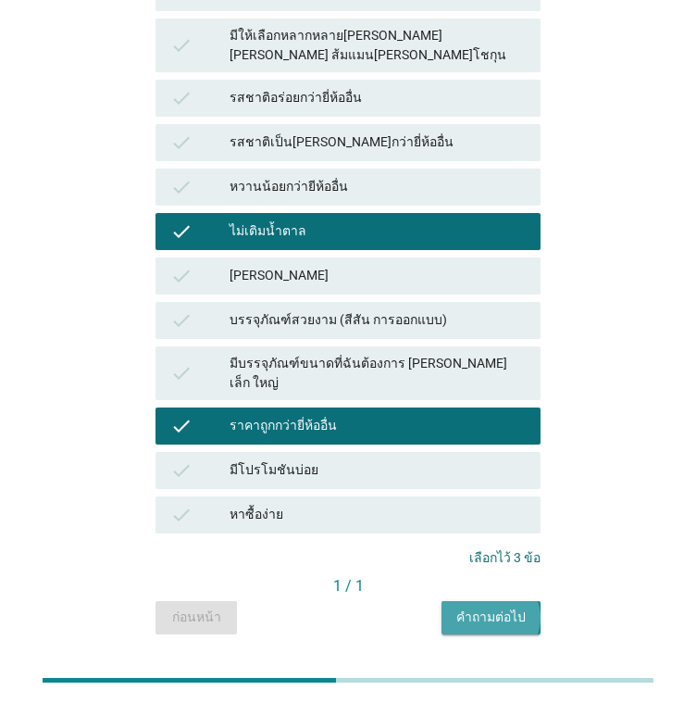
click at [504, 607] on div "คำถามต่อไป" at bounding box center [490, 616] width 69 height 19
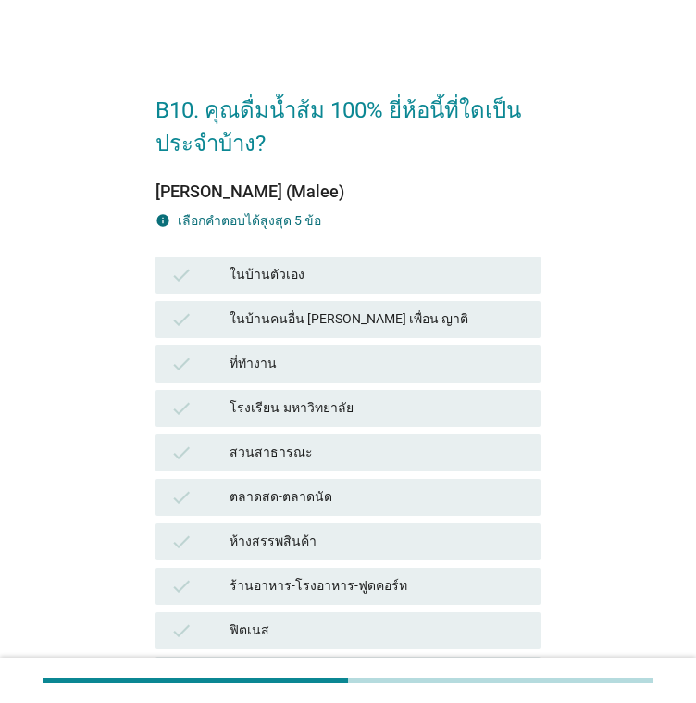
click at [280, 381] on div "check ที่ทำงาน" at bounding box center [348, 363] width 385 height 37
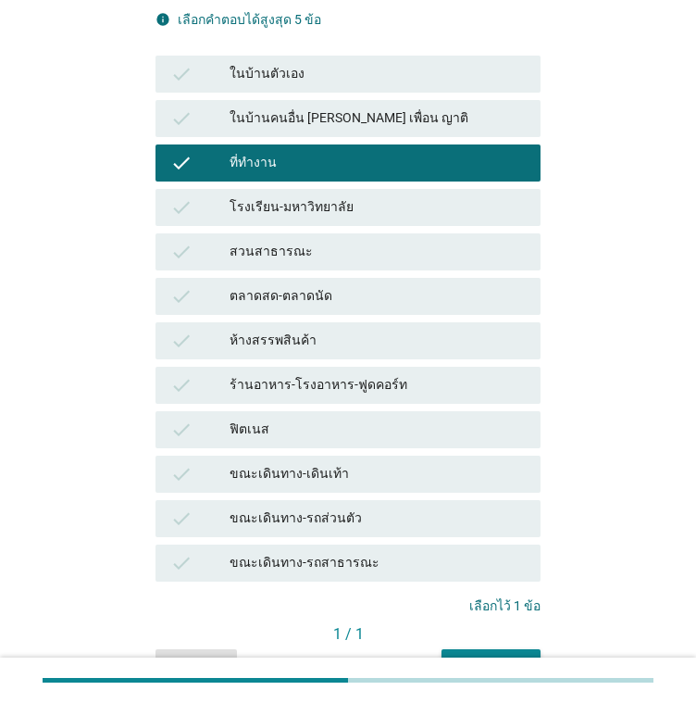
scroll to position [300, 0]
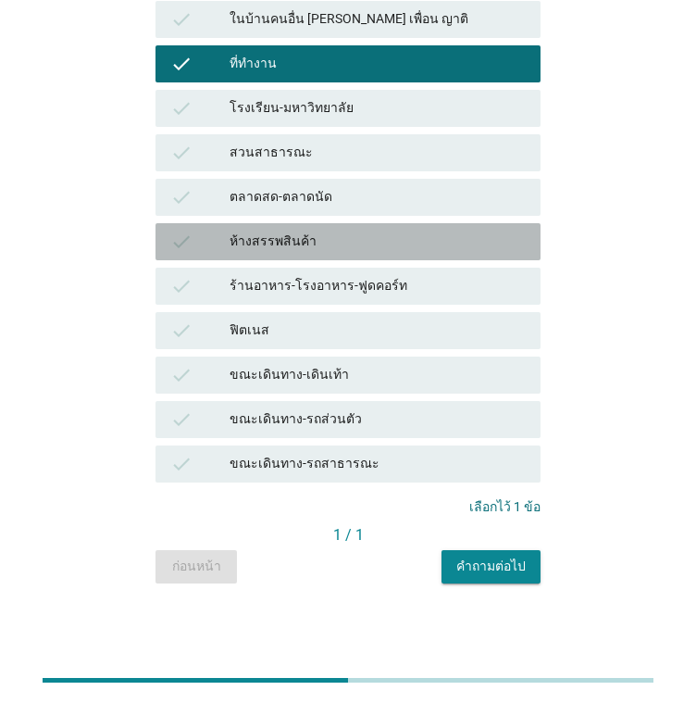
click at [306, 246] on div "ห้างสรรพสินค้า" at bounding box center [378, 242] width 296 height 22
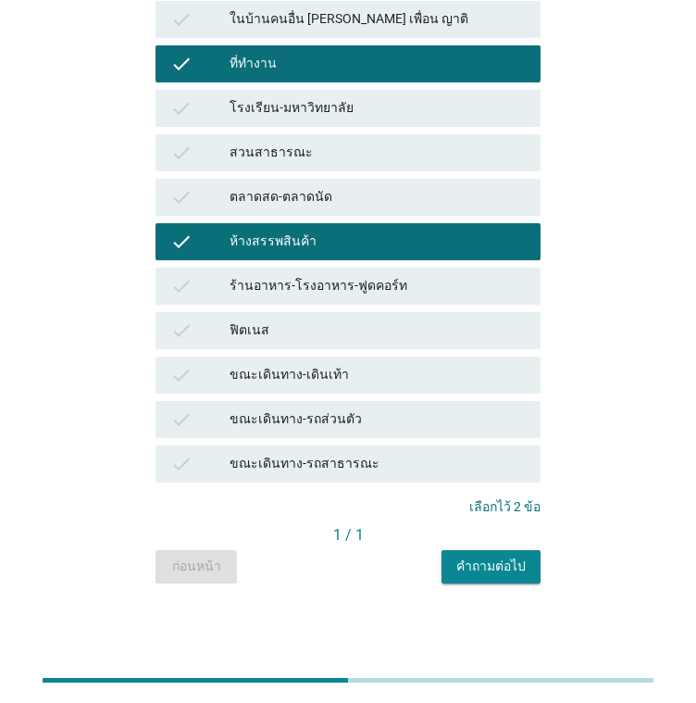
click at [506, 561] on div "คำถามต่อไป" at bounding box center [490, 565] width 69 height 19
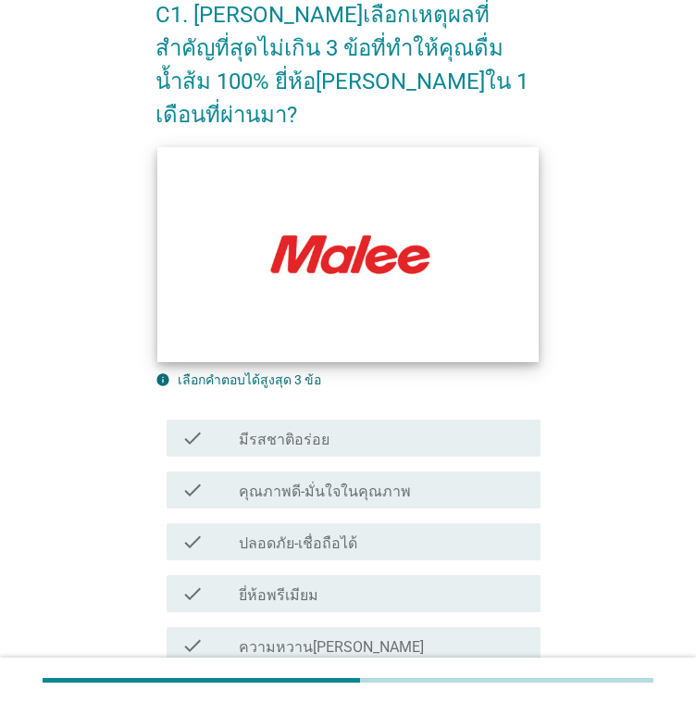
scroll to position [185, 0]
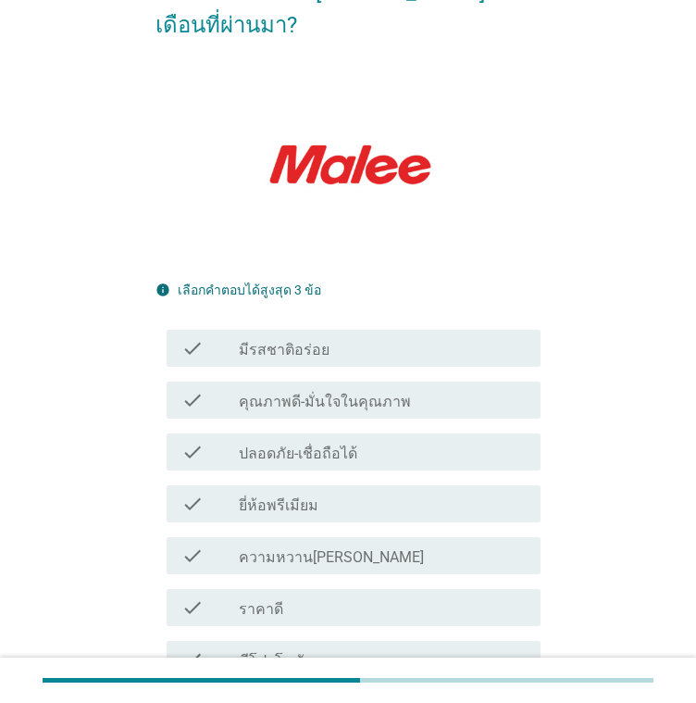
click at [293, 341] on label "มีรสชาติอร่อย" at bounding box center [284, 350] width 91 height 19
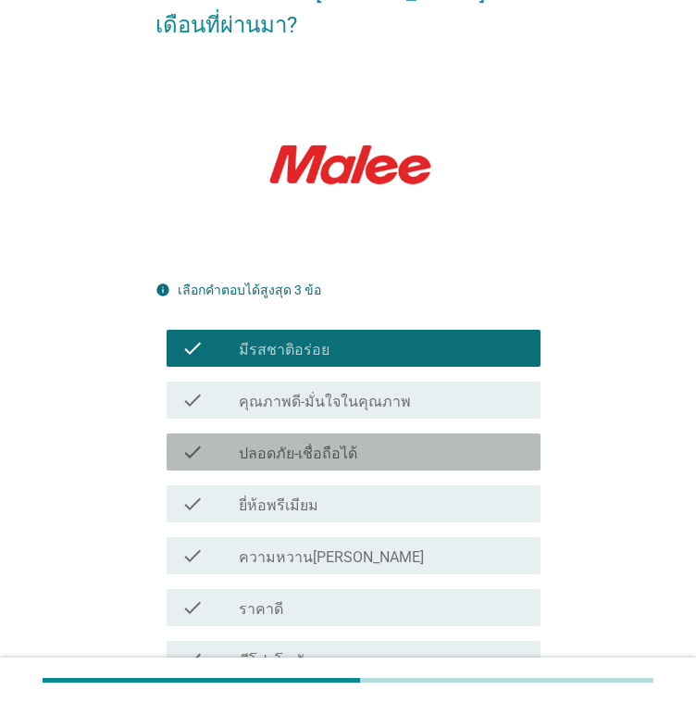
click at [319, 444] on label "ปลอดภัย-เชื่อถือได้" at bounding box center [298, 453] width 119 height 19
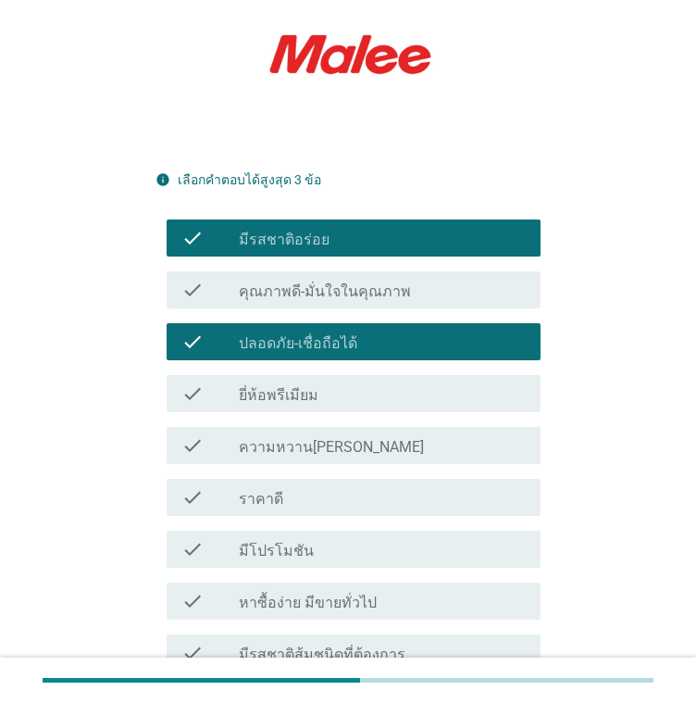
scroll to position [370, 0]
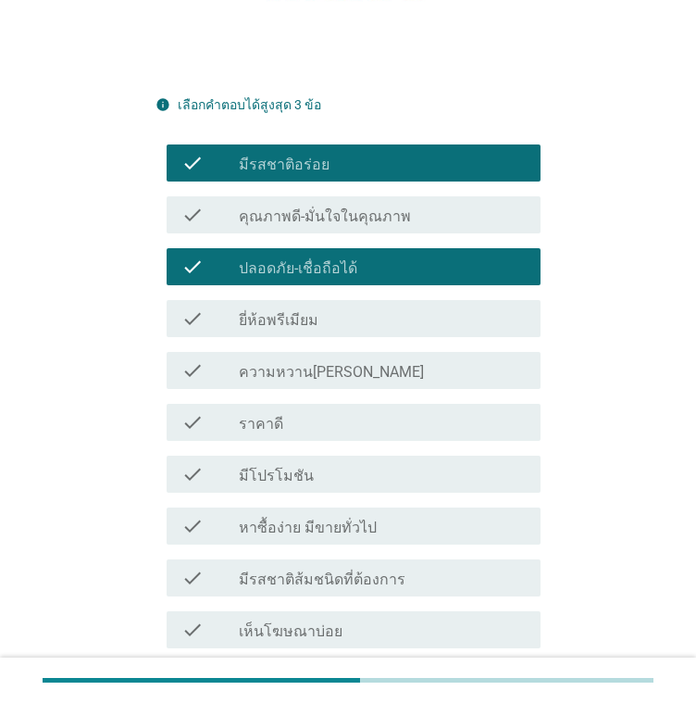
click at [314, 463] on div "check_box_outline_blank มีโปรโมชัน" at bounding box center [382, 474] width 287 height 22
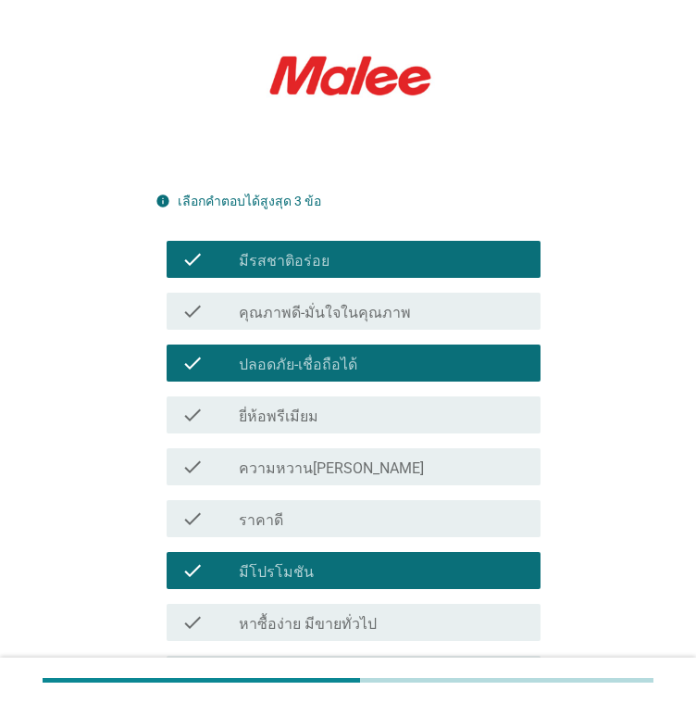
scroll to position [620, 0]
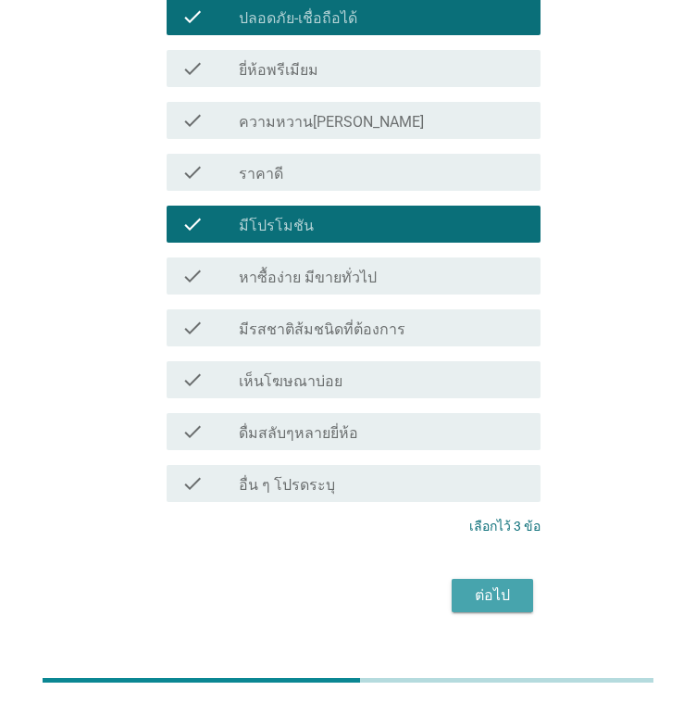
click at [506, 584] on div "ต่อไป" at bounding box center [493, 595] width 52 height 22
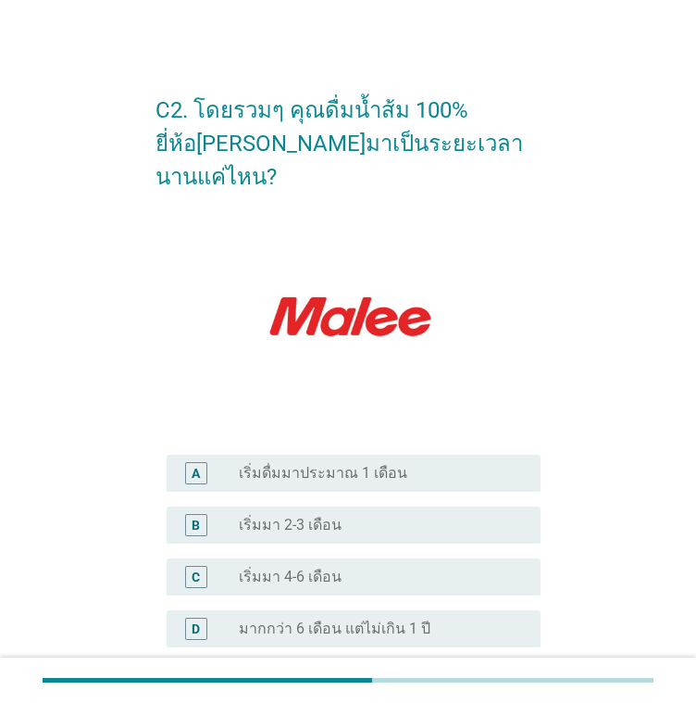
scroll to position [348, 0]
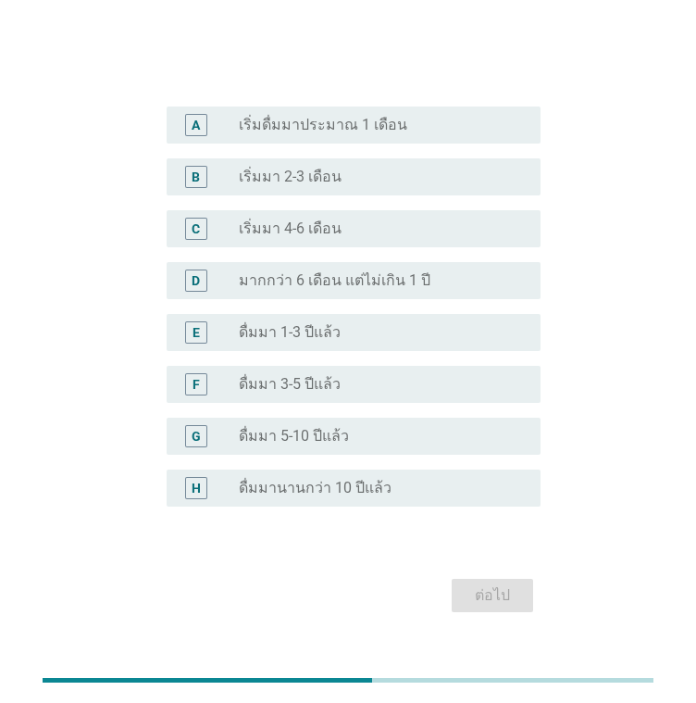
click at [319, 269] on div "radio_button_unchecked มากกว่า 6 เดือน แต่ไม่เกิน 1 ปี" at bounding box center [382, 280] width 287 height 22
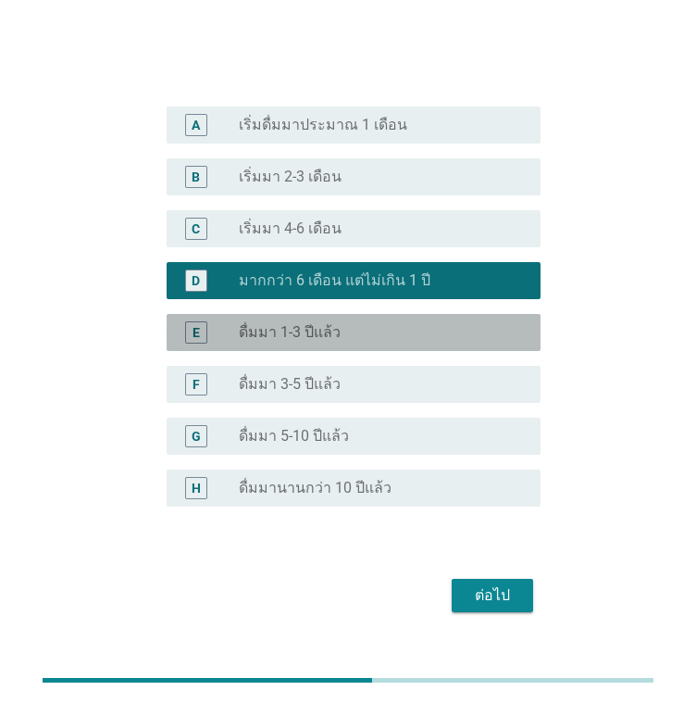
click at [367, 323] on div "radio_button_unchecked ดื่มมา 1-3 ปีแล้ว" at bounding box center [375, 332] width 272 height 19
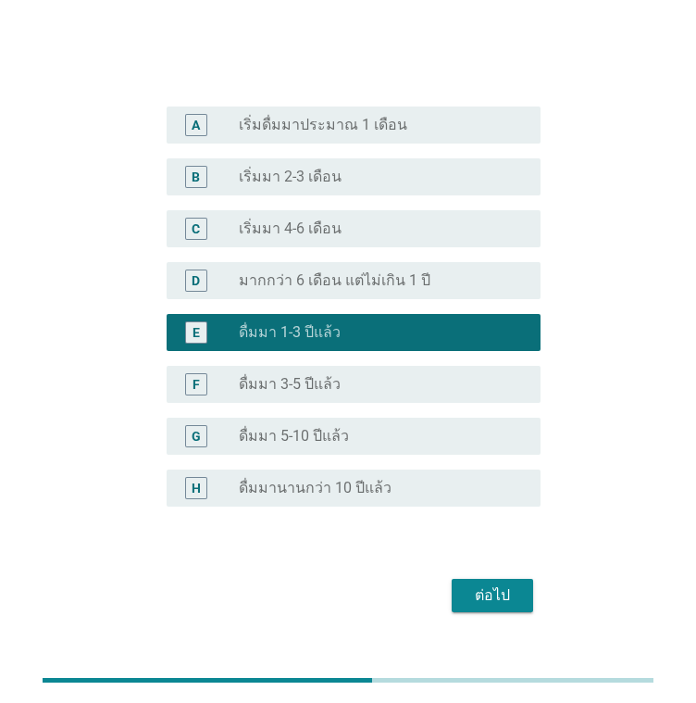
click at [420, 262] on div "D radio_button_unchecked มากกว่า 6 เดือน แต่ไม่เกิน 1 ปี" at bounding box center [354, 280] width 374 height 37
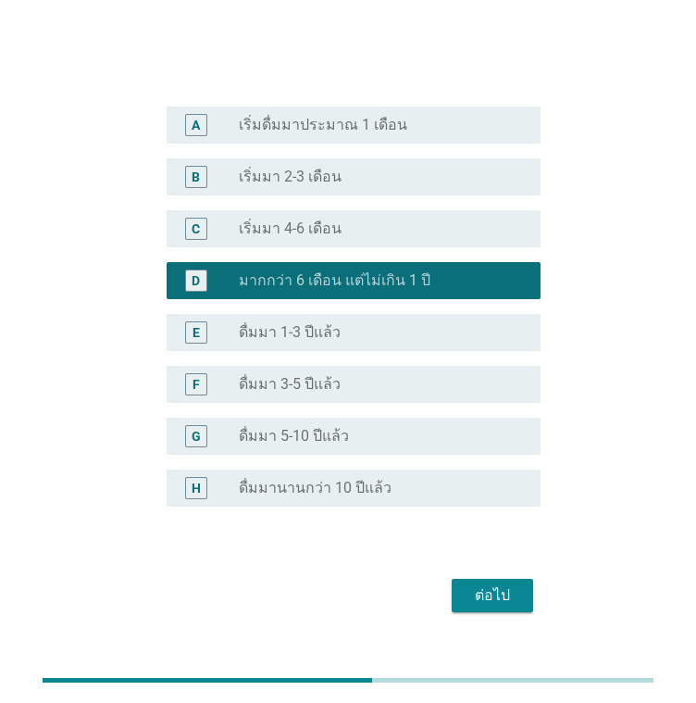
click at [422, 314] on div "E radio_button_unchecked ดื่มมา 1-3 ปีแล้ว" at bounding box center [354, 332] width 374 height 37
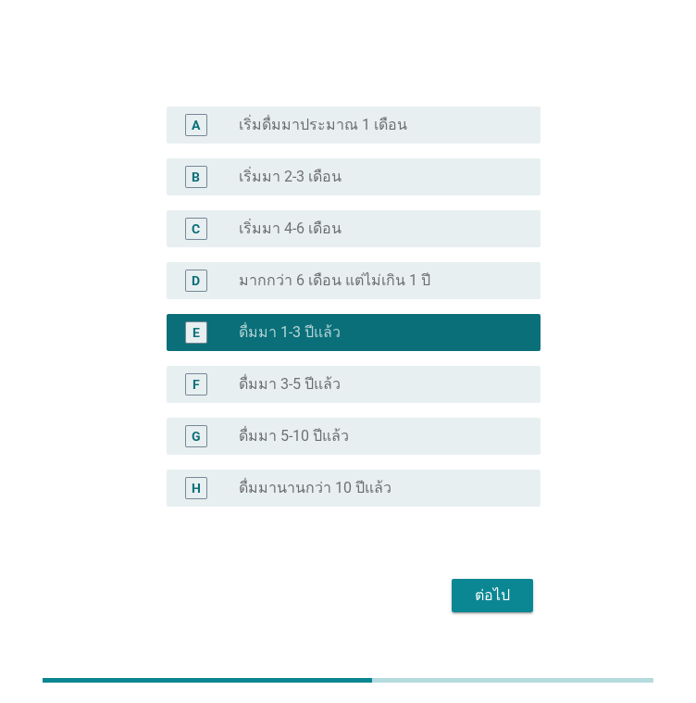
click at [523, 579] on button "ต่อไป" at bounding box center [492, 595] width 81 height 33
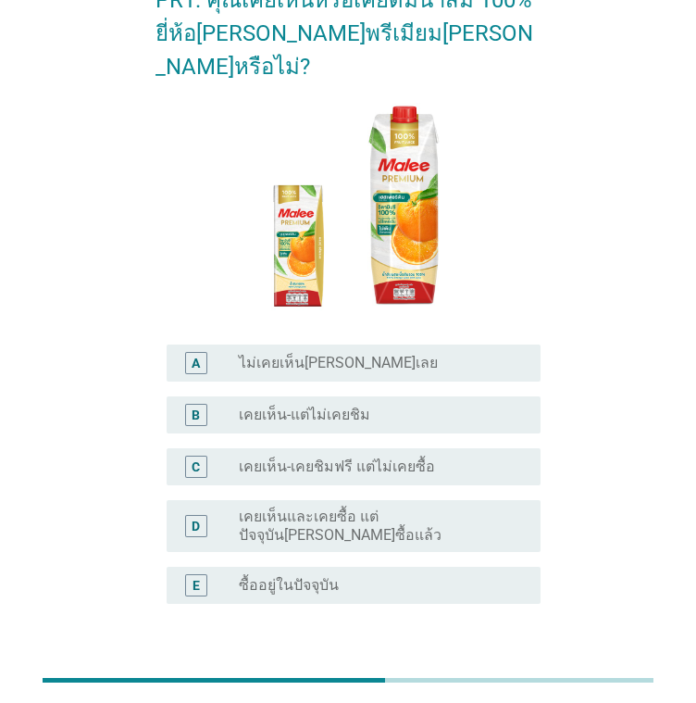
scroll to position [193, 0]
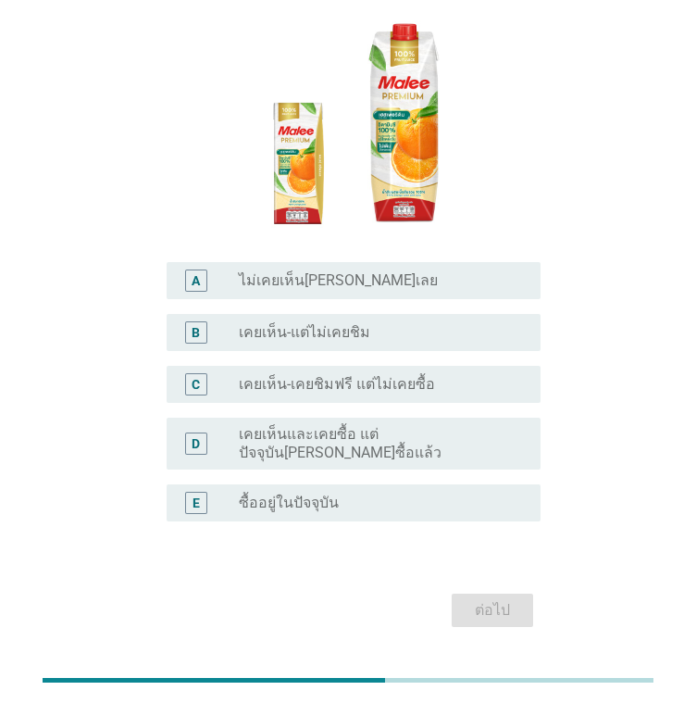
click at [349, 375] on label "เคยเห็น-เคยชิมฟรี แต่ไม่เคยซื้อ" at bounding box center [337, 384] width 196 height 19
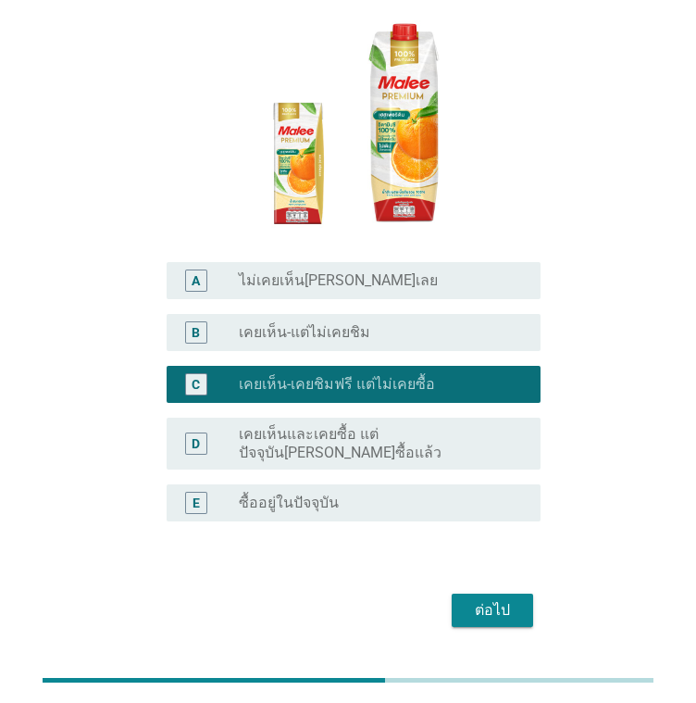
click at [526, 594] on button "ต่อไป" at bounding box center [492, 610] width 81 height 33
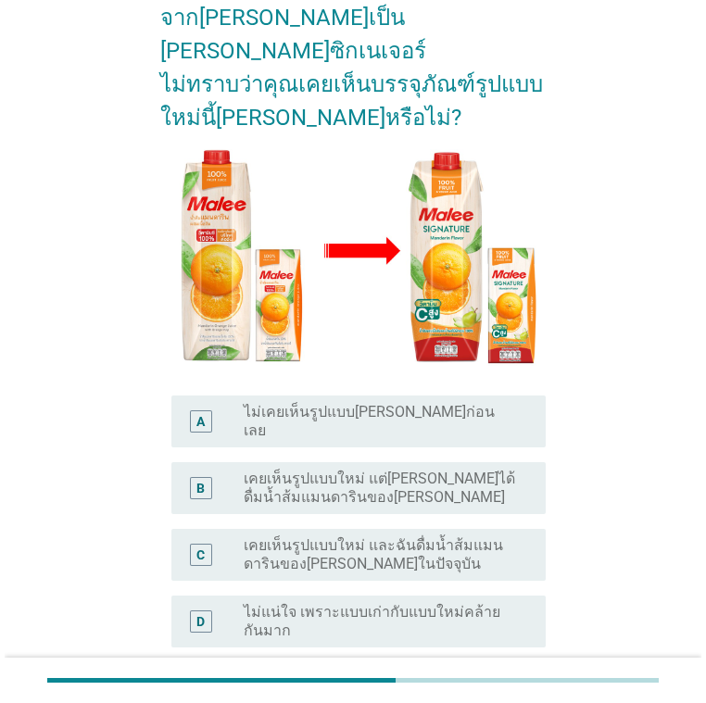
scroll to position [0, 0]
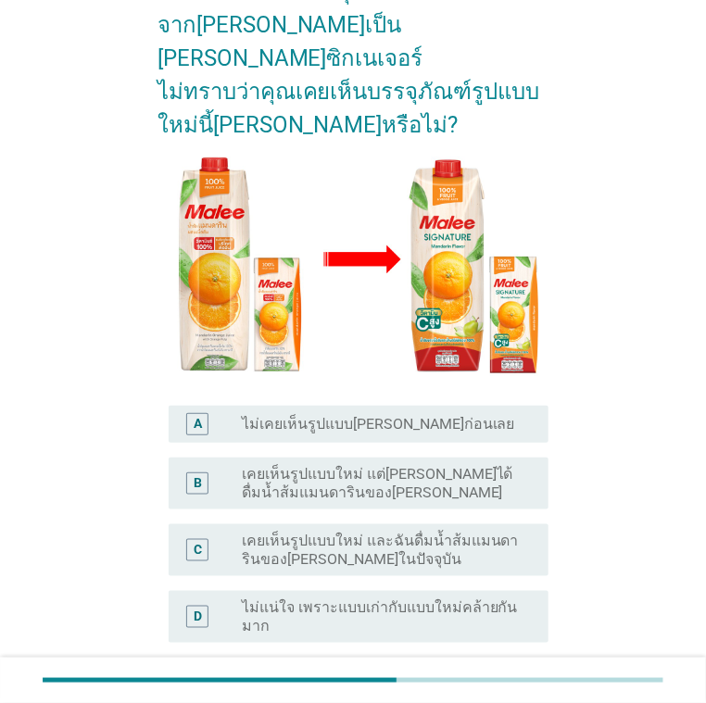
click at [307, 531] on label "เคยเห็นรูปแบบใหม่ และฉันดื่มน้ำส้มแมนดารินของ[PERSON_NAME]ในปัจจุบัน" at bounding box center [381, 549] width 278 height 37
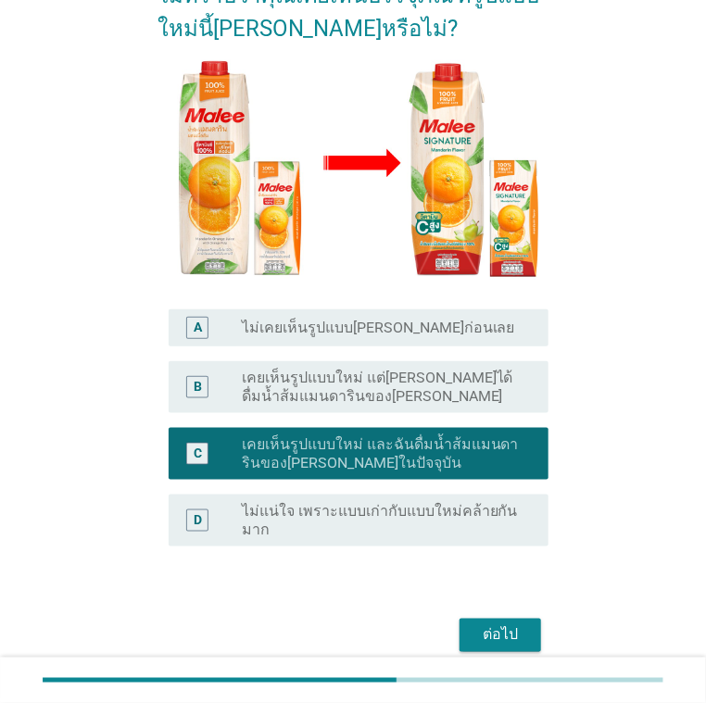
scroll to position [289, 0]
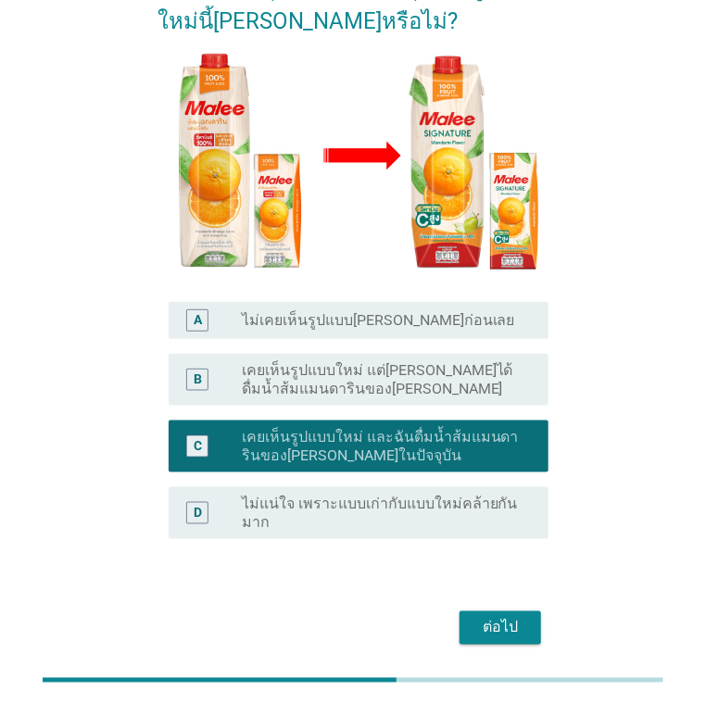
click at [481, 617] on div "ต่อไป" at bounding box center [500, 628] width 52 height 22
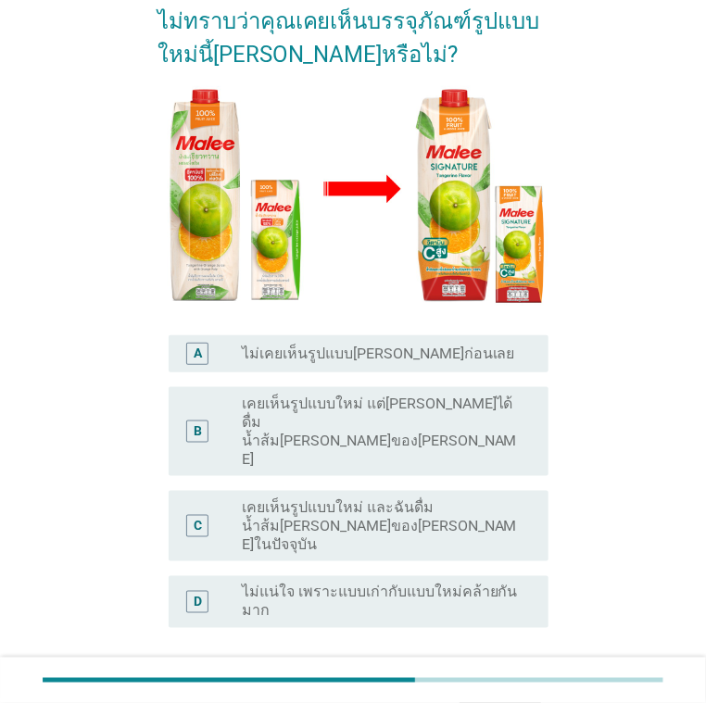
scroll to position [0, 0]
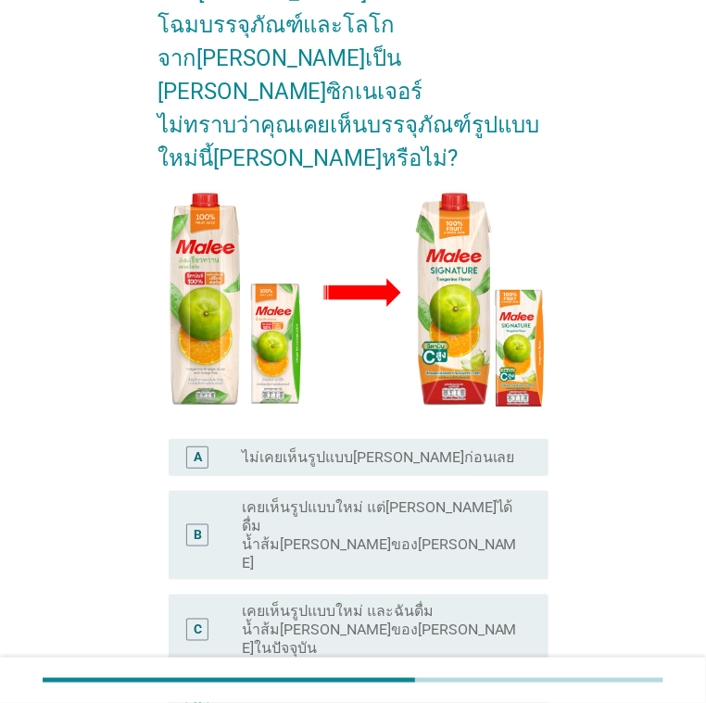
click at [344, 498] on label "เคยเห็นรูปแบบใหม่ แต่[PERSON_NAME]ได้ดื่มน้ำส้ม[PERSON_NAME]ของ[PERSON_NAME]" at bounding box center [381, 535] width 278 height 74
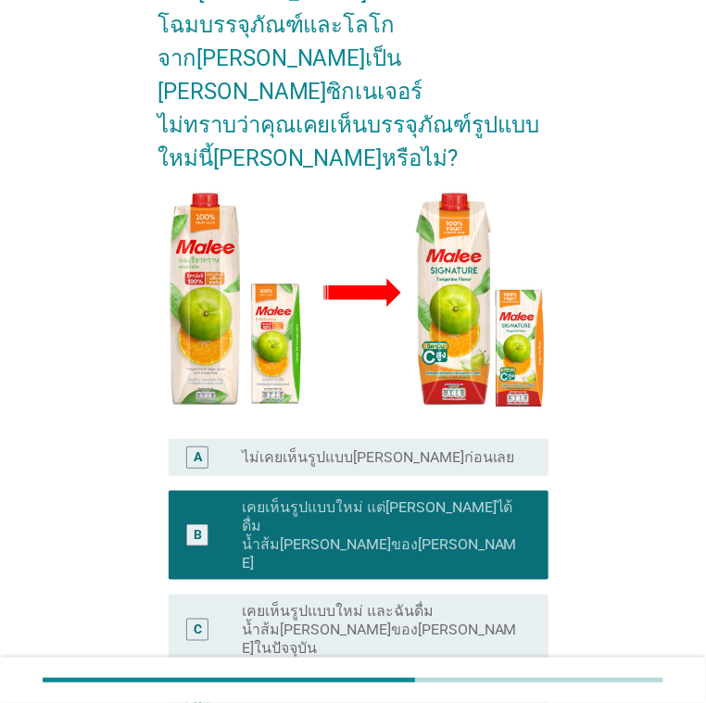
scroll to position [322, 0]
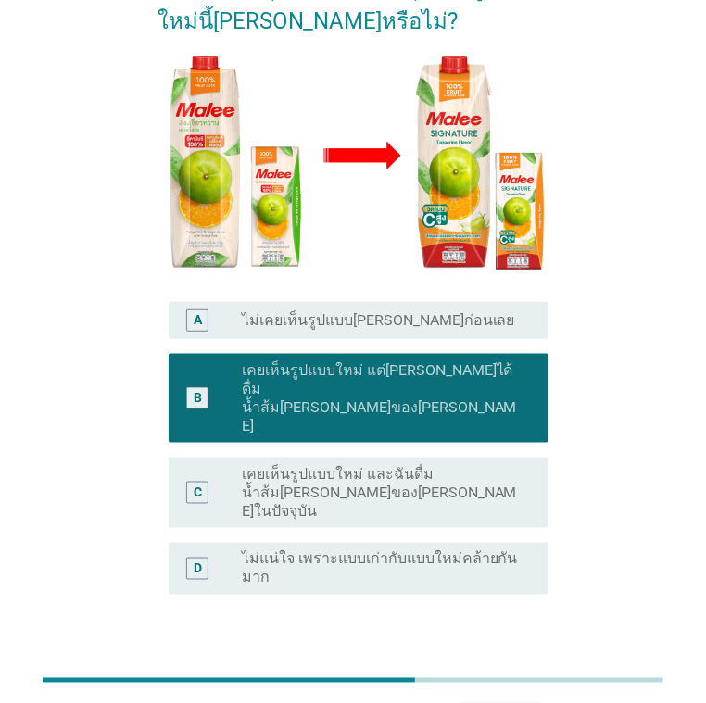
click at [478, 672] on div "ต่อไป" at bounding box center [500, 683] width 52 height 22
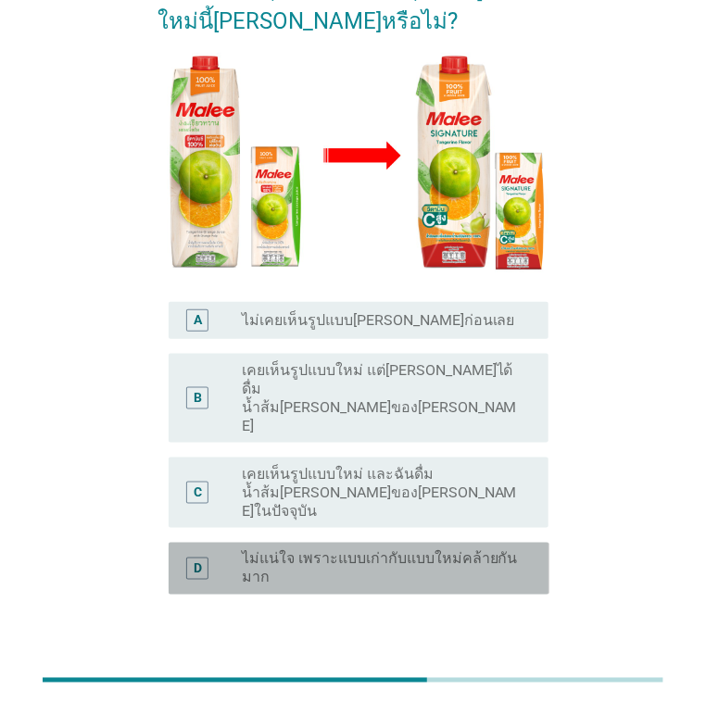
click at [344, 550] on label "ไม่แน่ใจ เพราะแบบเก่ากับแบบใหม่คล้ายกันมาก" at bounding box center [381, 568] width 278 height 37
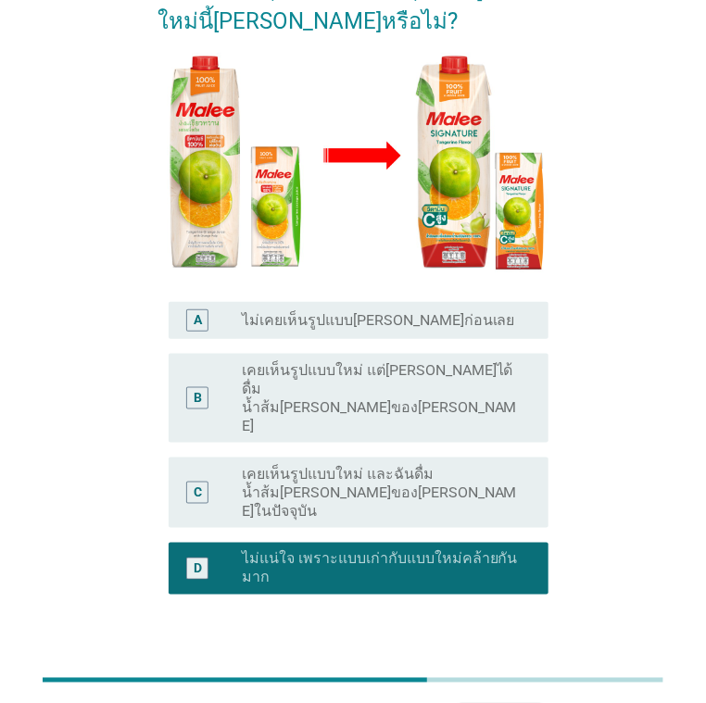
click at [311, 354] on div "B radio_button_unchecked เคยเห็นรูปแบบใหม่ แต่[PERSON_NAME]ได้ดื่มน้ำส้ม[PERSON…" at bounding box center [359, 398] width 381 height 89
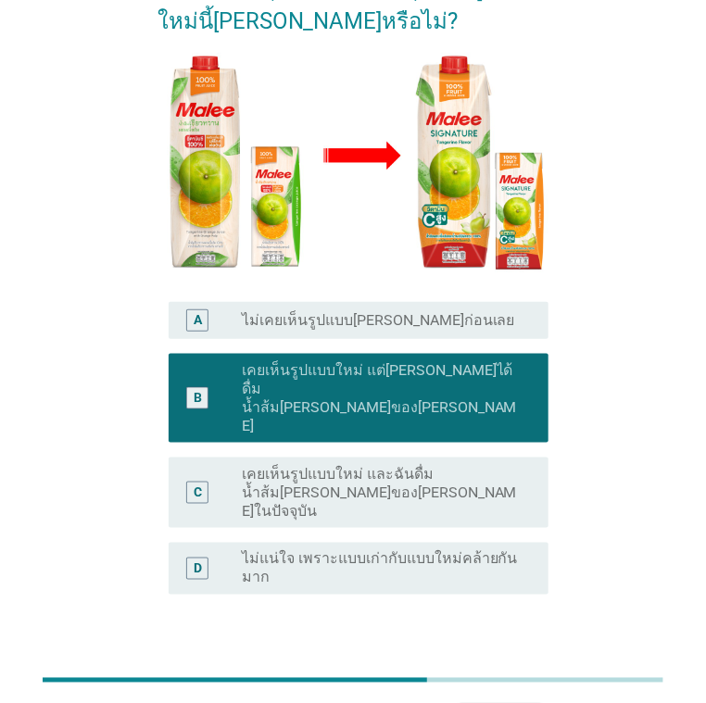
click at [531, 667] on button "ต่อไป" at bounding box center [499, 683] width 81 height 33
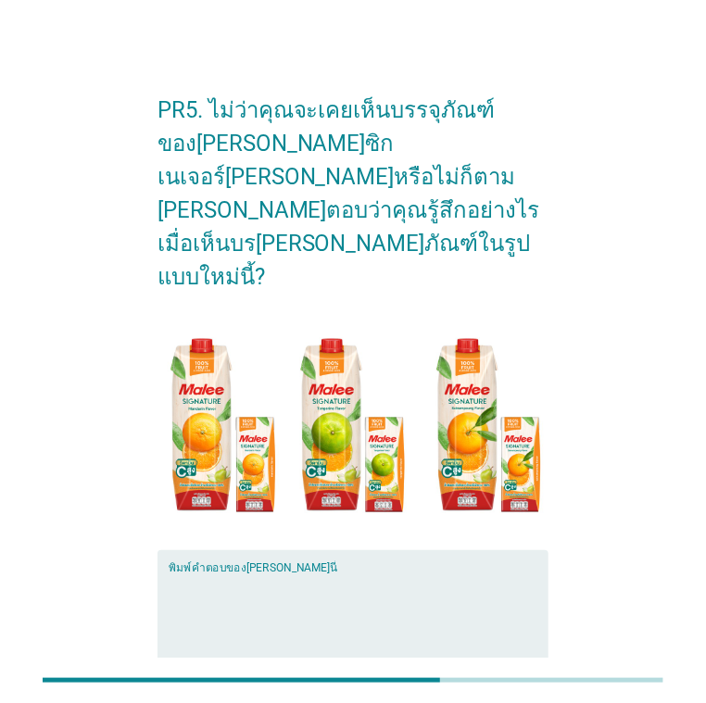
click at [327, 572] on textarea "พิมพ์คำตอบของคุณ ที่นี่" at bounding box center [359, 620] width 381 height 97
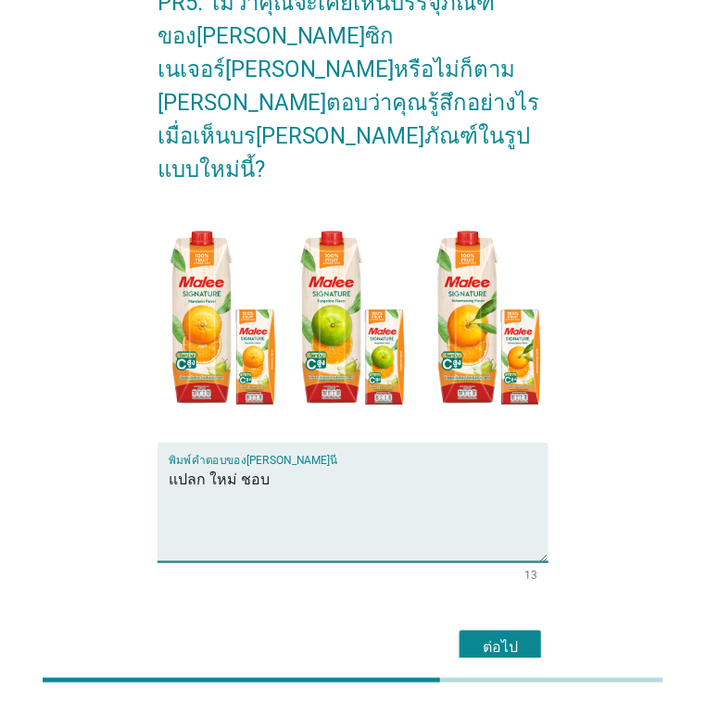
scroll to position [127, 0]
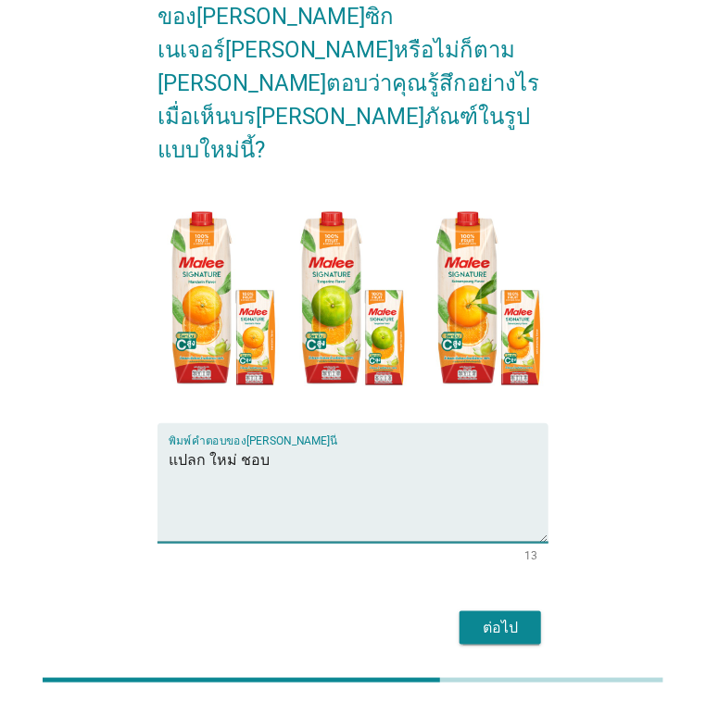
type textarea "แปลก ใหม่ ชอบ"
click at [497, 611] on button "ต่อไป" at bounding box center [499, 627] width 81 height 33
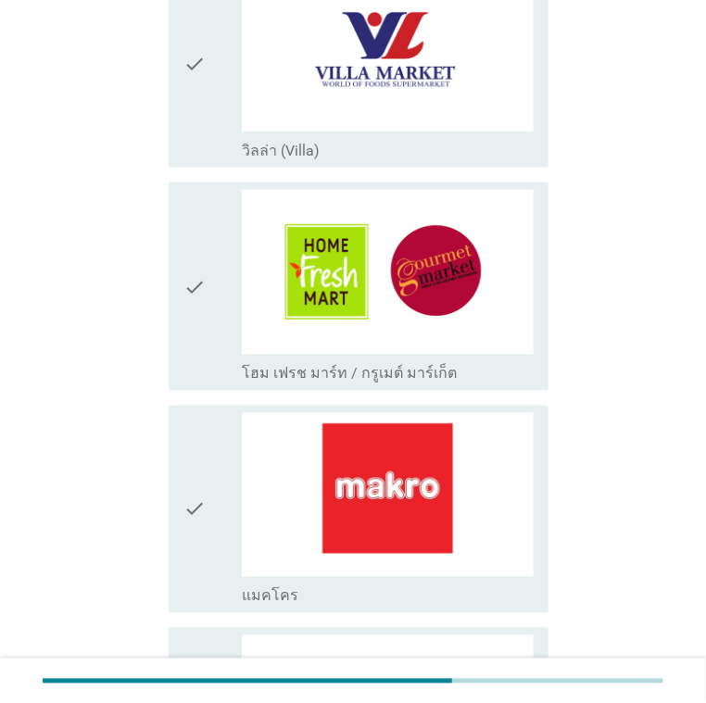
scroll to position [556, 0]
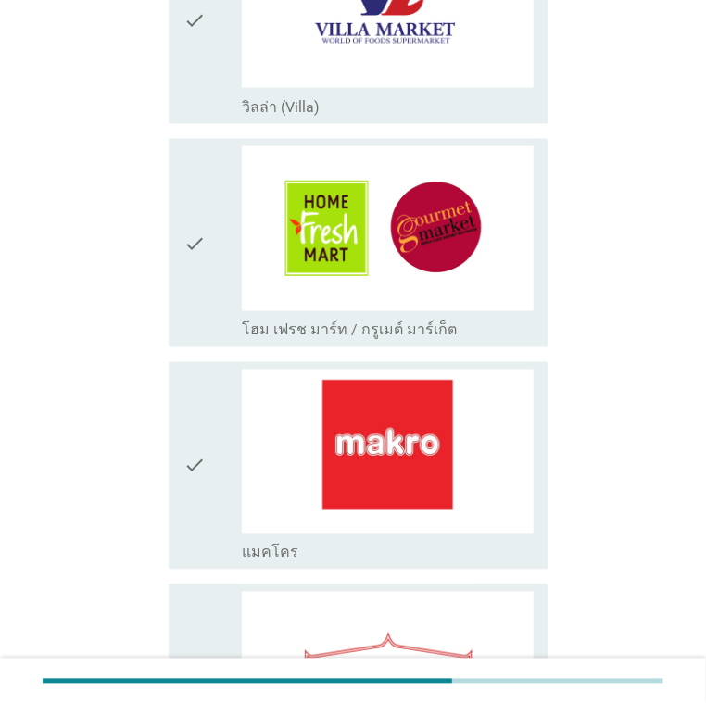
click at [204, 419] on icon "check" at bounding box center [194, 465] width 22 height 193
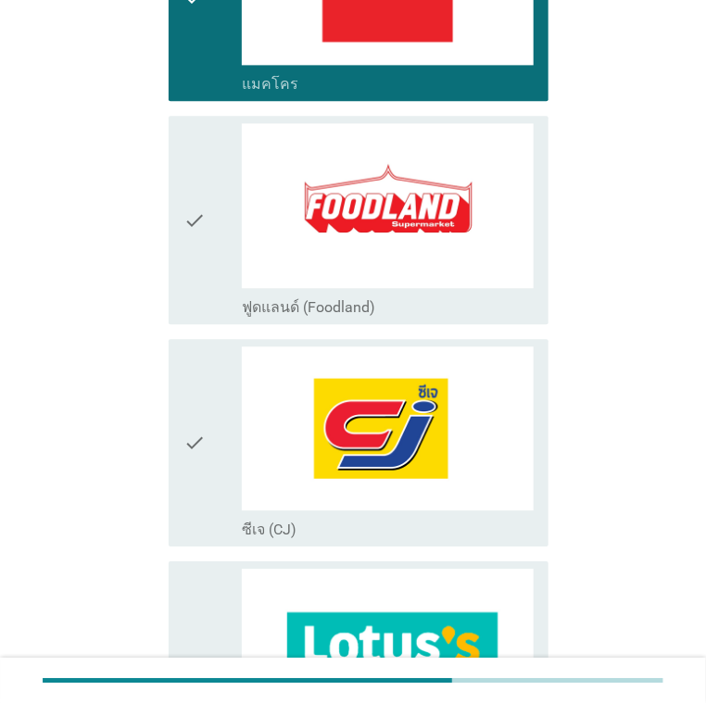
scroll to position [1204, 0]
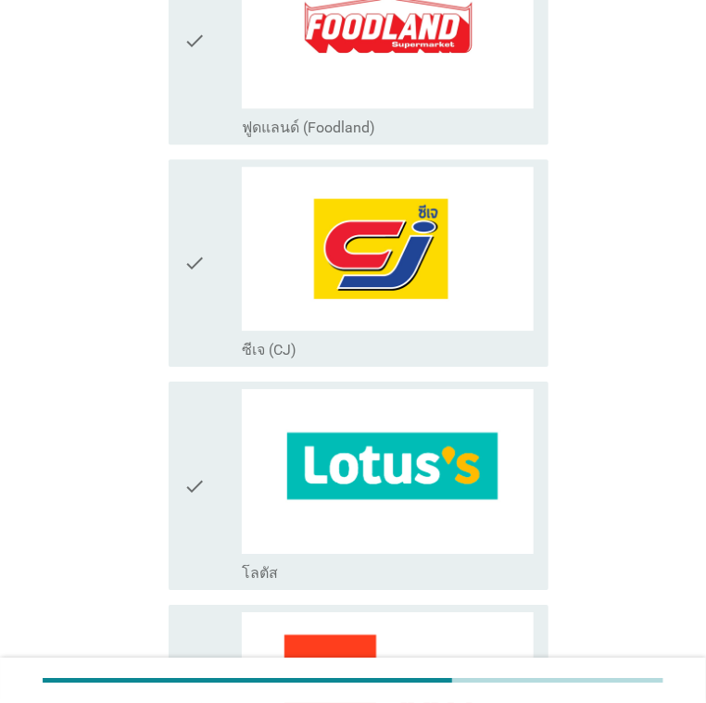
click at [205, 458] on icon "check" at bounding box center [194, 485] width 22 height 193
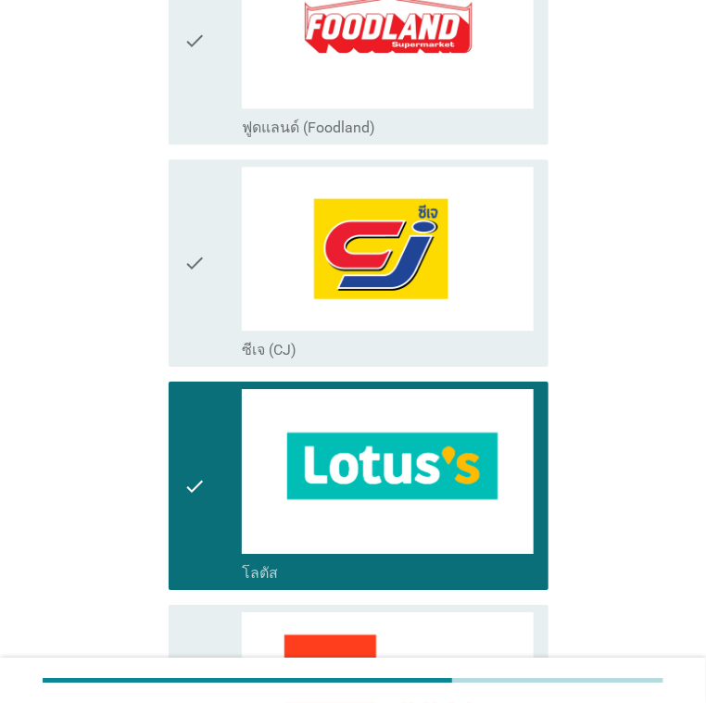
scroll to position [1667, 0]
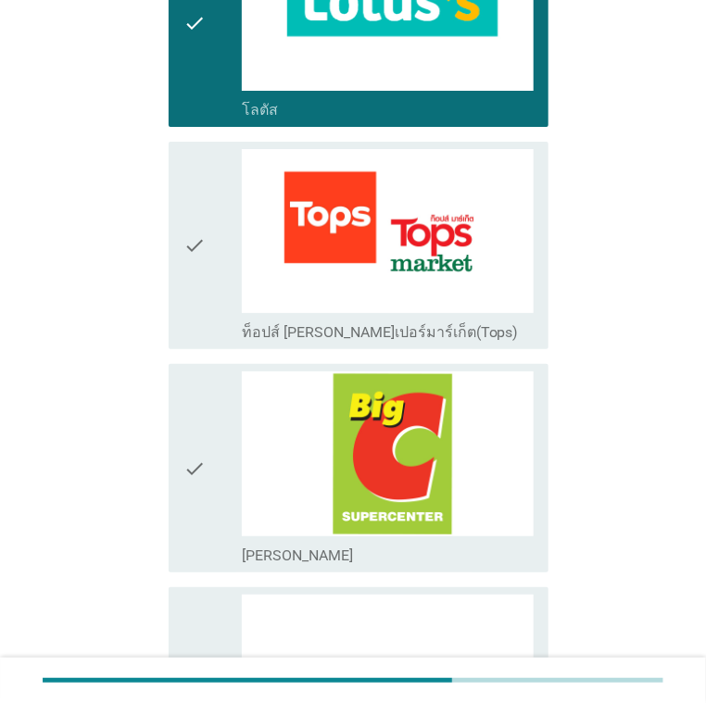
click at [197, 303] on icon "check" at bounding box center [194, 245] width 22 height 193
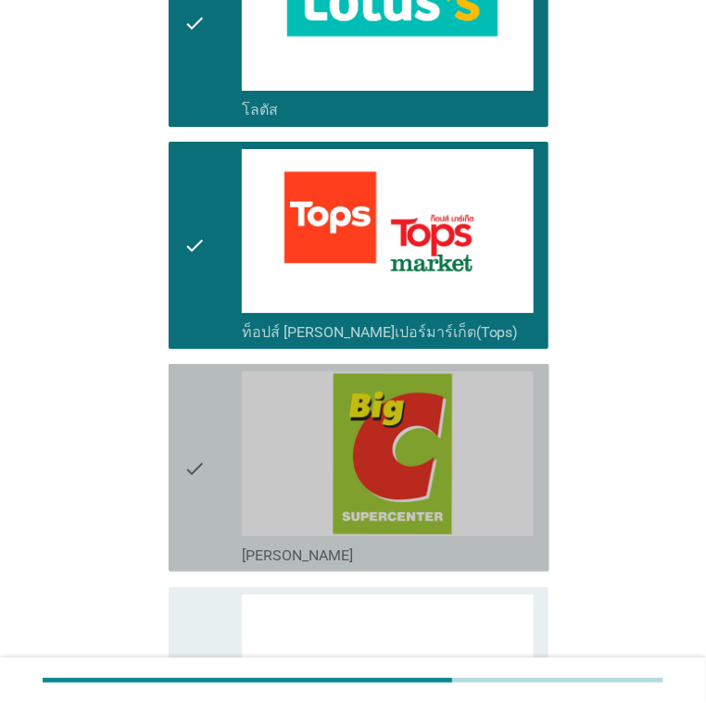
click at [231, 435] on div "check" at bounding box center [212, 467] width 58 height 193
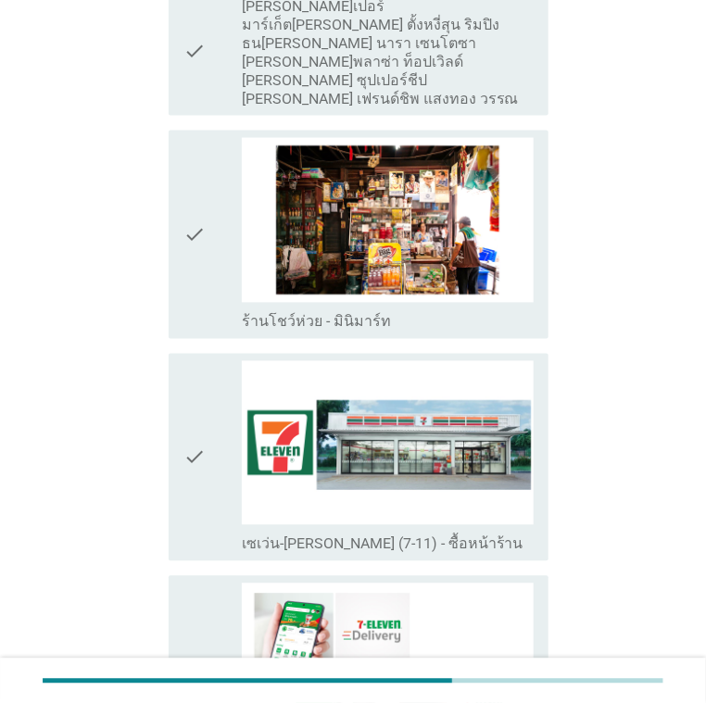
scroll to position [2500, 0]
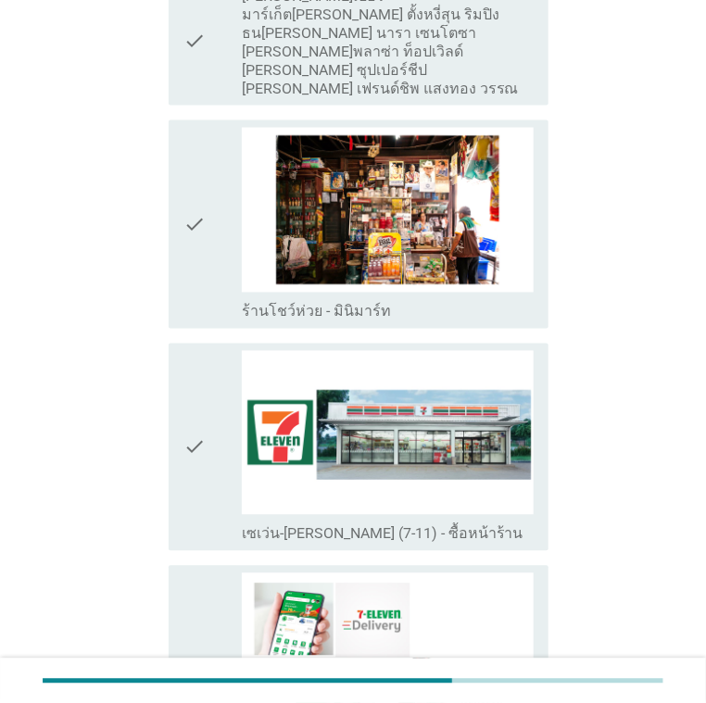
click at [206, 416] on div "check" at bounding box center [212, 447] width 58 height 193
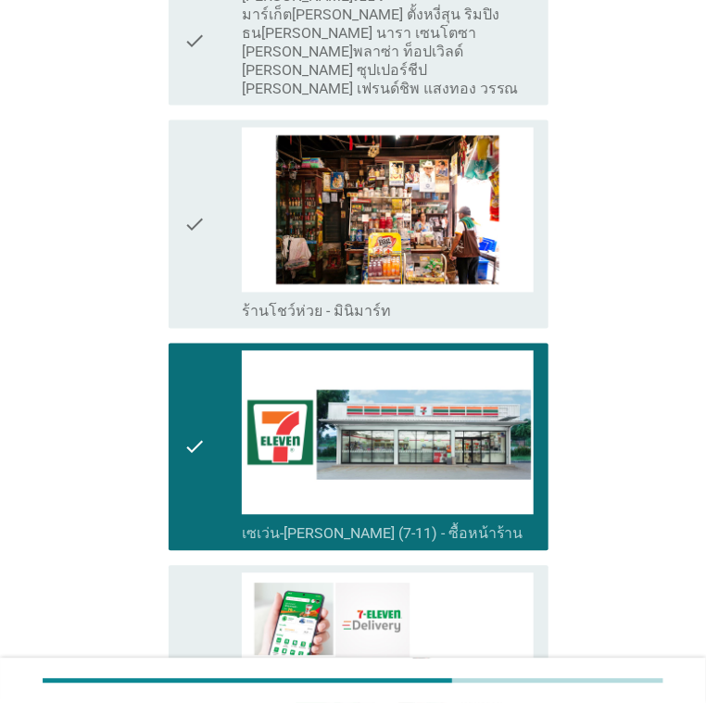
click at [219, 244] on div "check" at bounding box center [212, 224] width 58 height 193
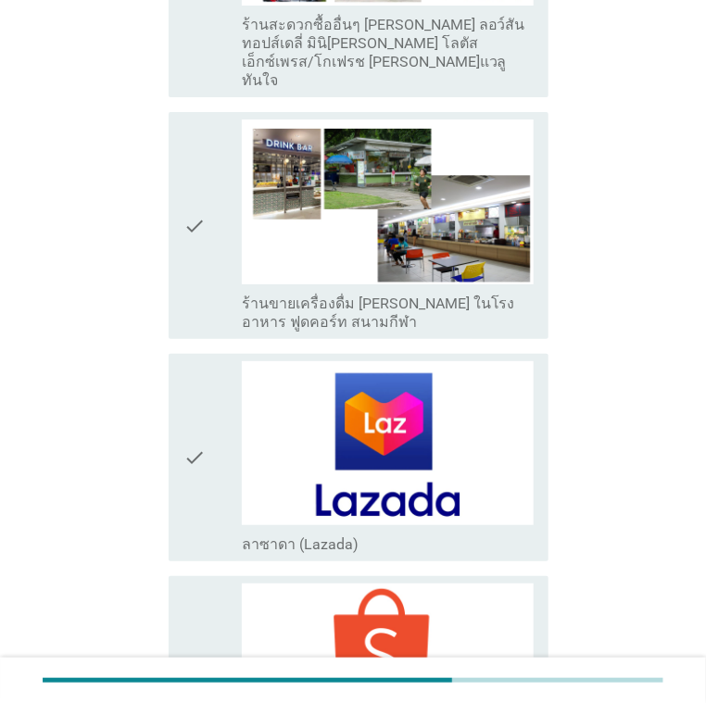
scroll to position [3055, 0]
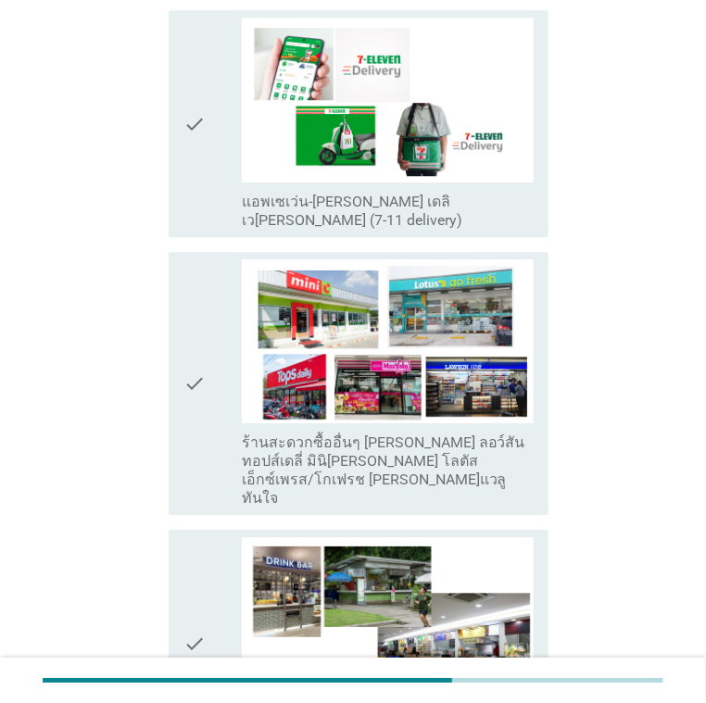
click at [208, 166] on div "check" at bounding box center [212, 123] width 58 height 211
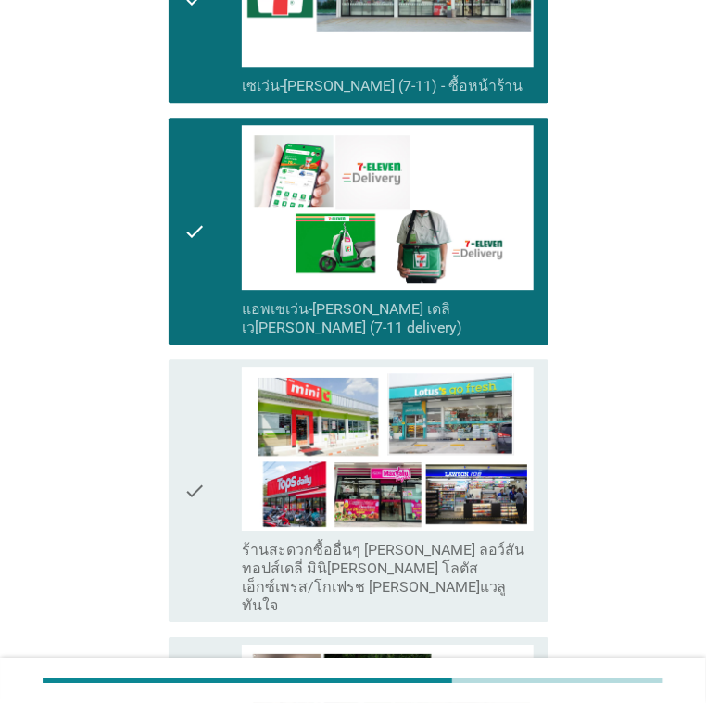
scroll to position [2778, 0]
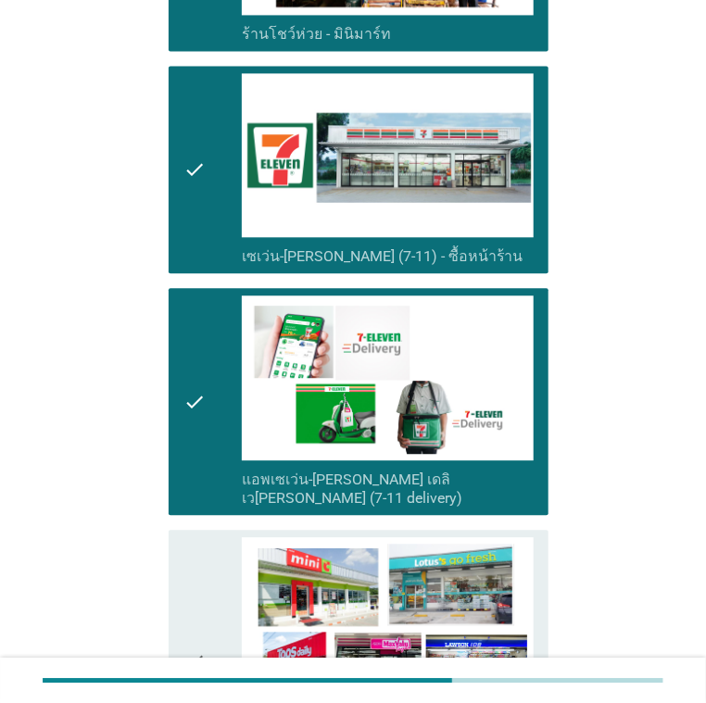
click at [239, 347] on div "check" at bounding box center [212, 400] width 58 height 211
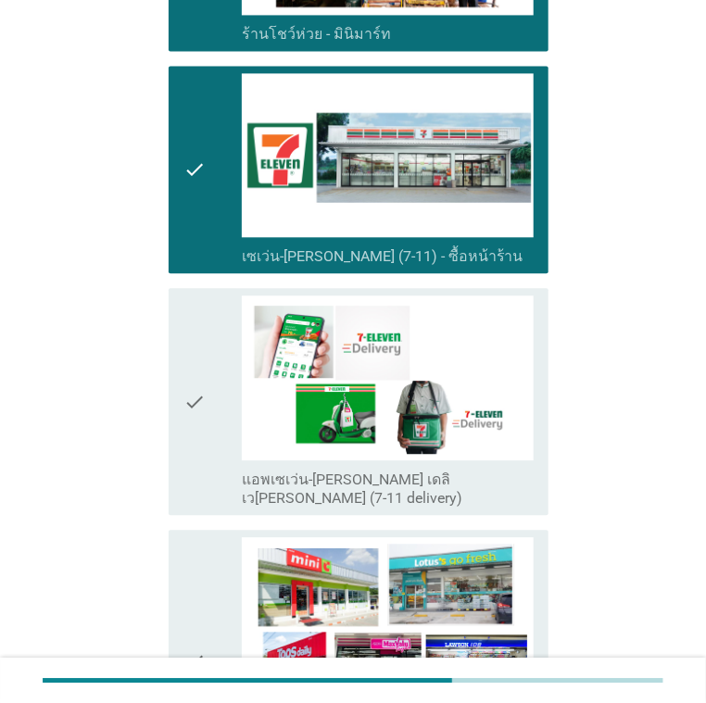
click at [207, 566] on div "check" at bounding box center [212, 661] width 58 height 248
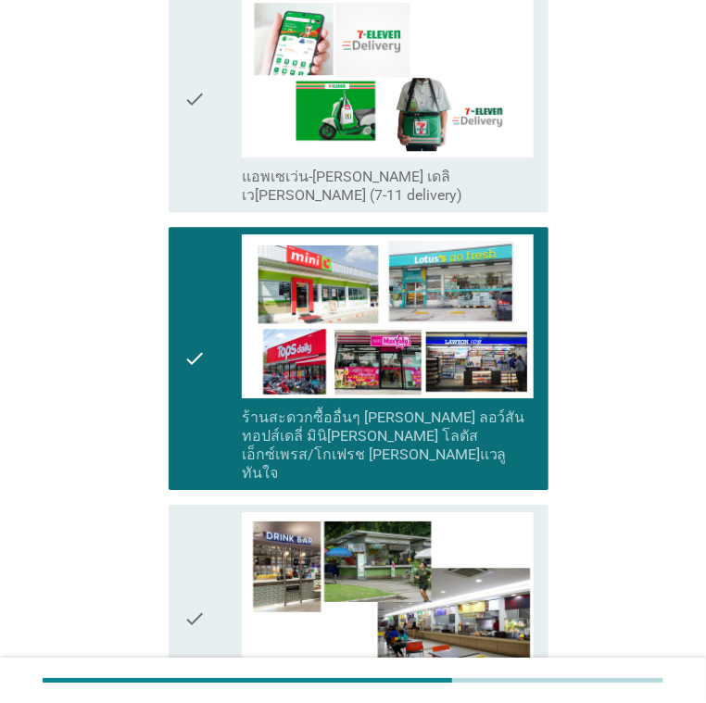
scroll to position [2963, 0]
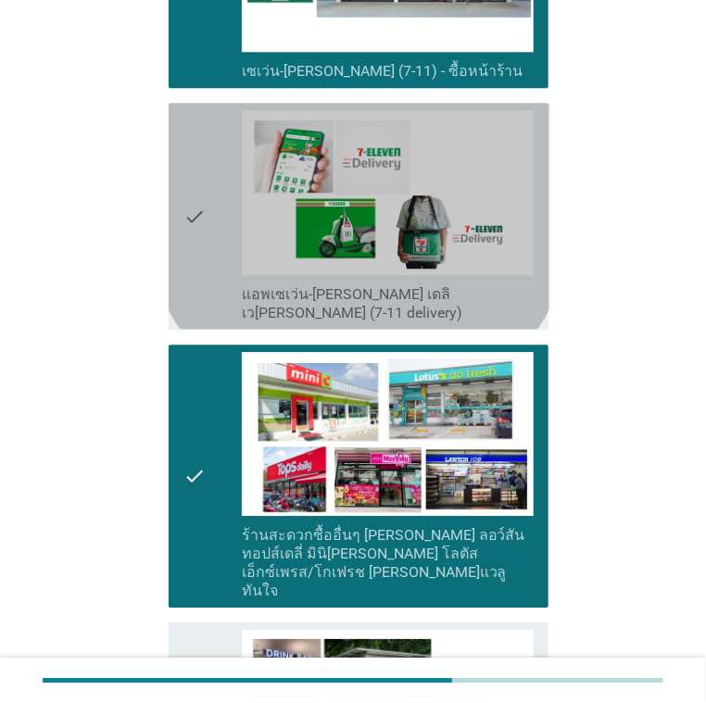
click at [183, 255] on icon "check" at bounding box center [194, 215] width 22 height 211
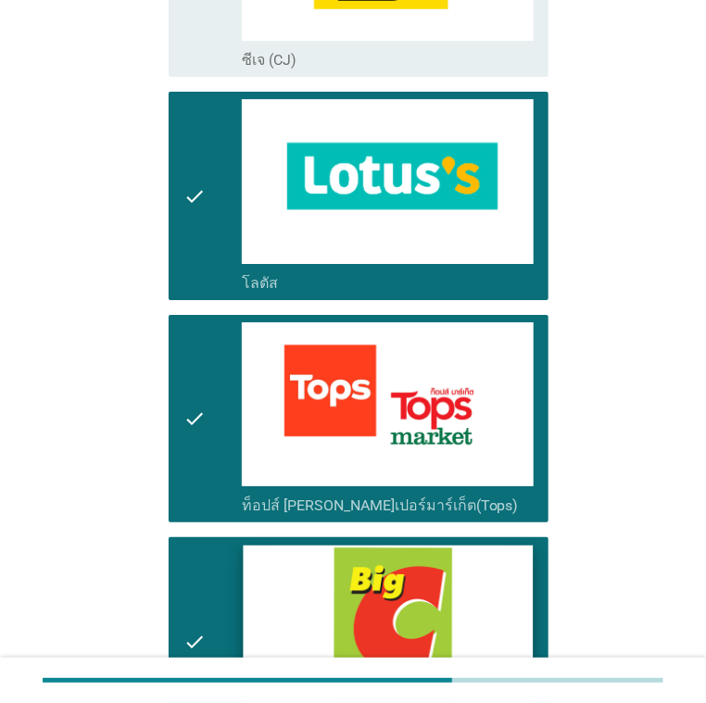
scroll to position [1204, 0]
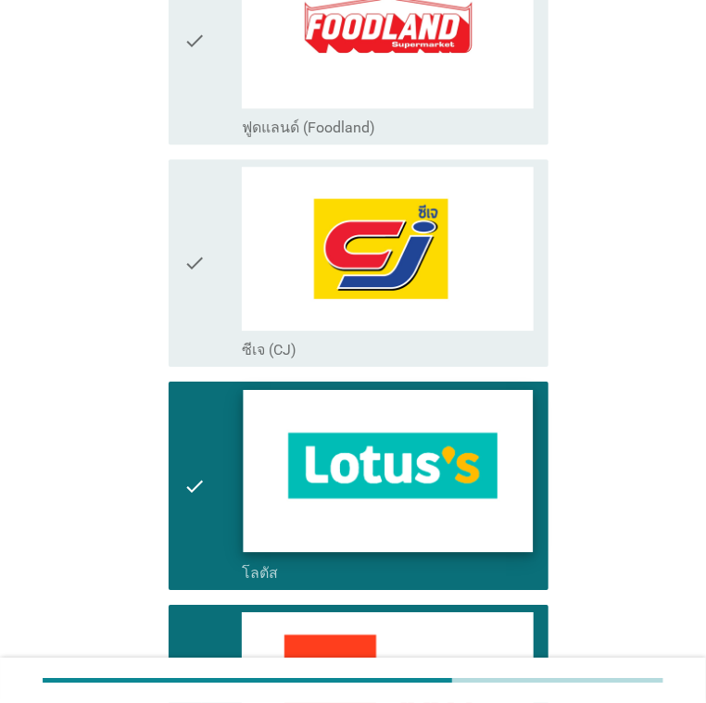
click at [319, 440] on img at bounding box center [387, 471] width 289 height 163
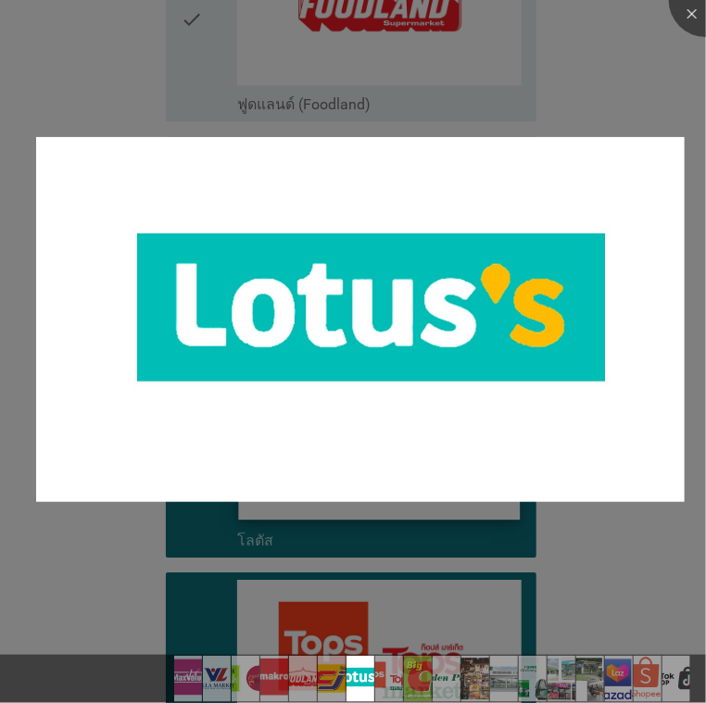
scroll to position [1574, 0]
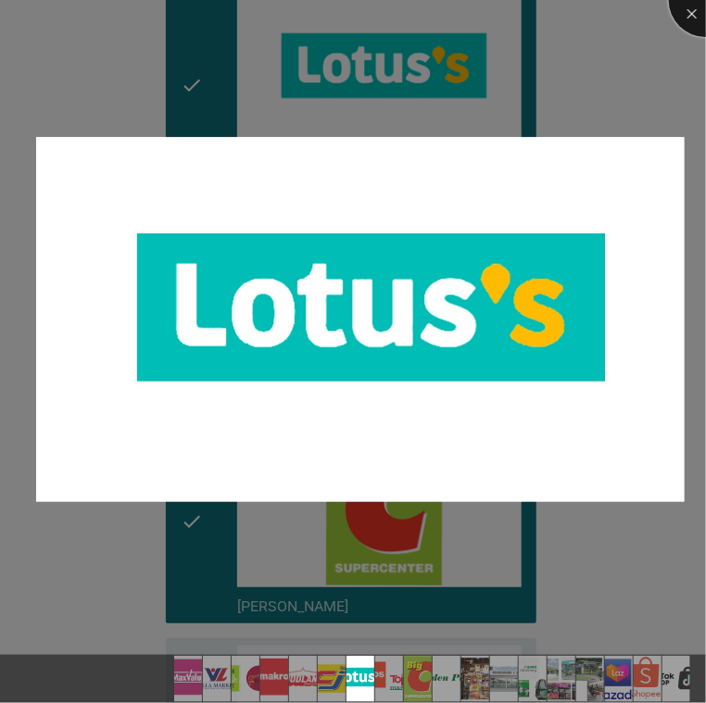
click at [684, 18] on div at bounding box center [706, 0] width 74 height 74
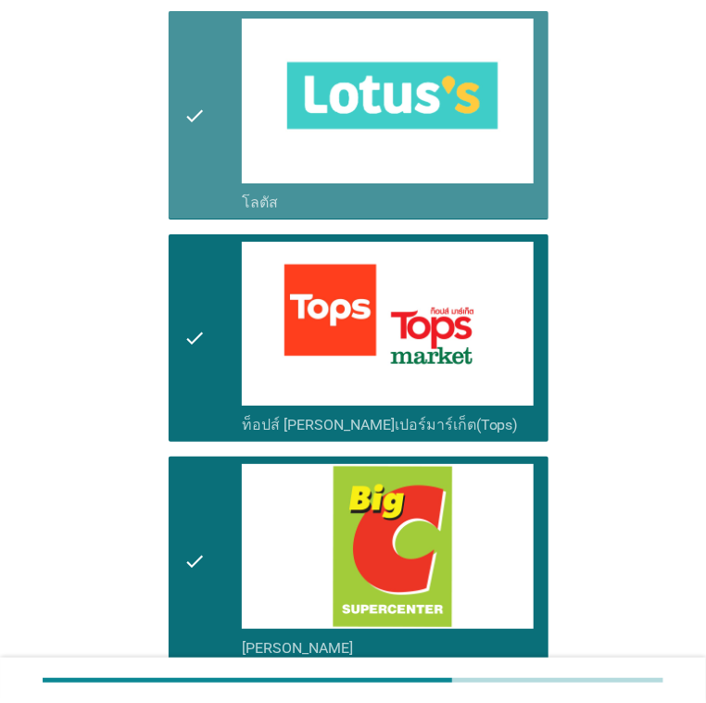
click at [219, 136] on div "check" at bounding box center [212, 115] width 58 height 193
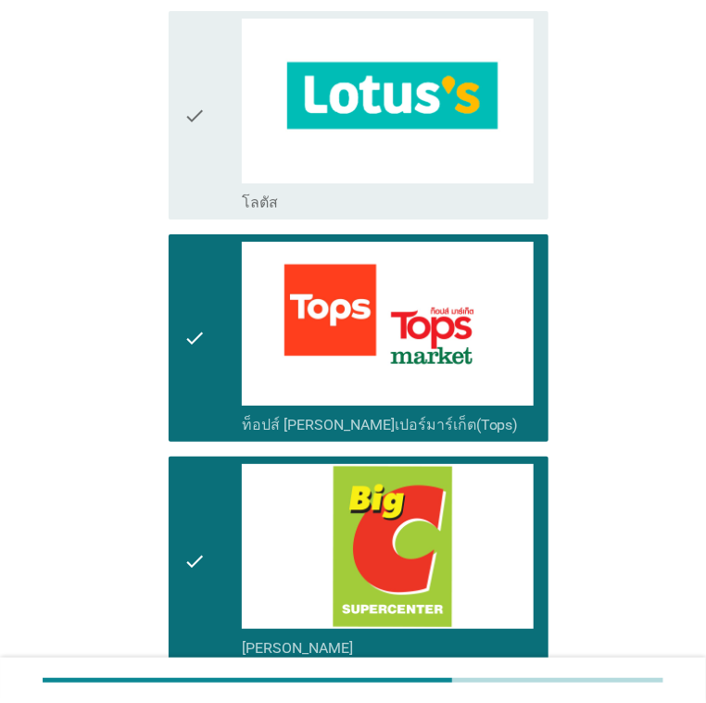
click at [207, 387] on div "check" at bounding box center [212, 338] width 58 height 193
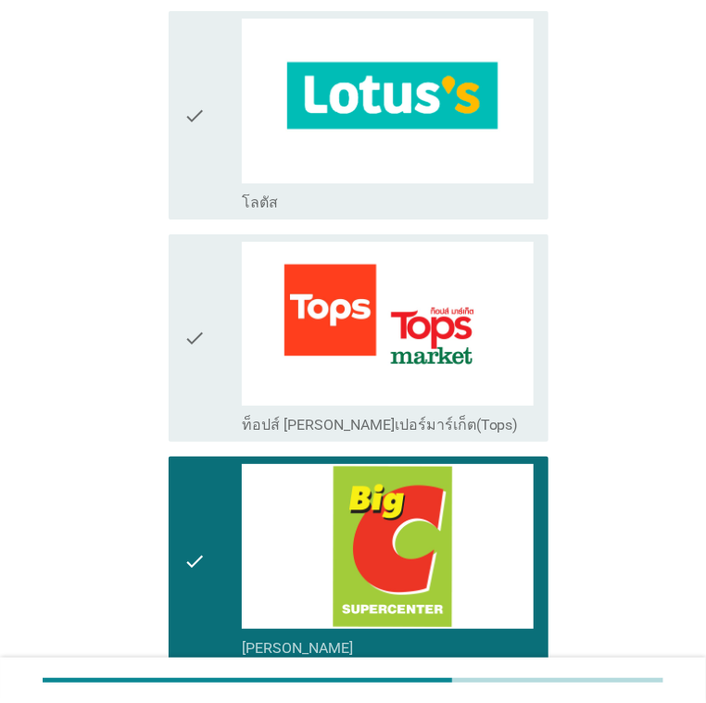
click at [222, 528] on div "check" at bounding box center [212, 560] width 58 height 193
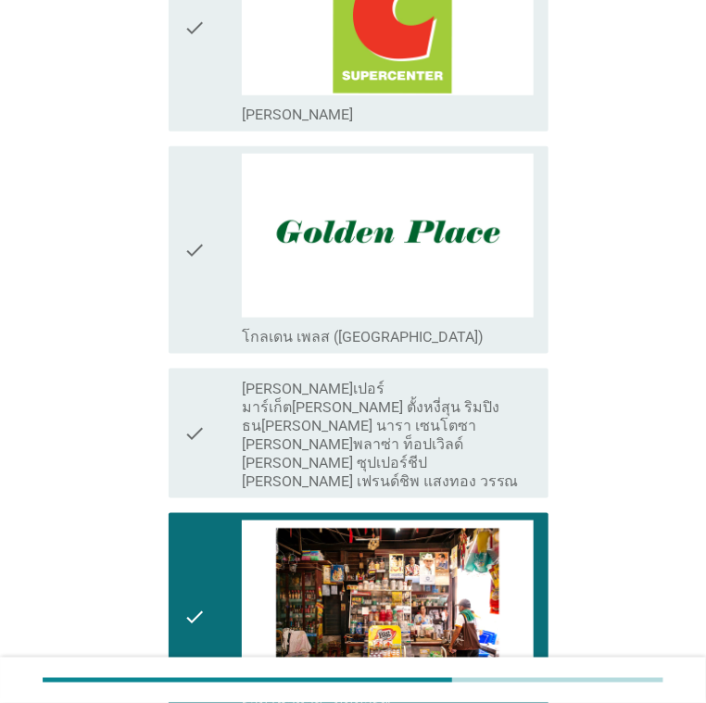
scroll to position [2500, 0]
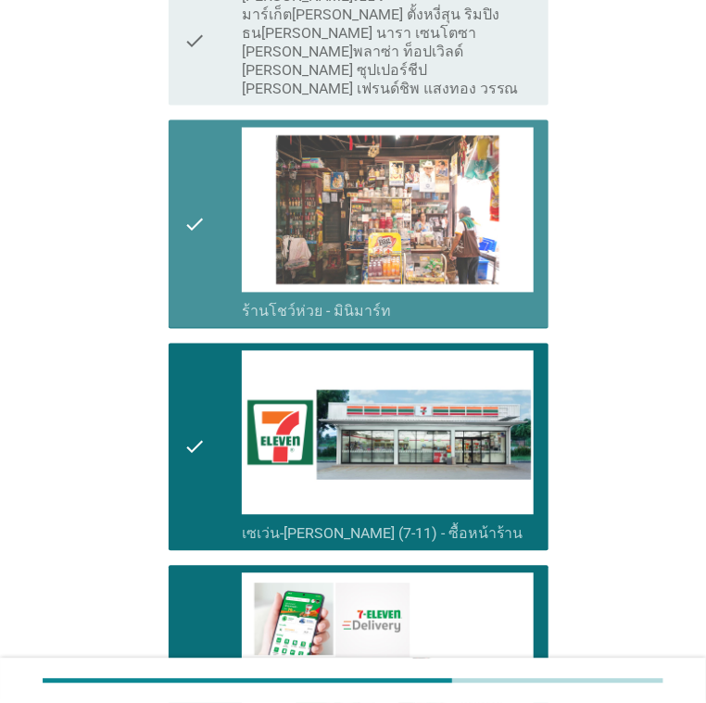
drag, startPoint x: 191, startPoint y: 152, endPoint x: 243, endPoint y: 267, distance: 126.0
click at [192, 152] on icon "check" at bounding box center [194, 224] width 22 height 193
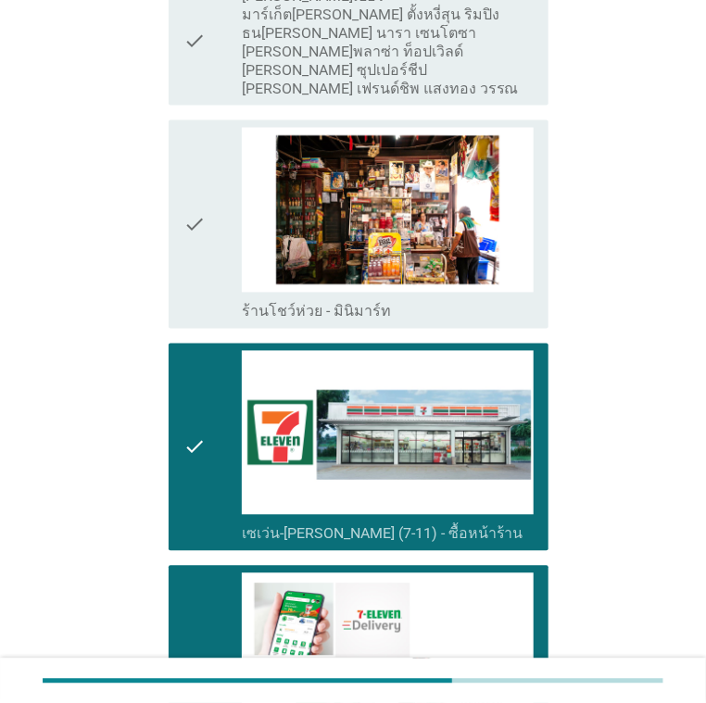
click at [198, 201] on icon "check" at bounding box center [194, 224] width 22 height 193
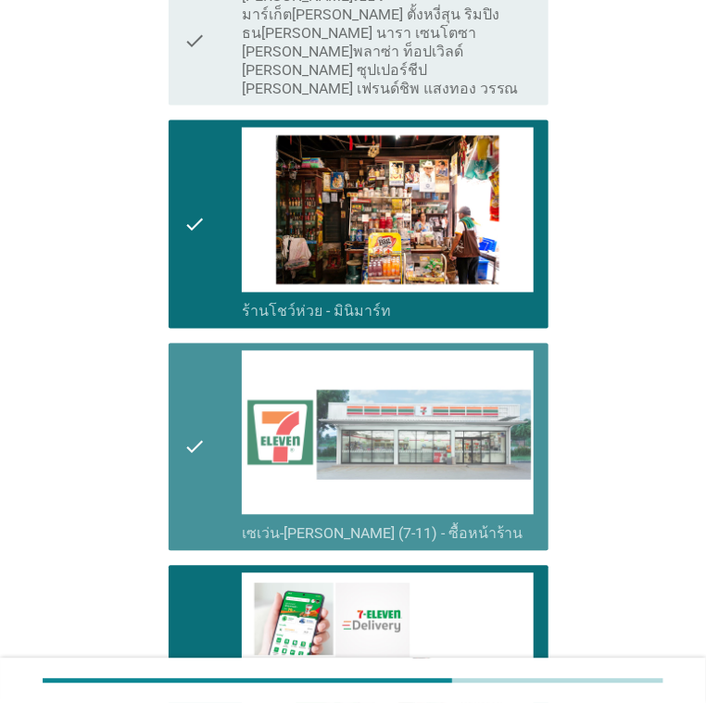
click at [196, 414] on icon "check" at bounding box center [194, 447] width 22 height 193
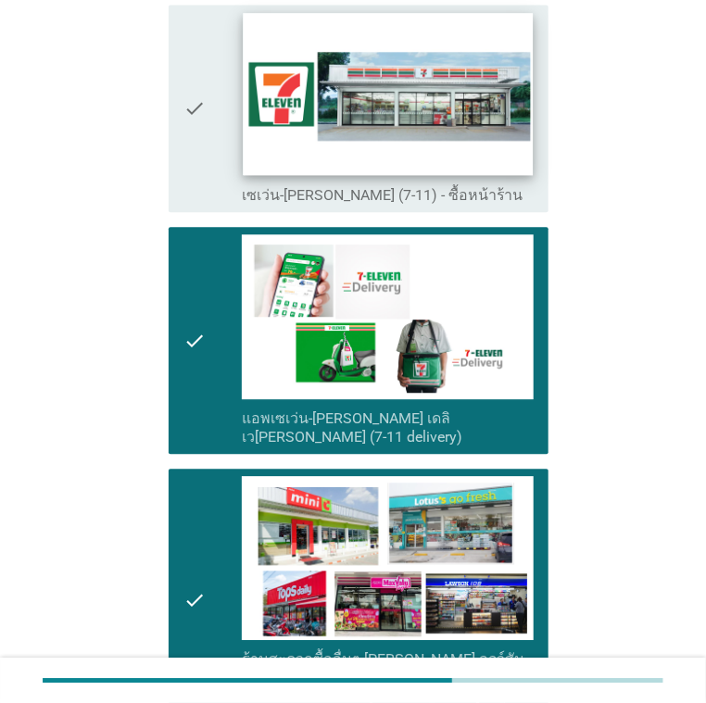
scroll to position [3055, 0]
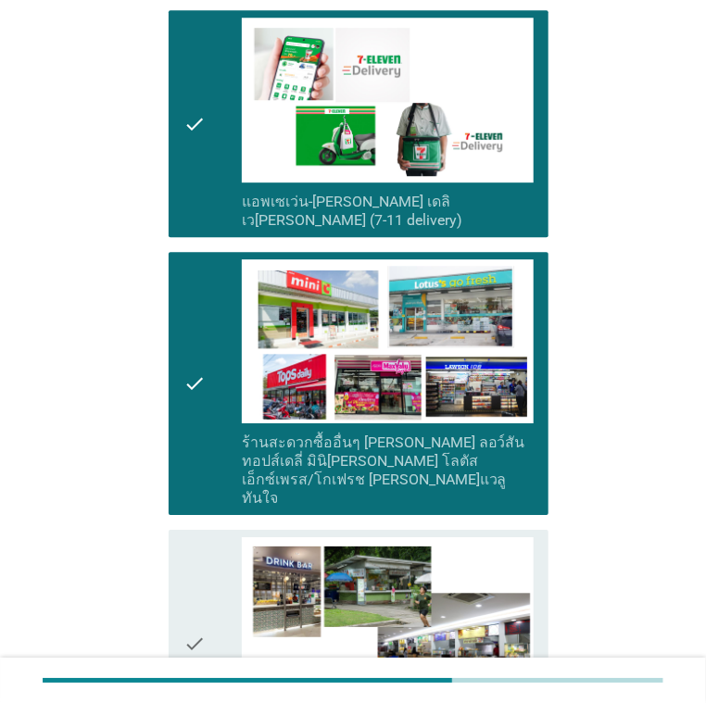
click at [215, 105] on div "check" at bounding box center [212, 123] width 58 height 211
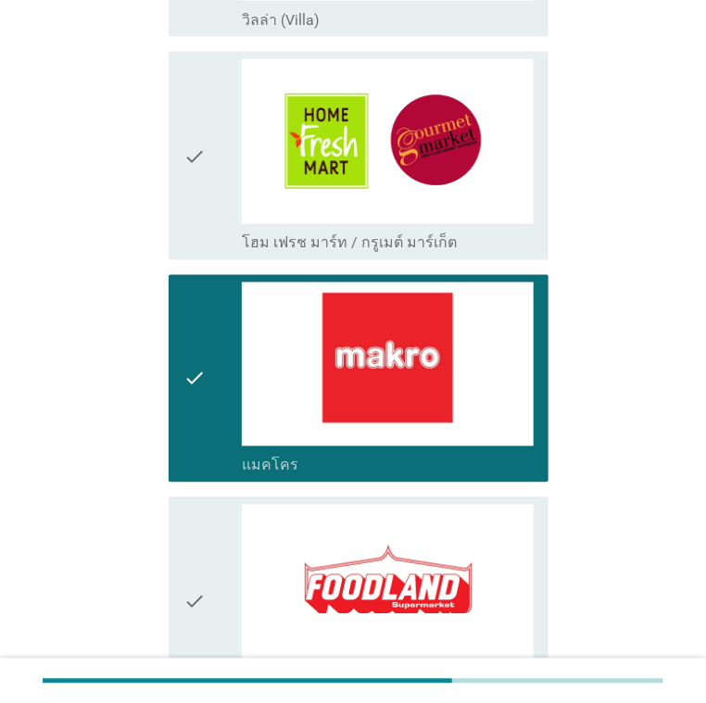
scroll to position [648, 0]
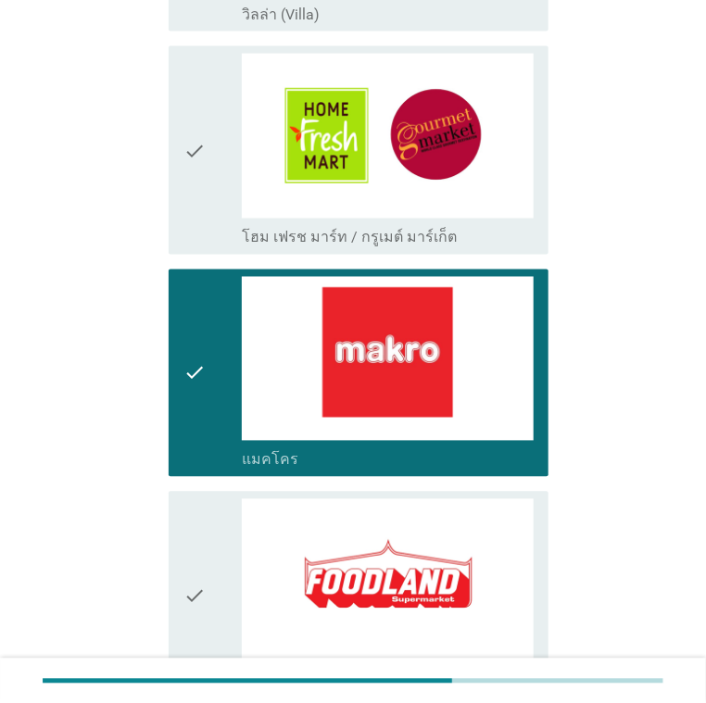
click at [226, 374] on div "check" at bounding box center [212, 373] width 58 height 193
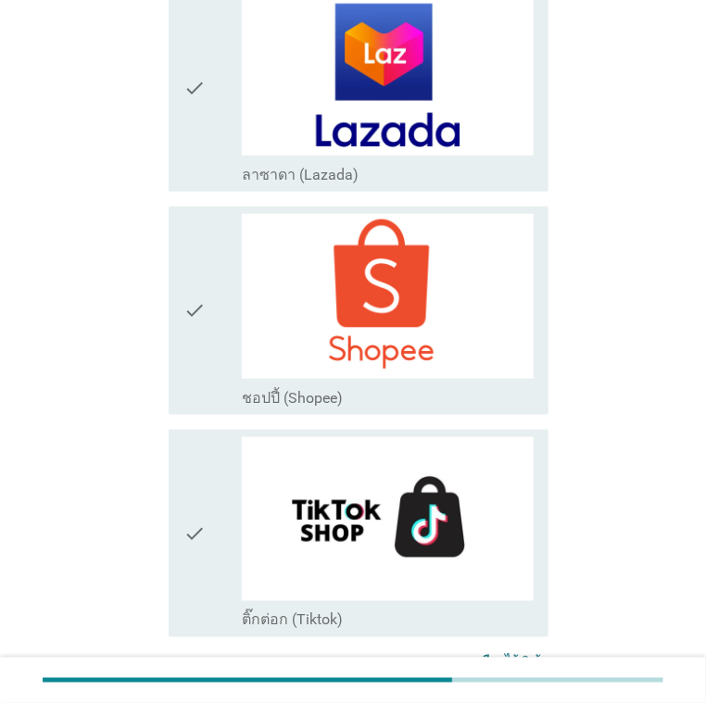
scroll to position [3911, 0]
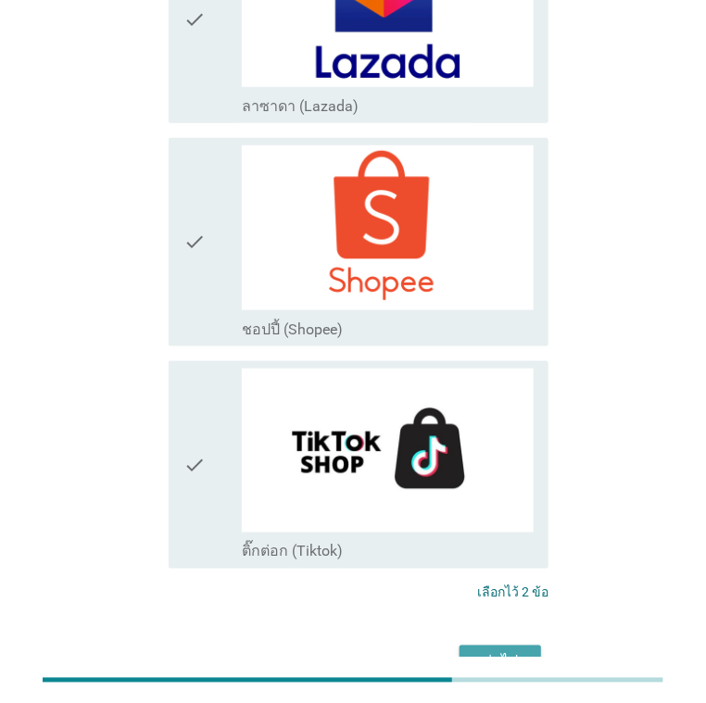
click at [500, 651] on div "ต่อไป" at bounding box center [500, 662] width 52 height 22
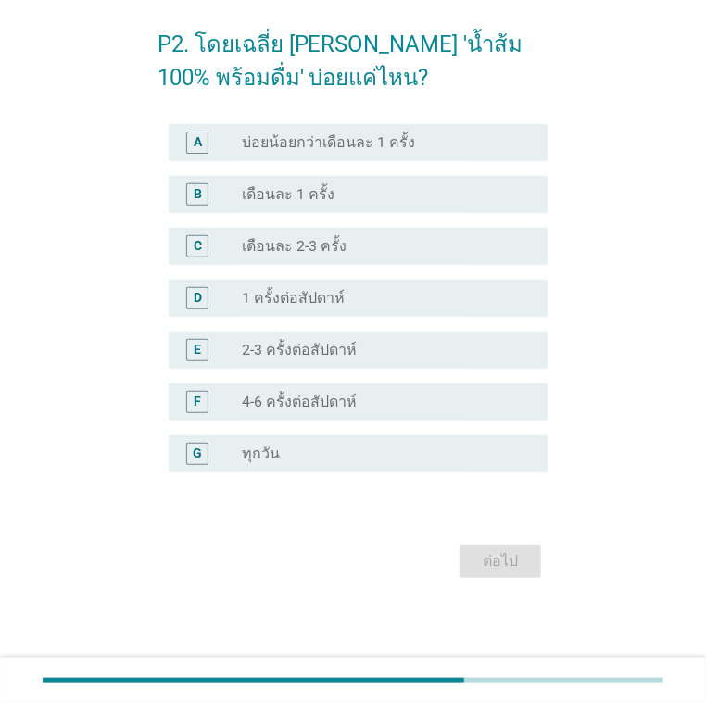
scroll to position [0, 0]
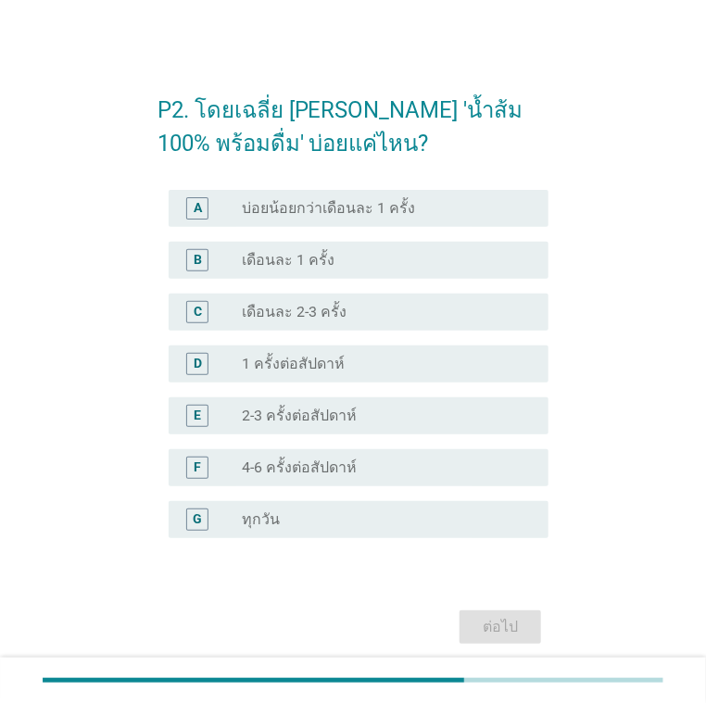
click at [360, 313] on div "radio_button_unchecked เดือนละ 2-3 ครั้ง" at bounding box center [381, 312] width 278 height 19
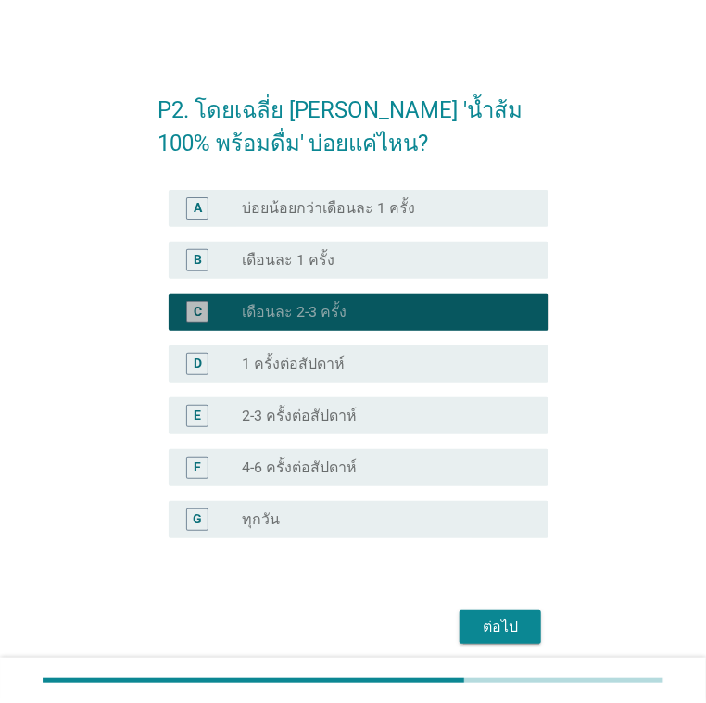
click at [366, 345] on div "D radio_button_unchecked 1 ครั้งต่อสัปดาห์" at bounding box center [359, 363] width 381 height 37
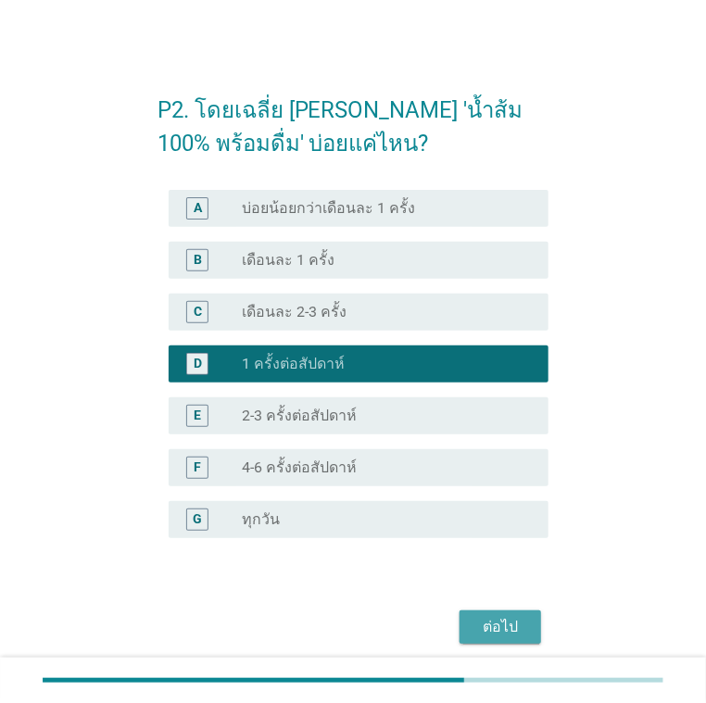
click at [515, 622] on div "ต่อไป" at bounding box center [500, 627] width 52 height 22
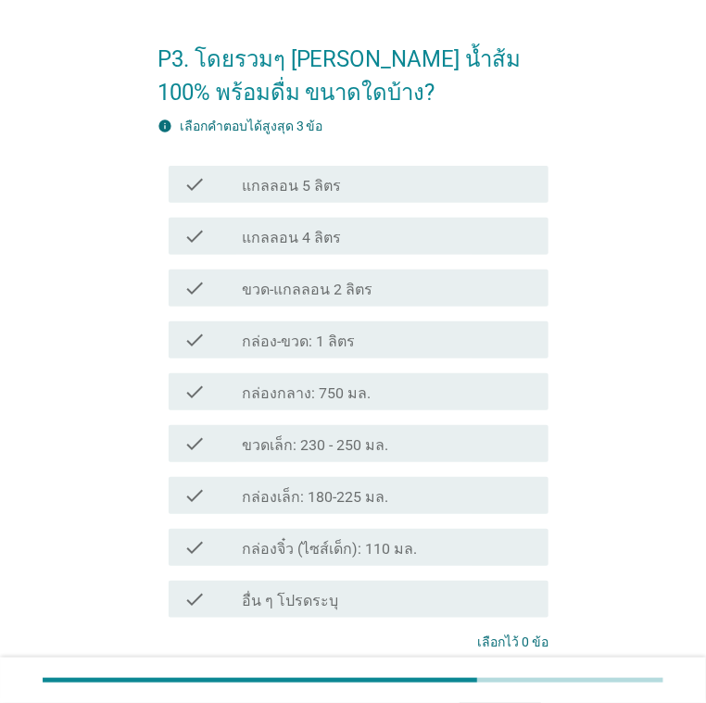
scroll to position [93, 0]
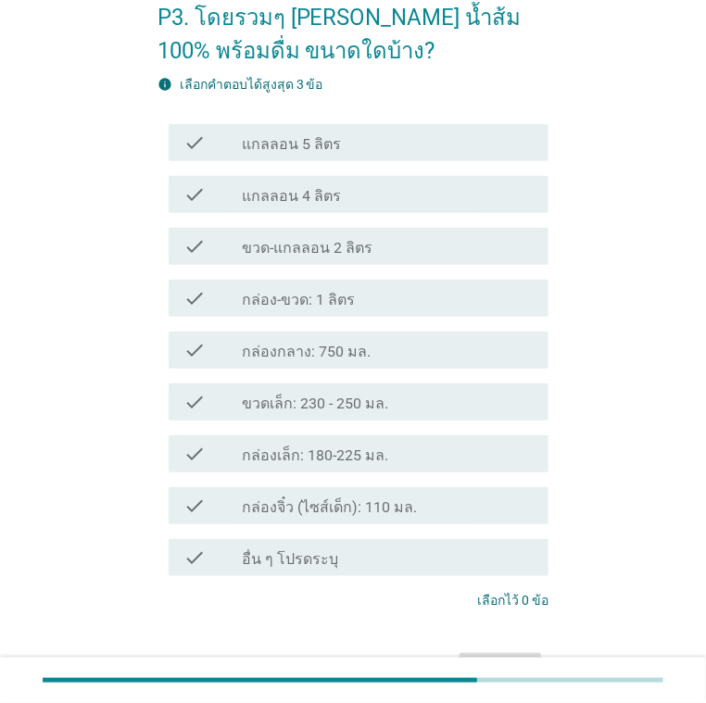
click at [348, 400] on label "ขวดเล็ก: 230 - 250 มล." at bounding box center [315, 403] width 146 height 19
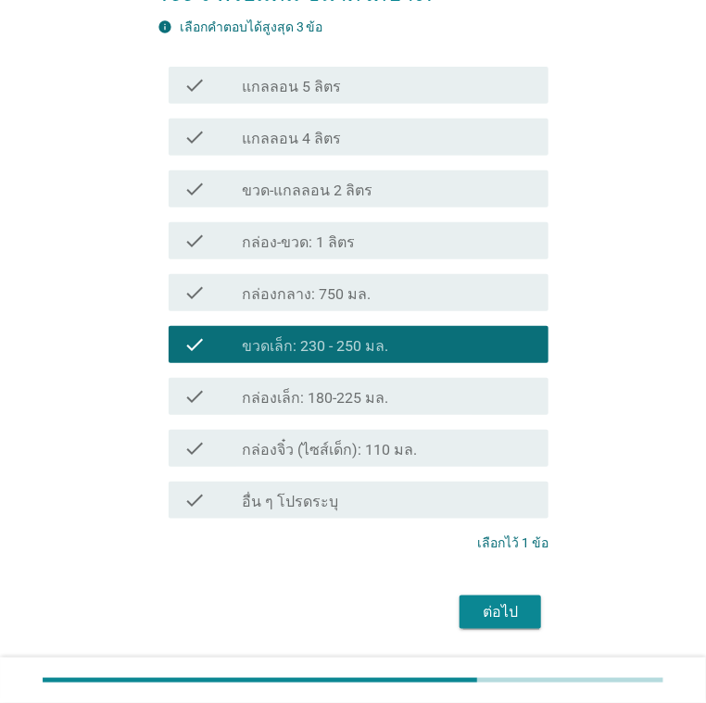
scroll to position [200, 0]
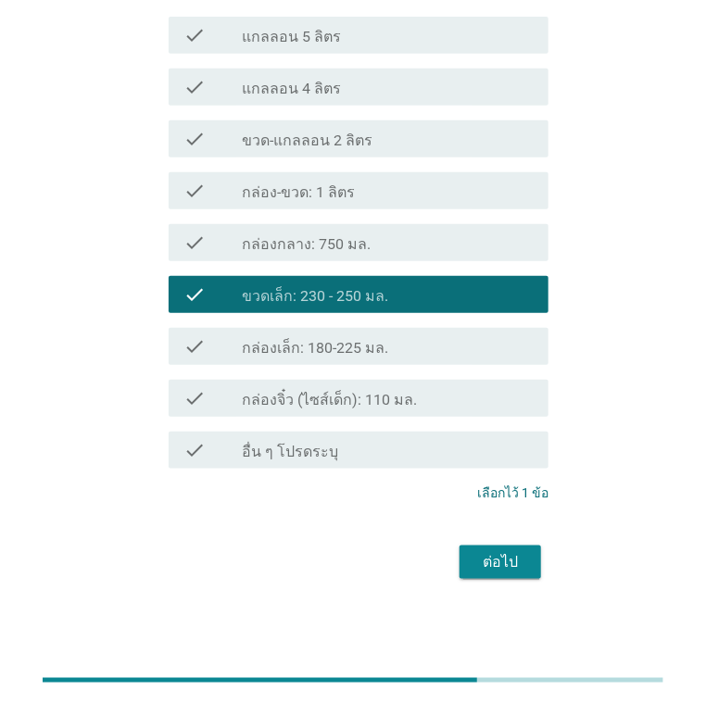
click at [493, 558] on div "ต่อไป" at bounding box center [500, 562] width 52 height 22
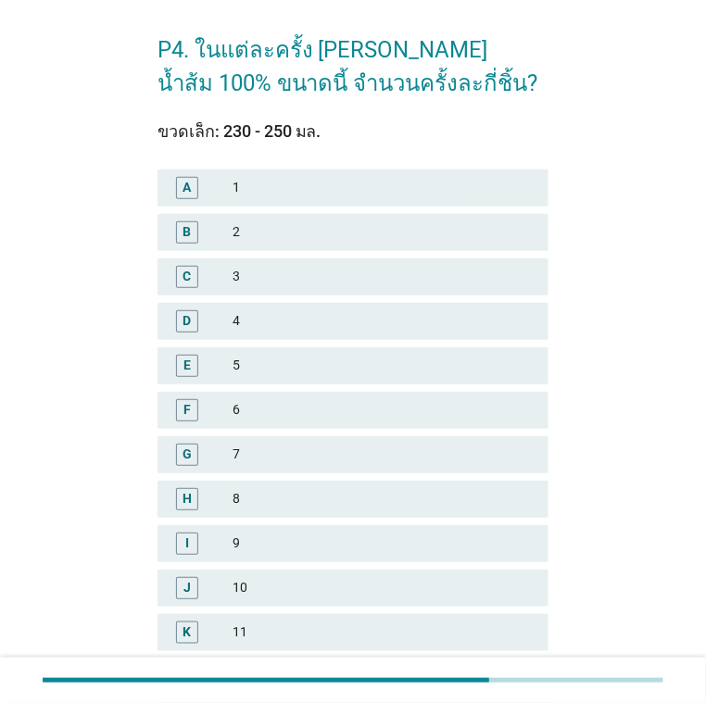
scroll to position [93, 0]
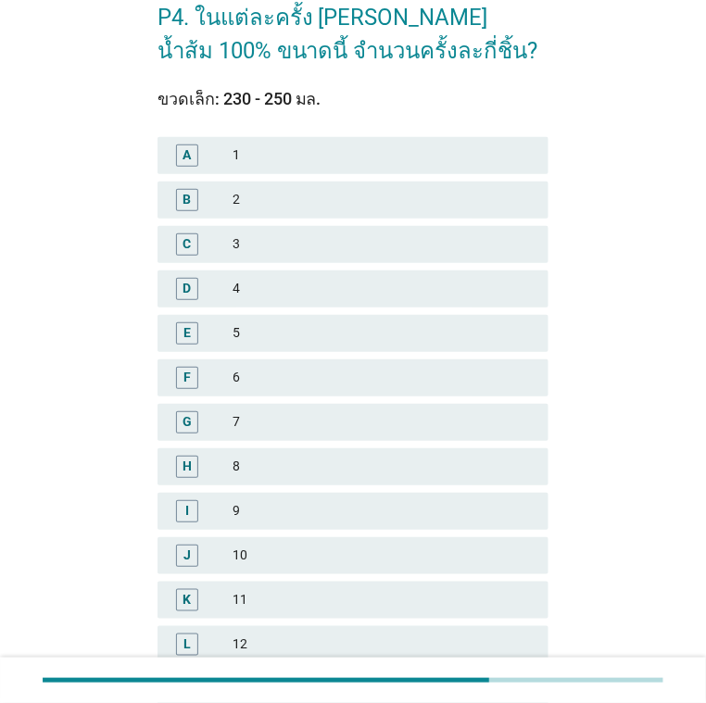
click at [236, 160] on div "1" at bounding box center [383, 155] width 302 height 22
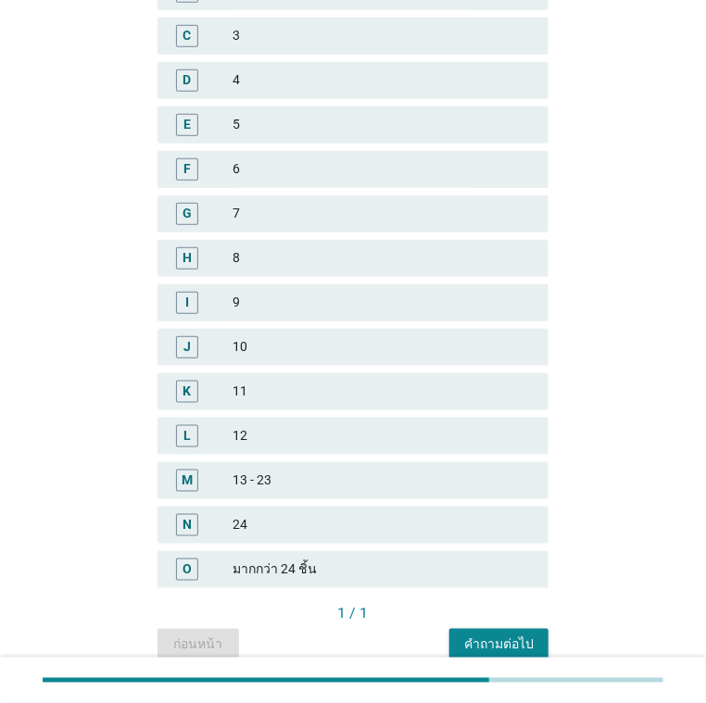
scroll to position [379, 0]
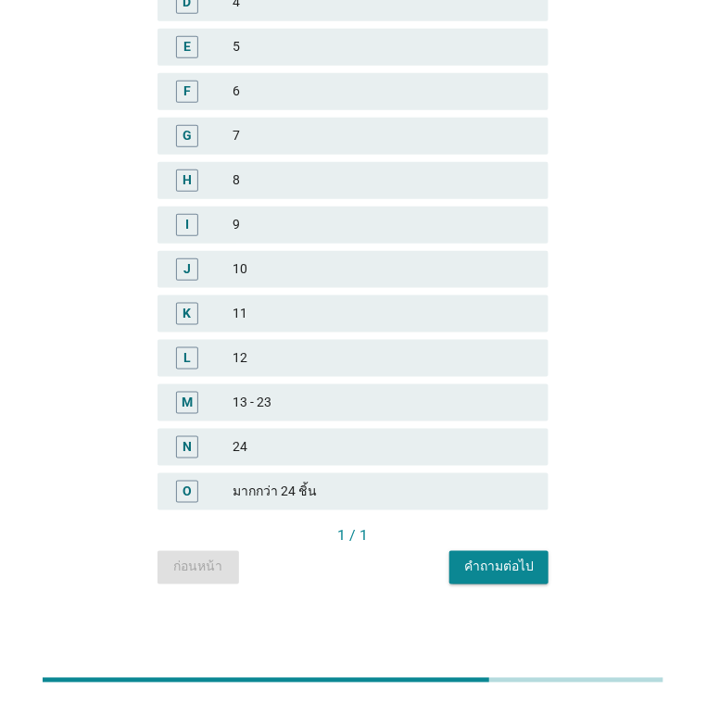
click at [504, 557] on div "คำถามต่อไป" at bounding box center [498, 566] width 69 height 19
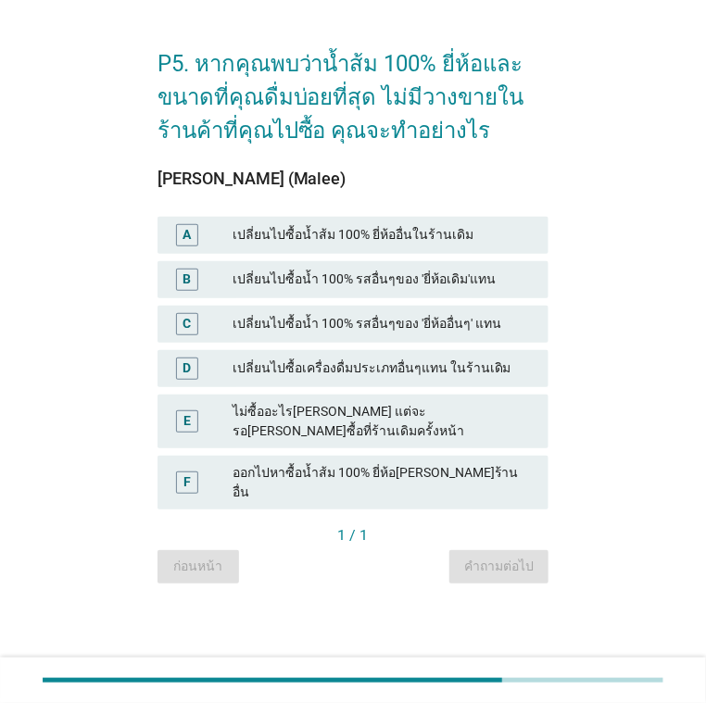
scroll to position [0, 0]
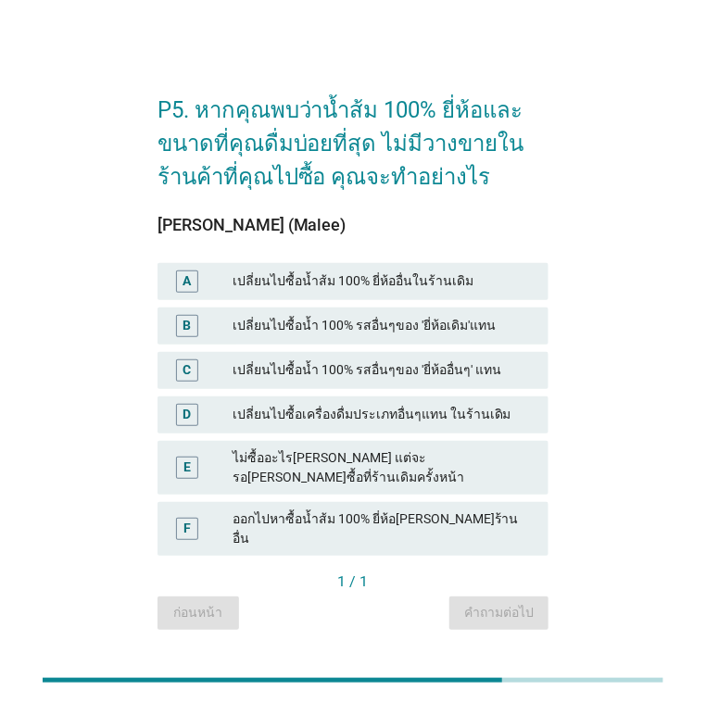
click at [332, 337] on div "เปลี่ยนไปซื้อน้ำ 100% รสอื่นๆของ 'ยี่ห้อเดิม'แทน" at bounding box center [383, 326] width 302 height 22
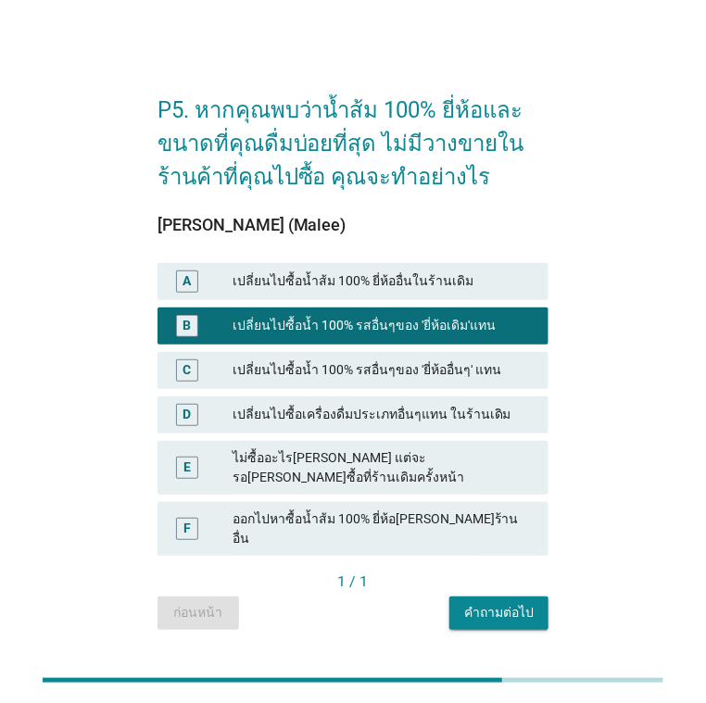
click at [519, 603] on div "คำถามต่อไป" at bounding box center [498, 612] width 69 height 19
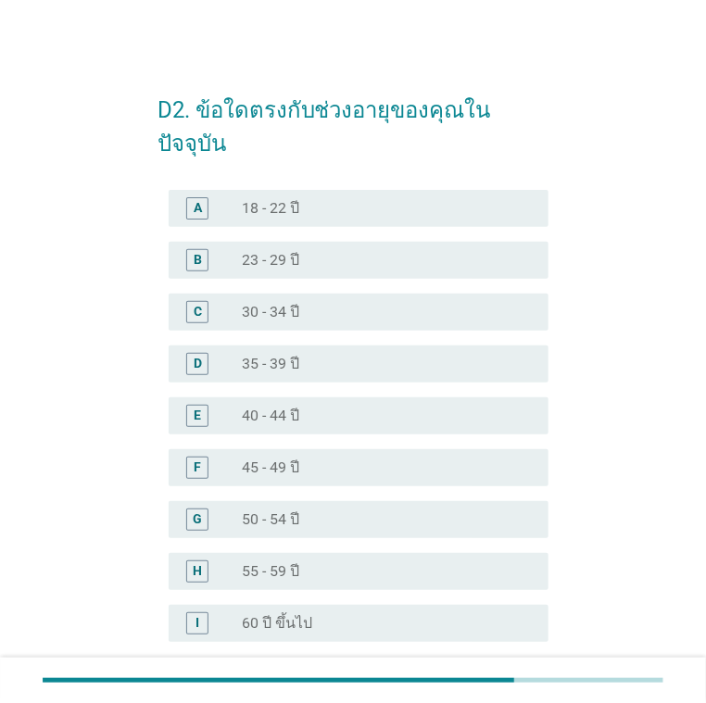
click at [301, 242] on div "B radio_button_unchecked 23 - 29 ปี" at bounding box center [359, 260] width 381 height 37
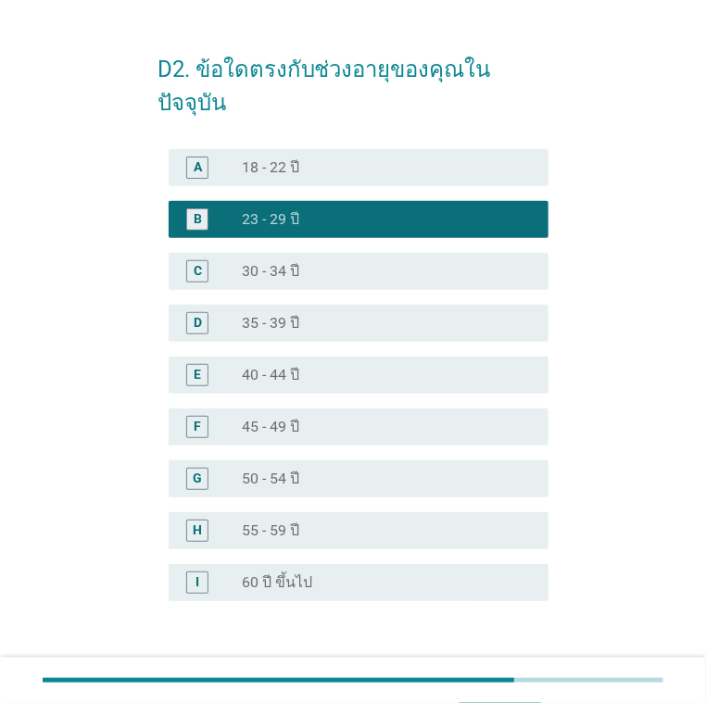
scroll to position [136, 0]
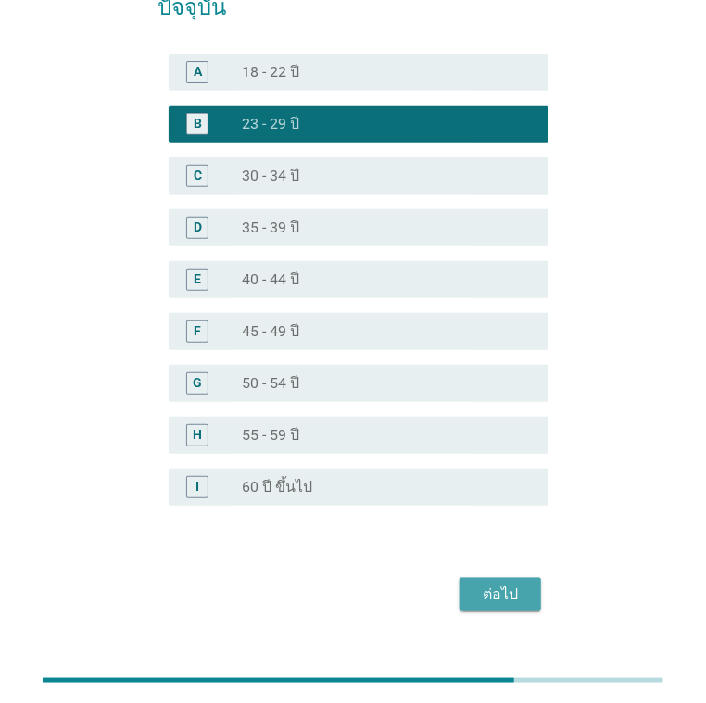
click at [486, 583] on div "ต่อไป" at bounding box center [500, 594] width 52 height 22
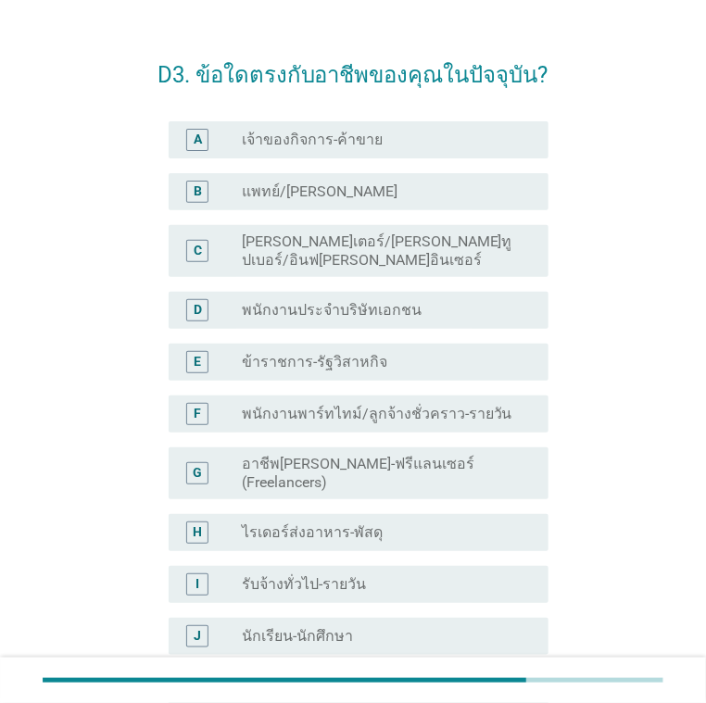
scroll to position [93, 0]
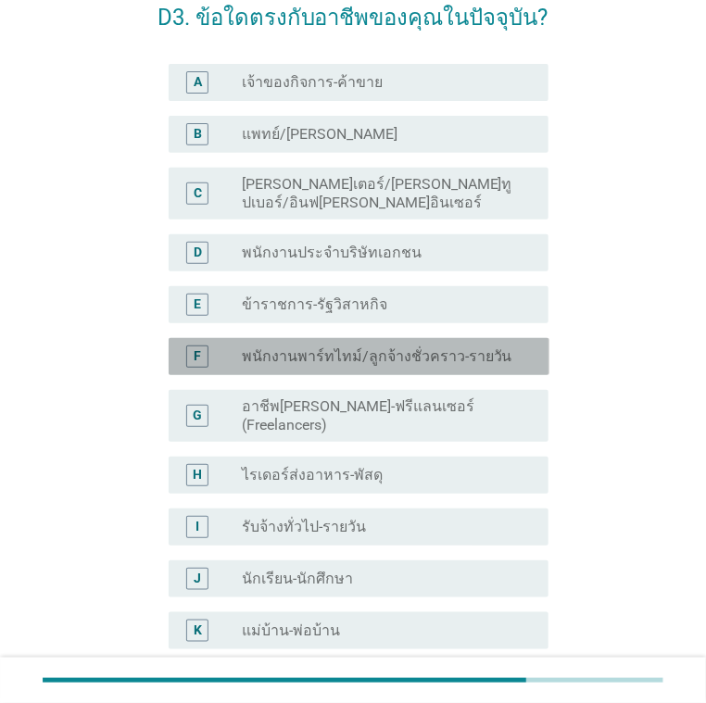
click at [363, 347] on label "พนักงานพาร์ทไทม์/ลูกจ้างชั่วคราว-รายวัน" at bounding box center [377, 356] width 270 height 19
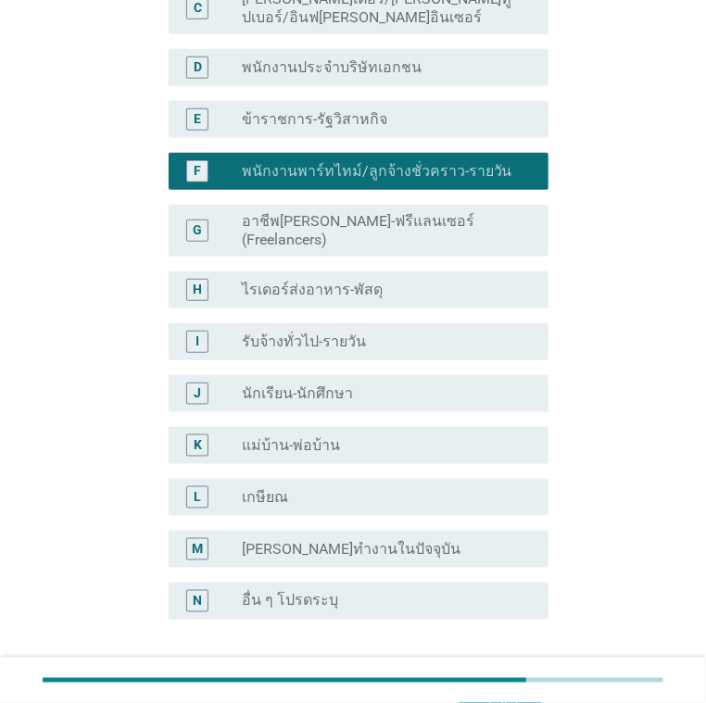
scroll to position [185, 0]
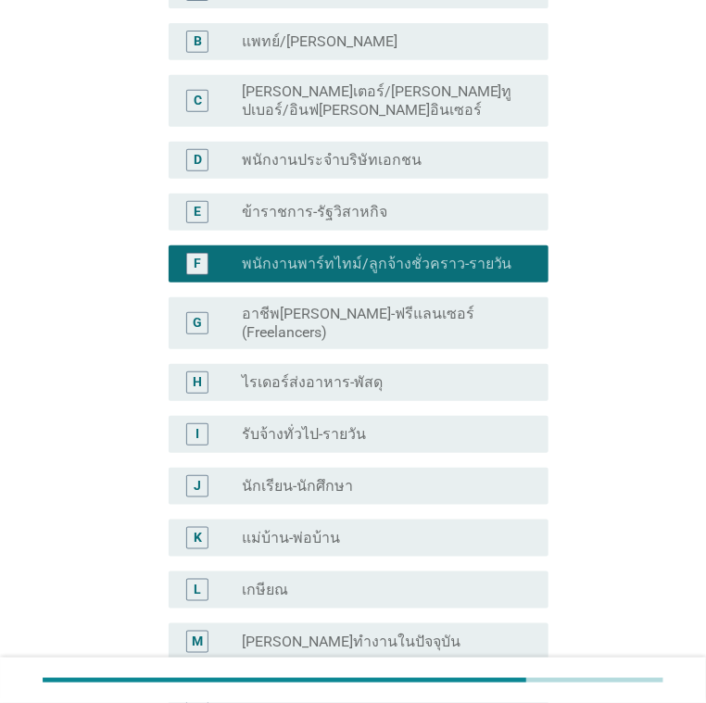
click at [374, 203] on div "radio_button_unchecked ข้าราชการ-รัฐวิสาหกิจ" at bounding box center [381, 212] width 278 height 19
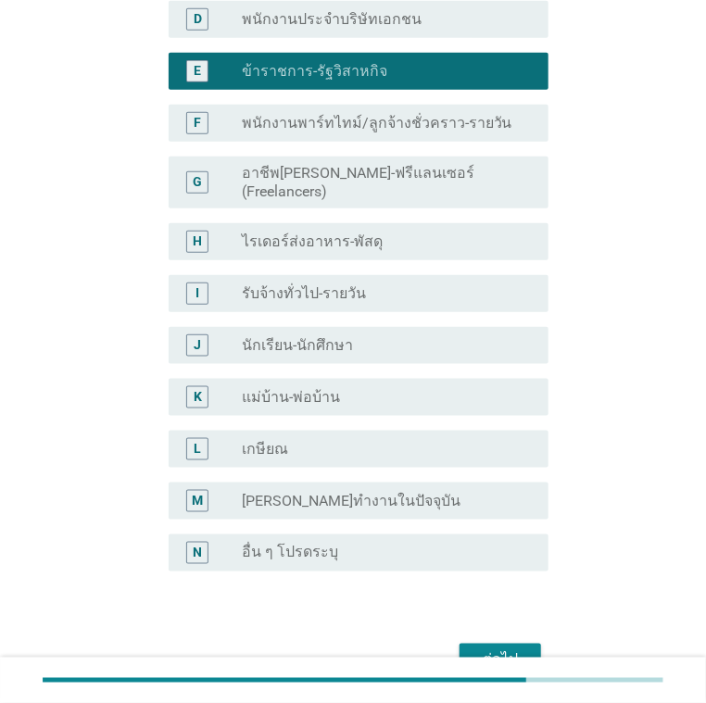
scroll to position [395, 0]
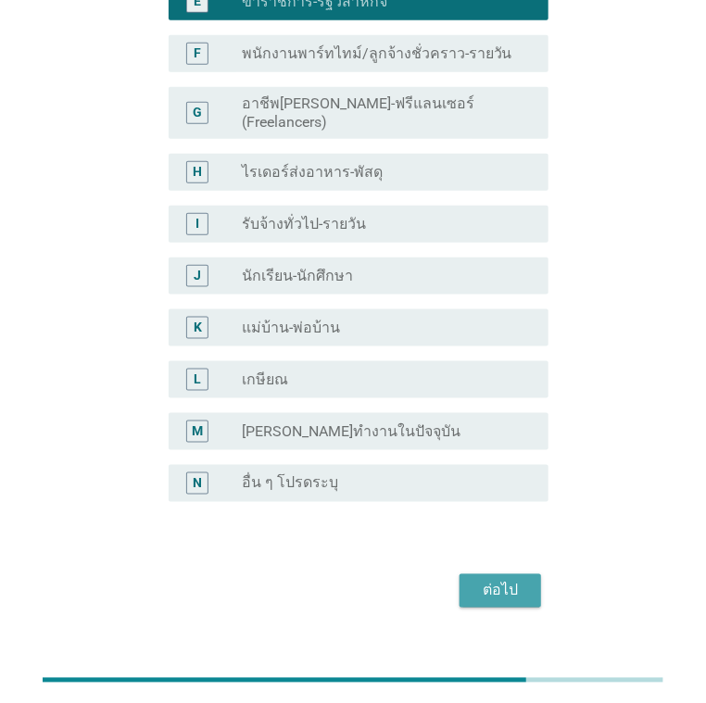
click at [519, 580] on div "ต่อไป" at bounding box center [500, 591] width 52 height 22
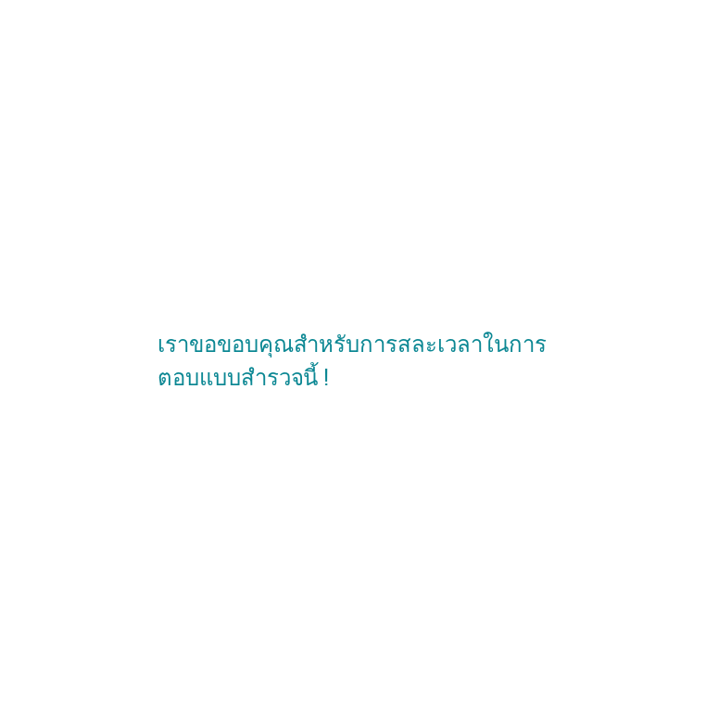
scroll to position [0, 0]
